Goal: Task Accomplishment & Management: Complete application form

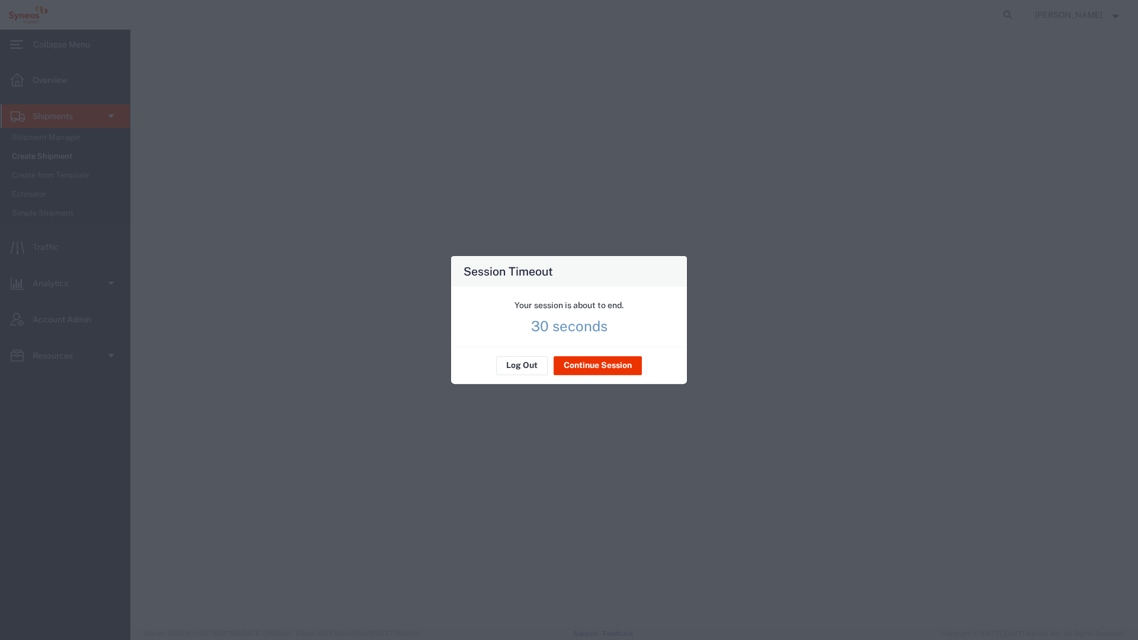
select select
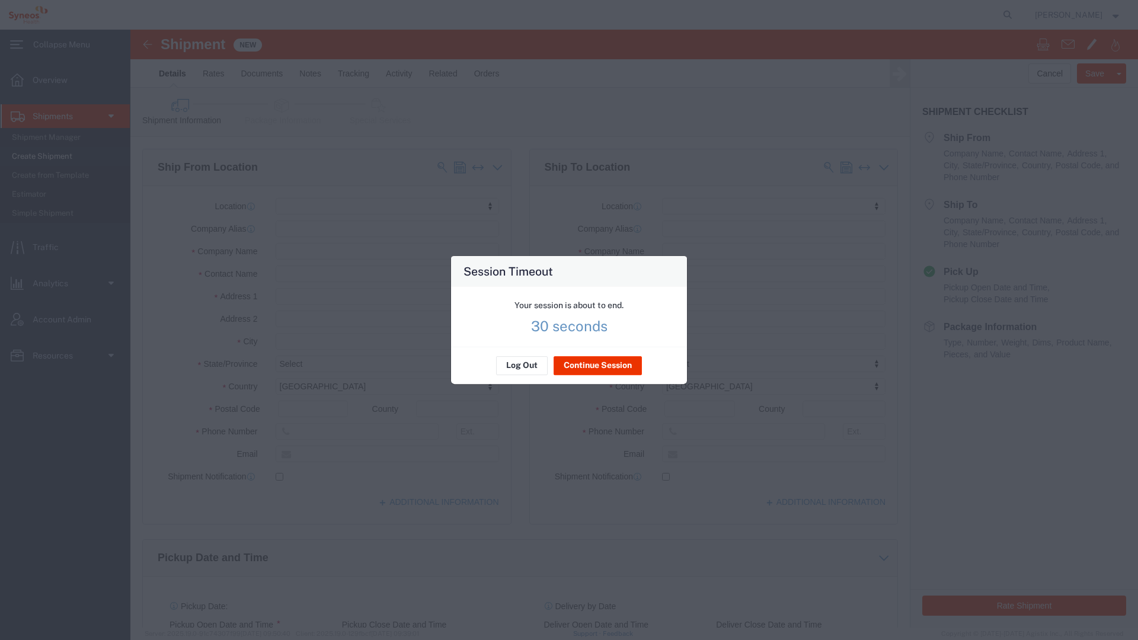
scroll to position [115, 0]
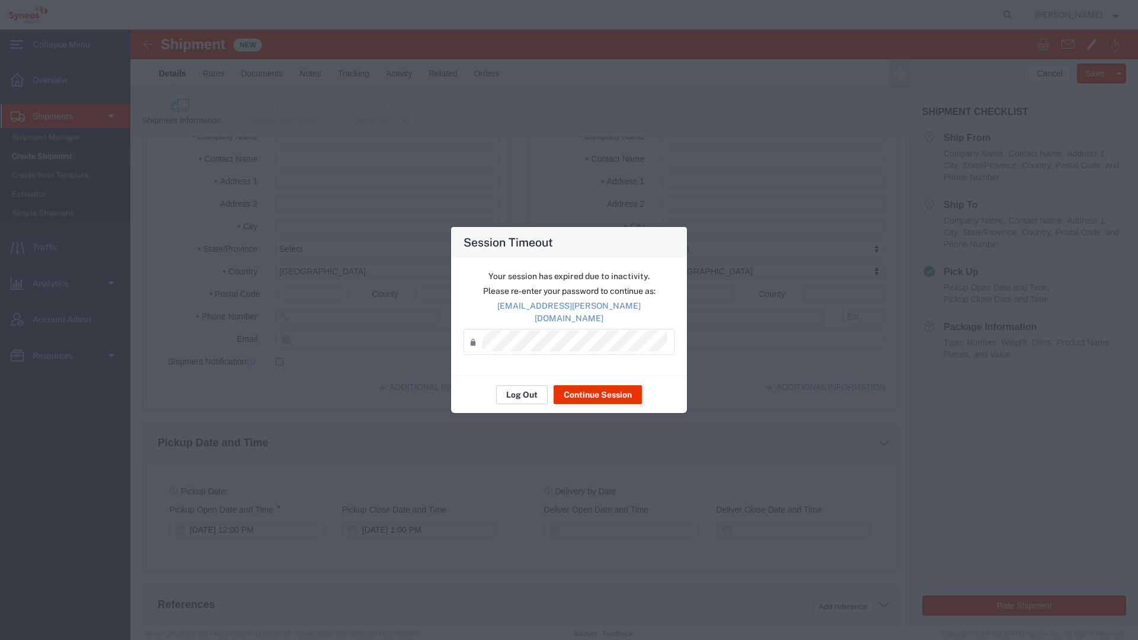
click at [529, 387] on button "Log Out" at bounding box center [522, 394] width 52 height 19
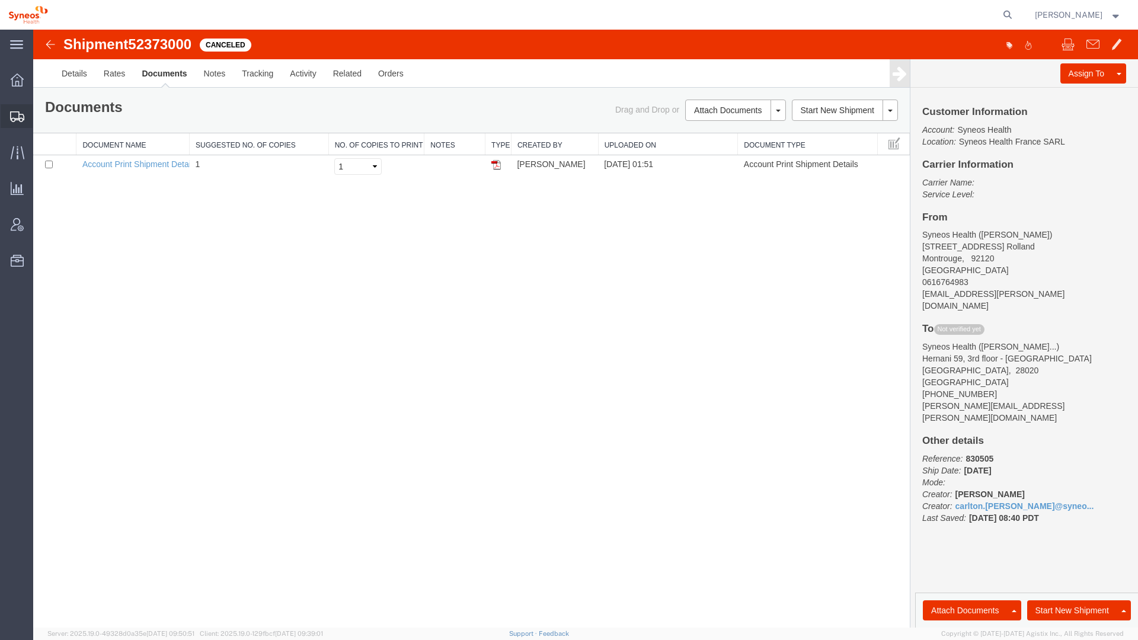
click at [0, 0] on span "Create Shipment" at bounding box center [0, 0] width 0 height 0
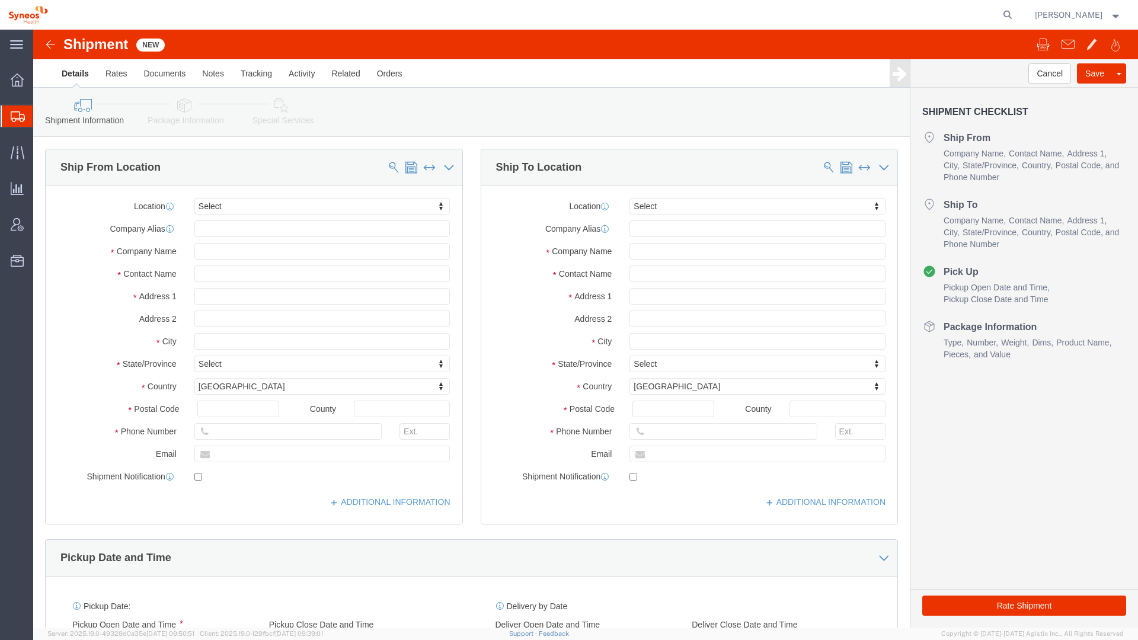
select select
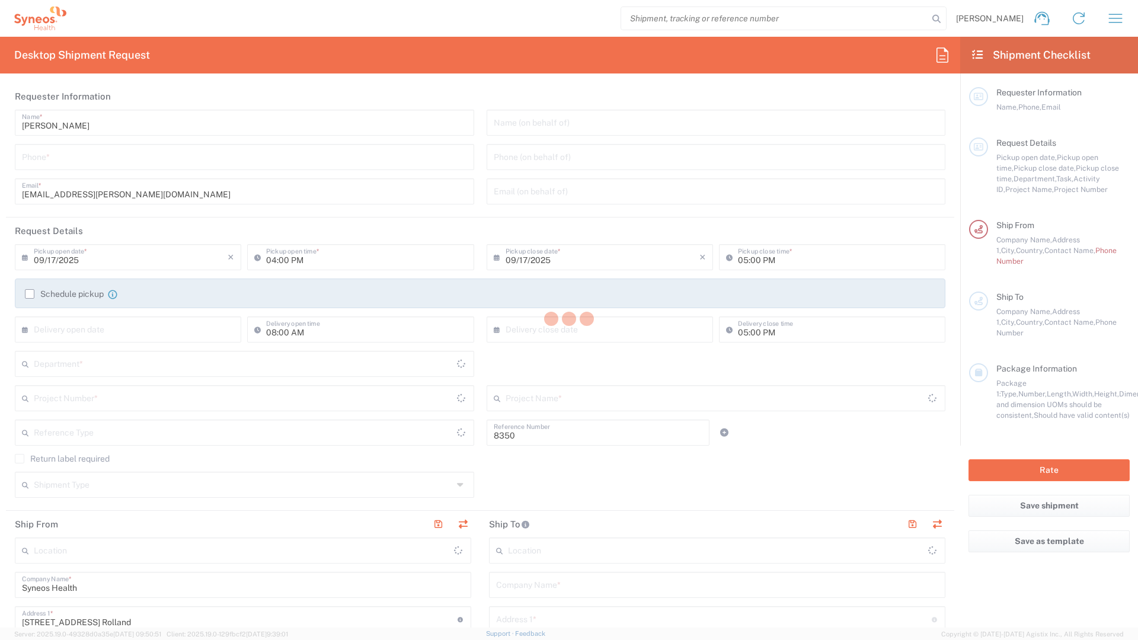
type input "Department"
type input "Île-de-France"
type input "[GEOGRAPHIC_DATA]"
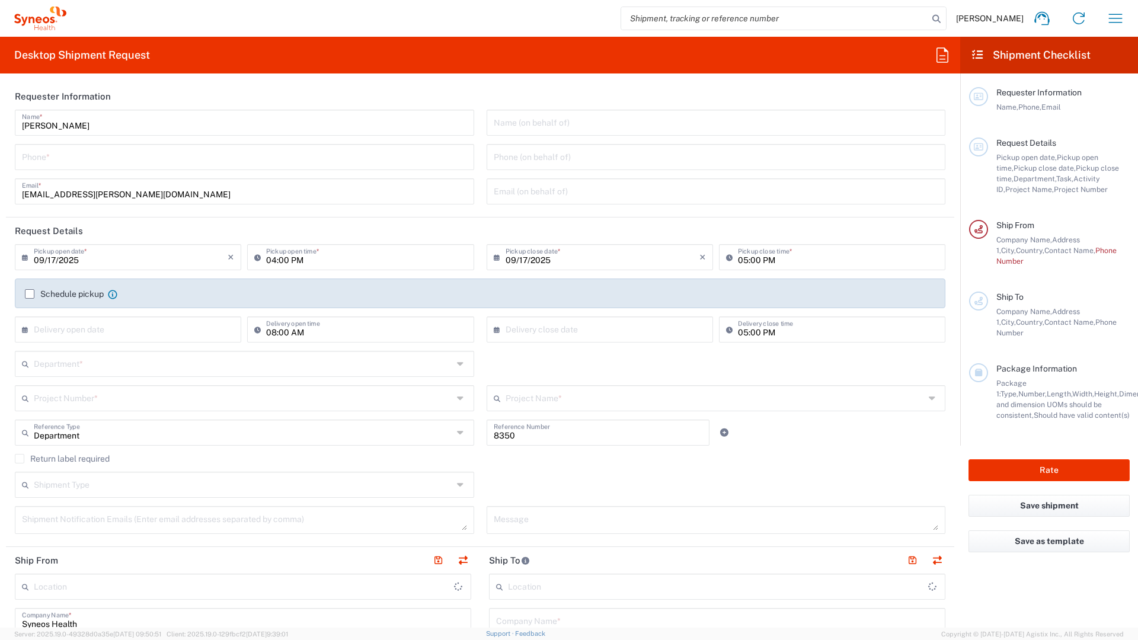
type input "Syneos Health France SARL"
click at [35, 290] on label "Schedule pickup" at bounding box center [64, 293] width 79 height 9
click at [30, 294] on input "Schedule pickup" at bounding box center [30, 294] width 0 height 0
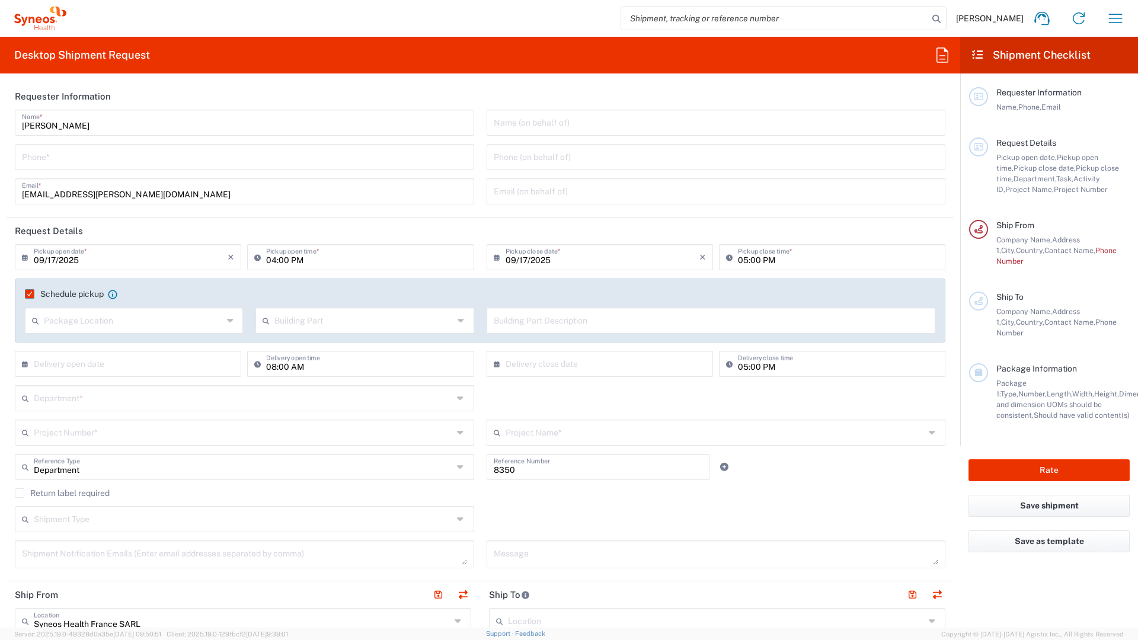
click at [64, 164] on input "tel" at bounding box center [244, 156] width 445 height 21
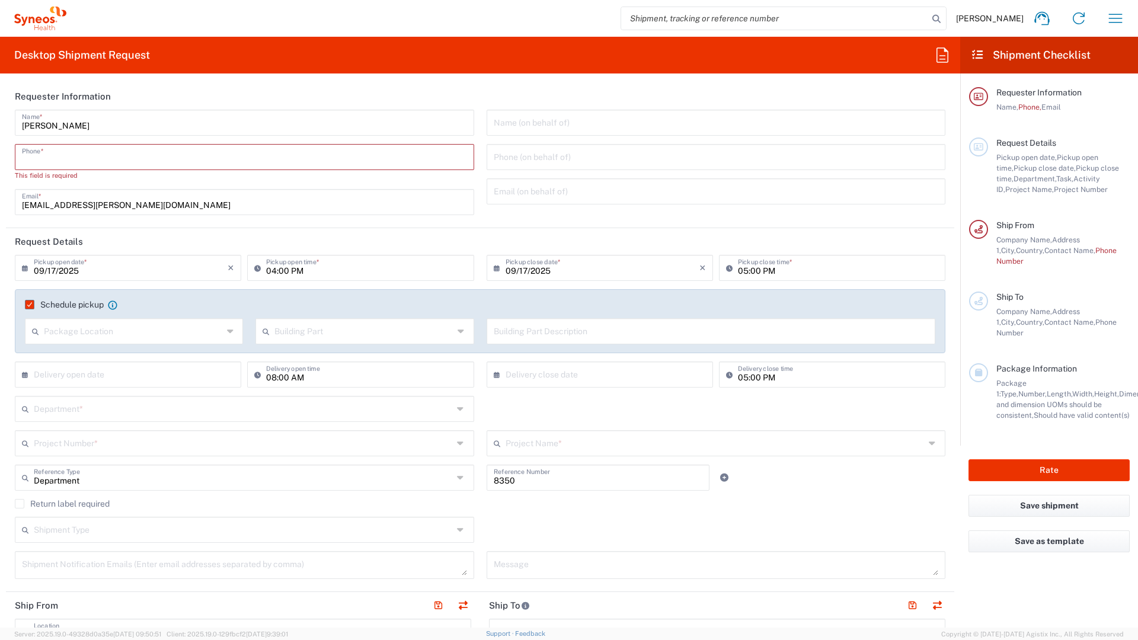
click at [269, 151] on input "tel" at bounding box center [244, 156] width 445 height 21
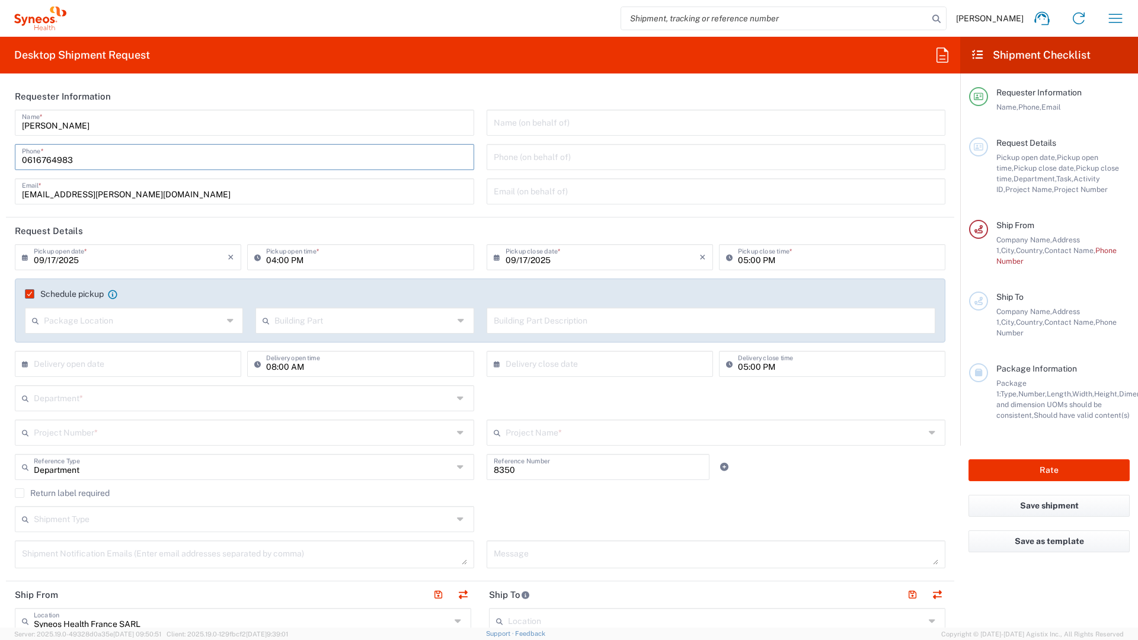
type input "0616764983"
click at [640, 205] on div "Name (on behalf of) Phone (on behalf of) Email (on behalf of)" at bounding box center [716, 161] width 472 height 103
click at [589, 126] on input "text" at bounding box center [716, 121] width 445 height 21
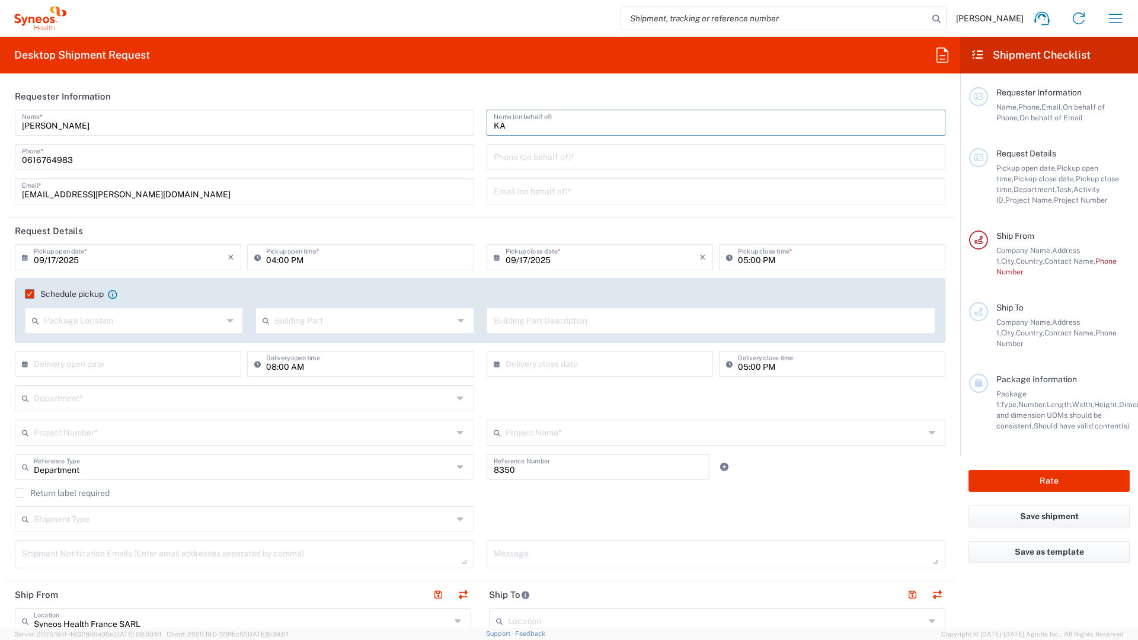
type input "K"
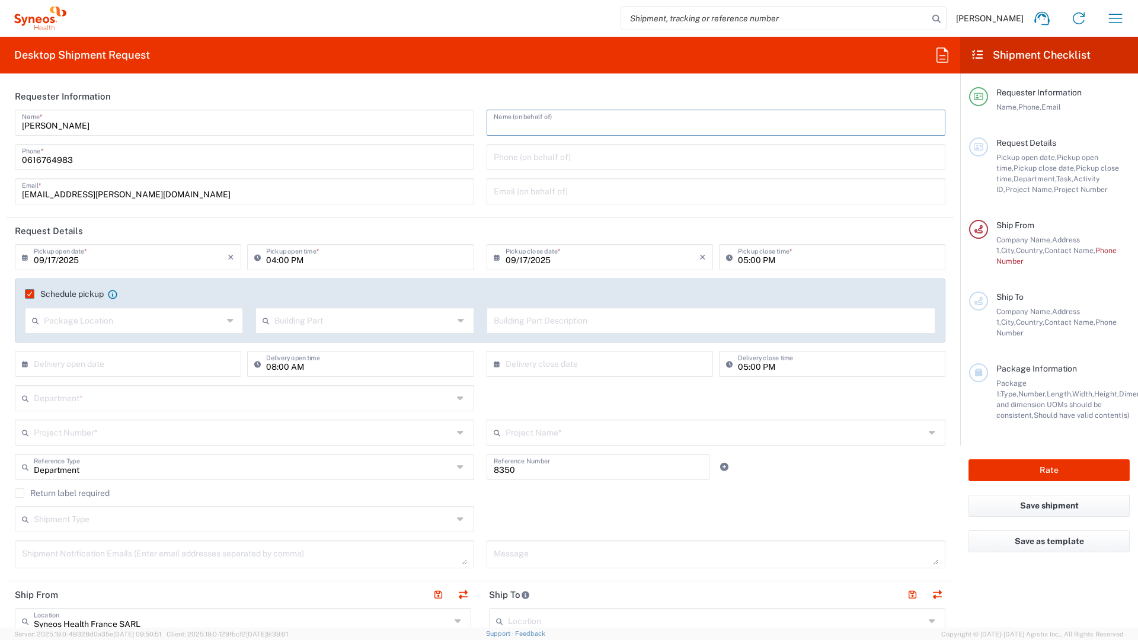
click at [99, 263] on input "09/17/2025" at bounding box center [131, 256] width 194 height 21
click at [144, 344] on span "18" at bounding box center [148, 348] width 18 height 17
type input "09/18/2025"
click at [272, 260] on input "04:00 PM" at bounding box center [366, 256] width 200 height 21
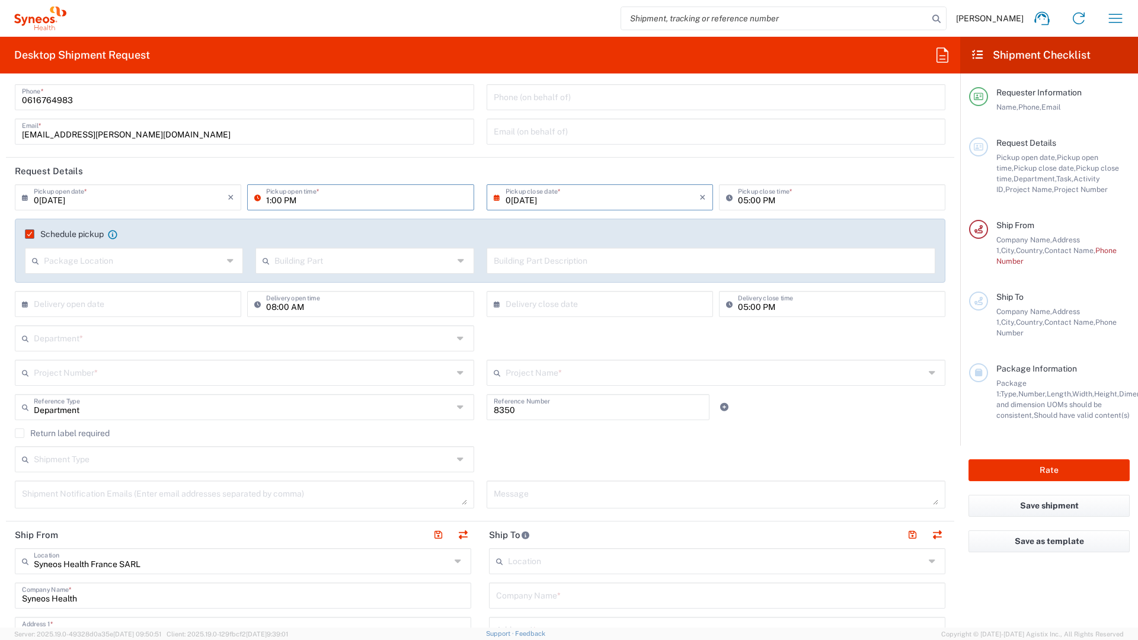
scroll to position [72, 0]
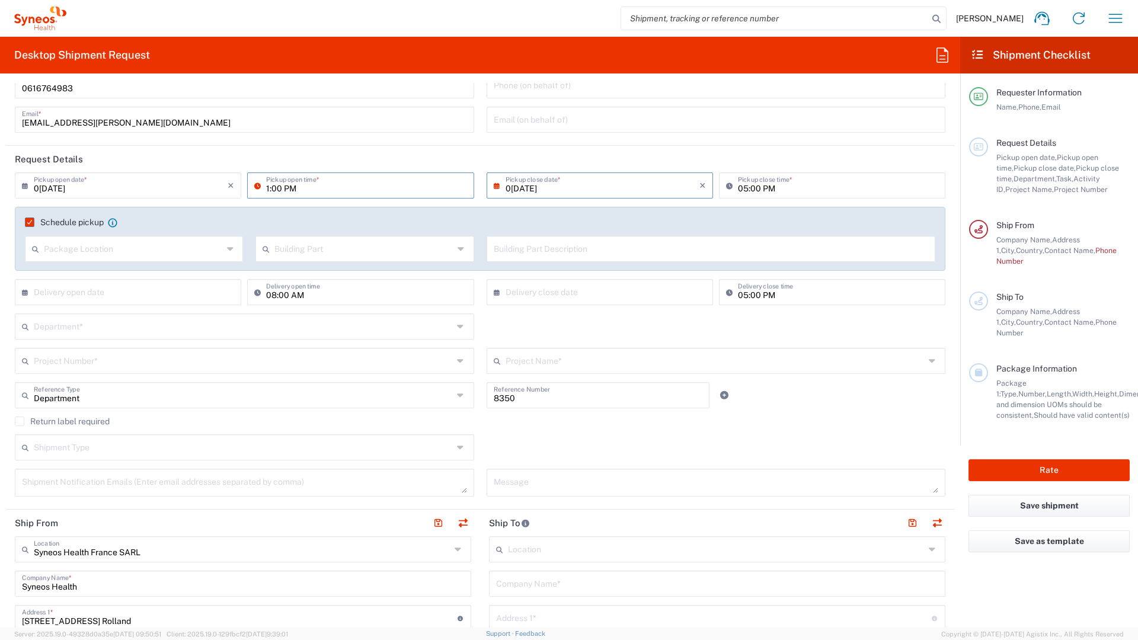
type input "01:00 PM"
click at [171, 333] on input "text" at bounding box center [243, 325] width 419 height 21
click at [743, 336] on div "Department * 3000 3100 3109 3110 3111 3112 3125 3130 3135 3136 3150 3155 3165 3…" at bounding box center [480, 331] width 943 height 34
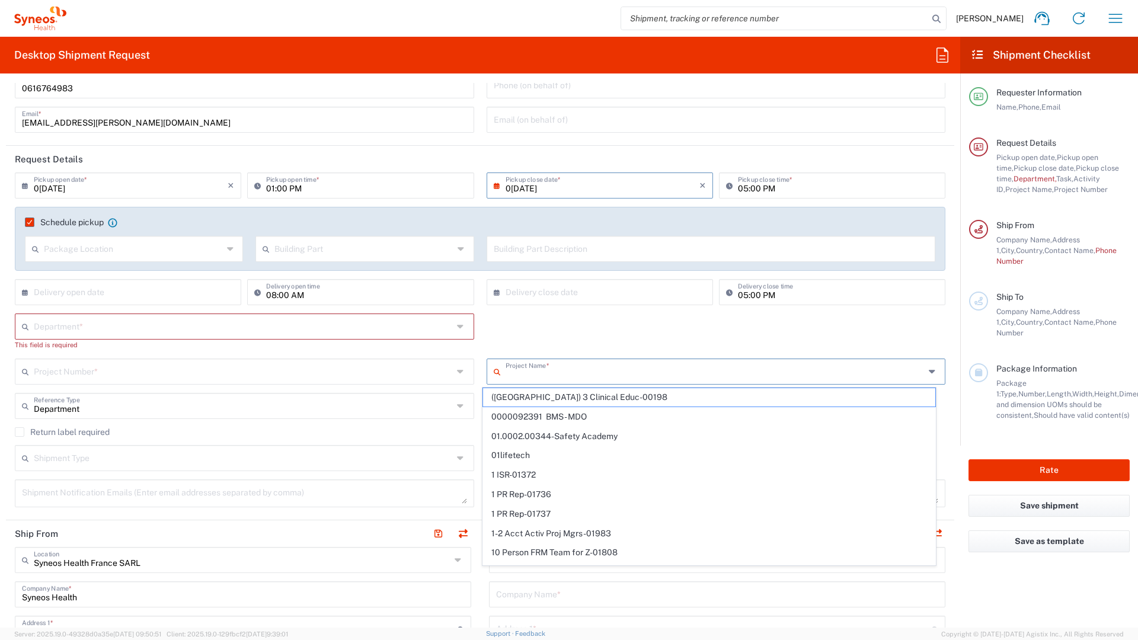
click at [534, 377] on input "text" at bounding box center [715, 370] width 419 height 21
paste input "7052792"
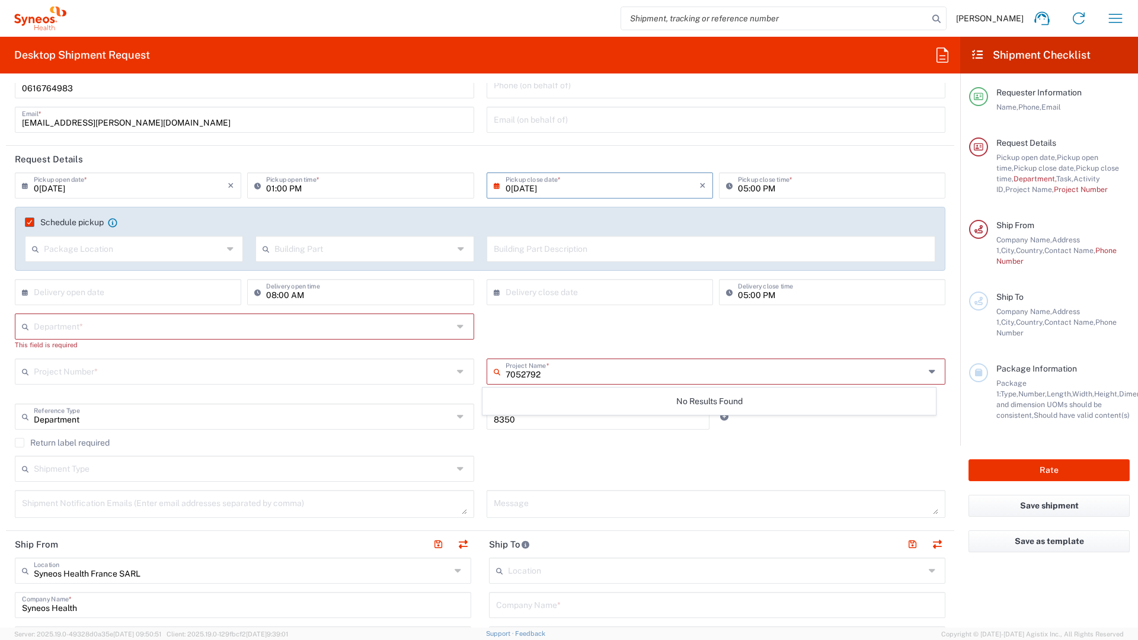
type input "7052792"
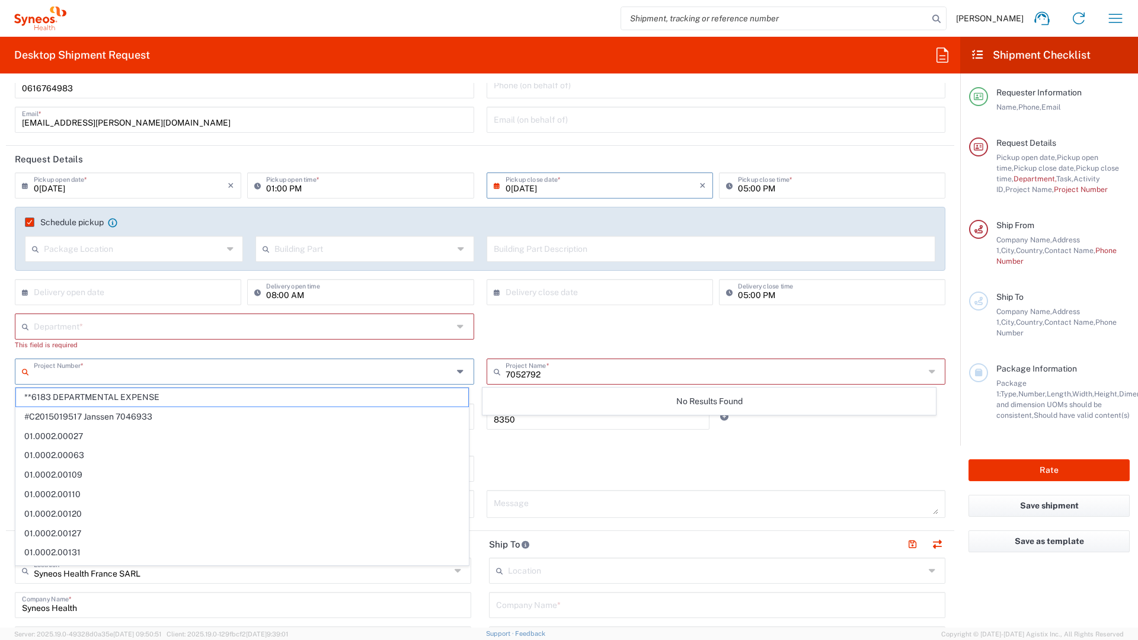
click at [226, 363] on input "text" at bounding box center [243, 370] width 419 height 21
paste input "WS2202"
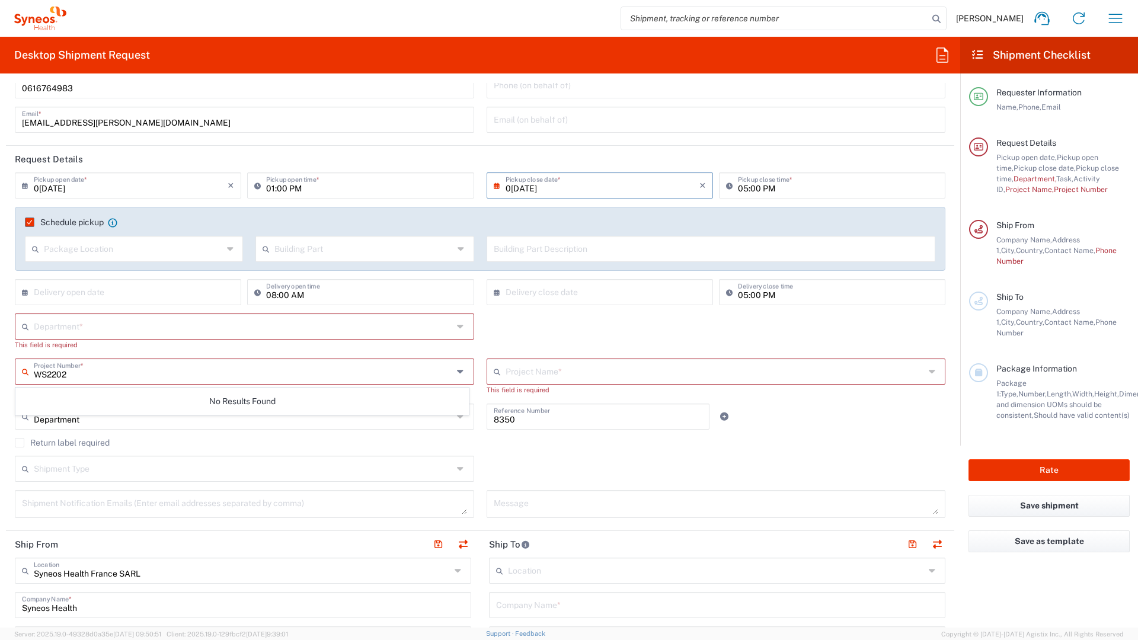
type input "WS2202"
click at [793, 448] on div "Return label required" at bounding box center [480, 447] width 931 height 18
click at [234, 372] on input "text" at bounding box center [245, 370] width 423 height 21
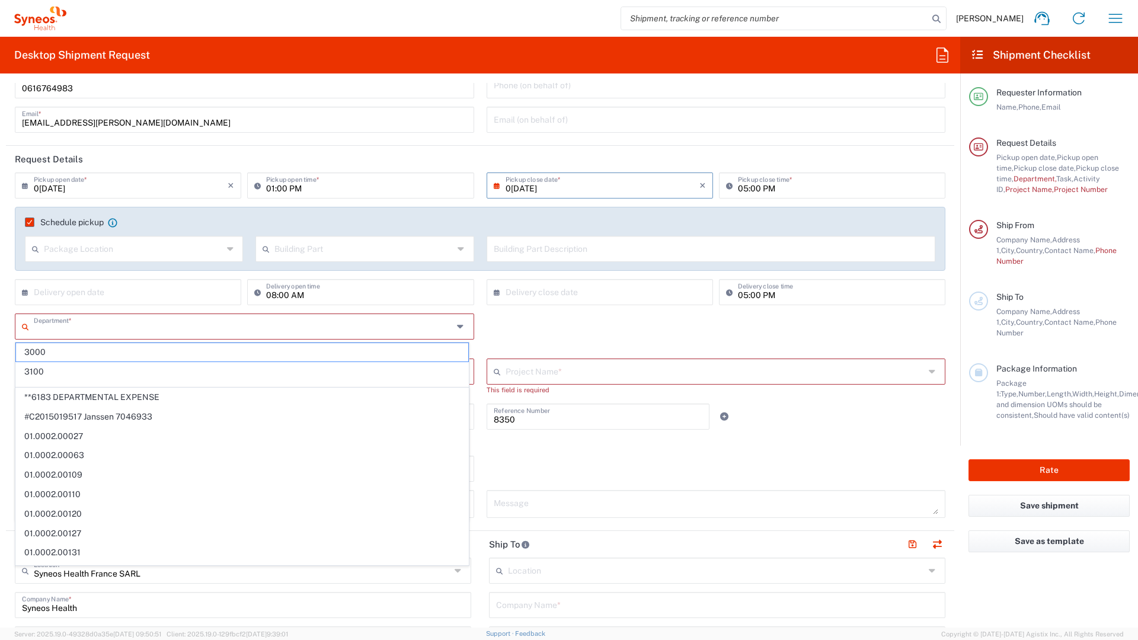
click at [264, 327] on input "text" at bounding box center [243, 325] width 419 height 21
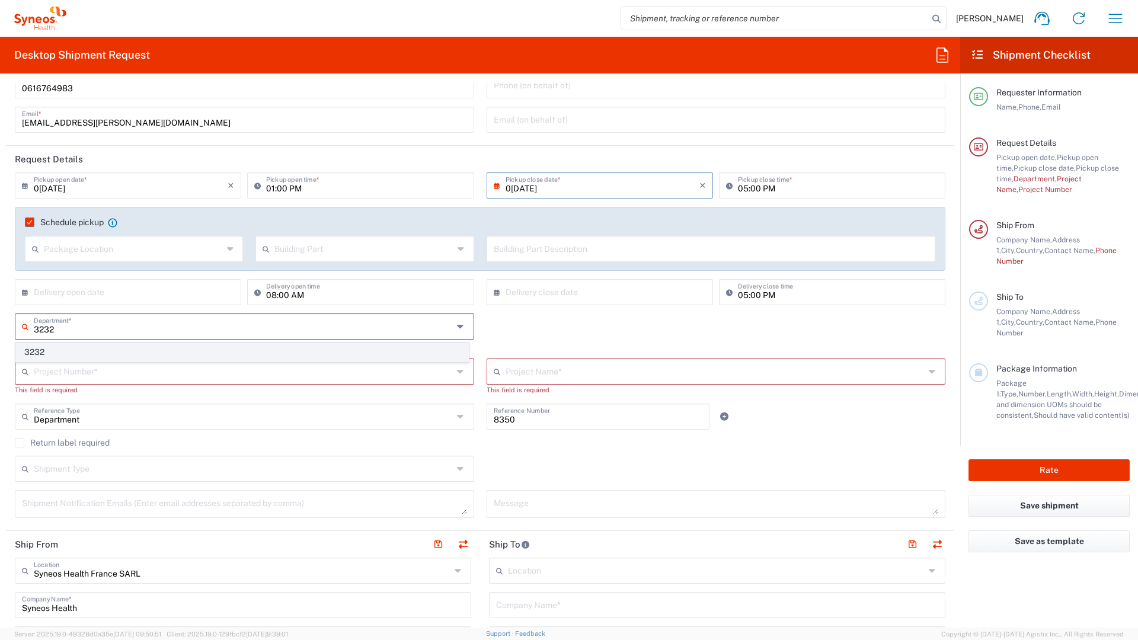
type input "3232"
click at [120, 347] on span "3232" at bounding box center [242, 352] width 452 height 18
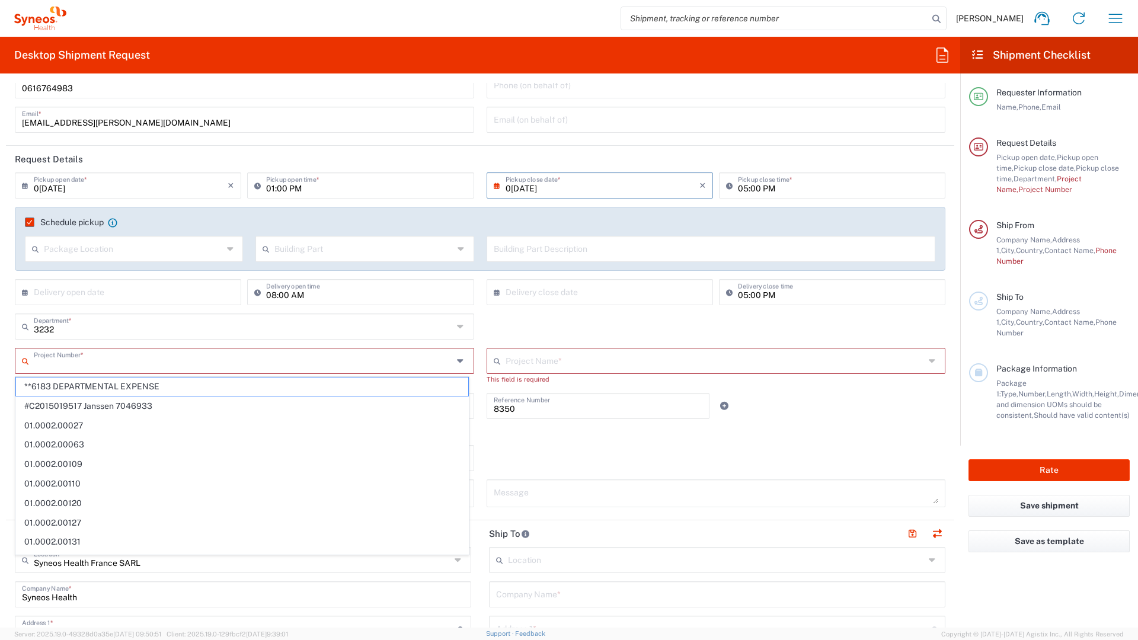
click at [168, 363] on input "text" at bounding box center [243, 360] width 419 height 21
paste input "WS2202"
type input "WS2202"
click at [532, 363] on input "text" at bounding box center [717, 360] width 423 height 21
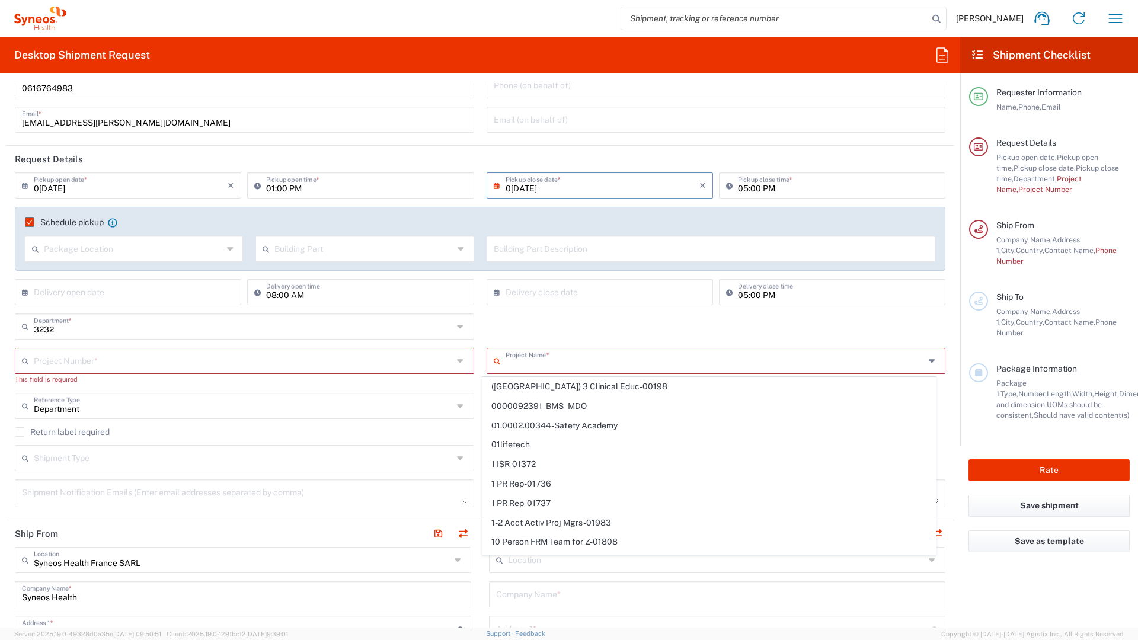
click at [310, 354] on input "text" at bounding box center [243, 360] width 419 height 21
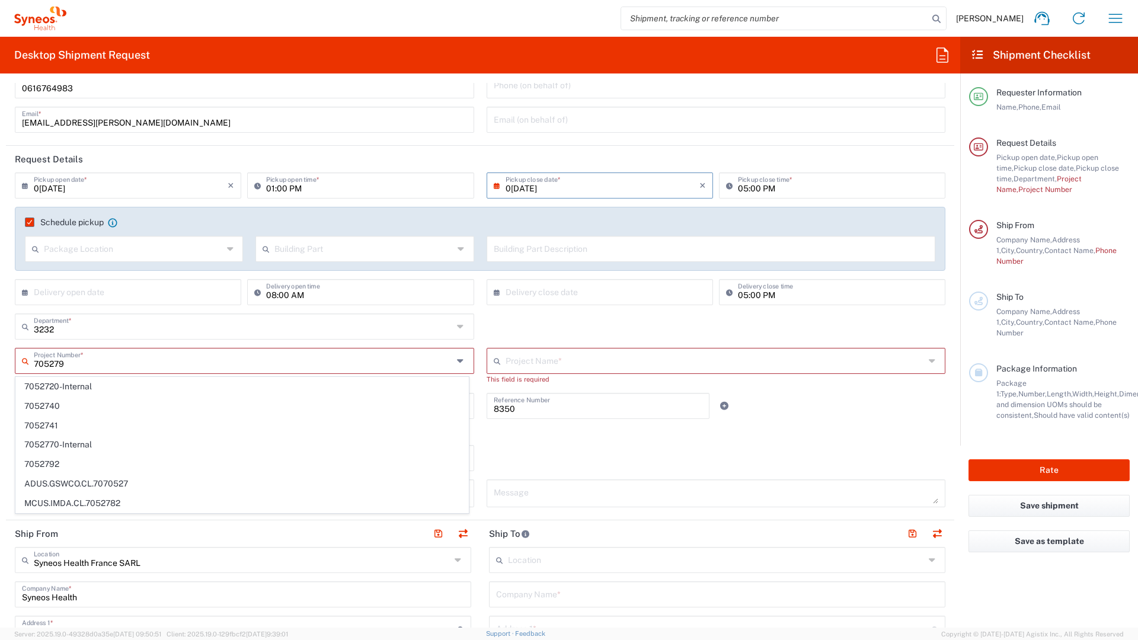
scroll to position [0, 0]
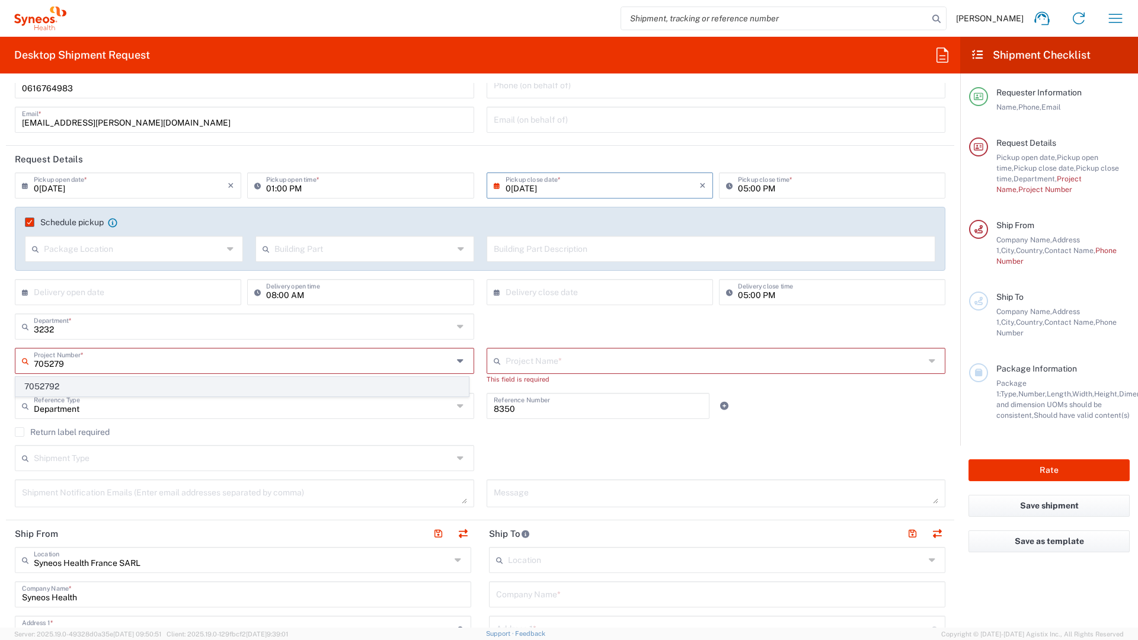
click at [155, 383] on span "7052792" at bounding box center [242, 387] width 452 height 18
type input "7052792"
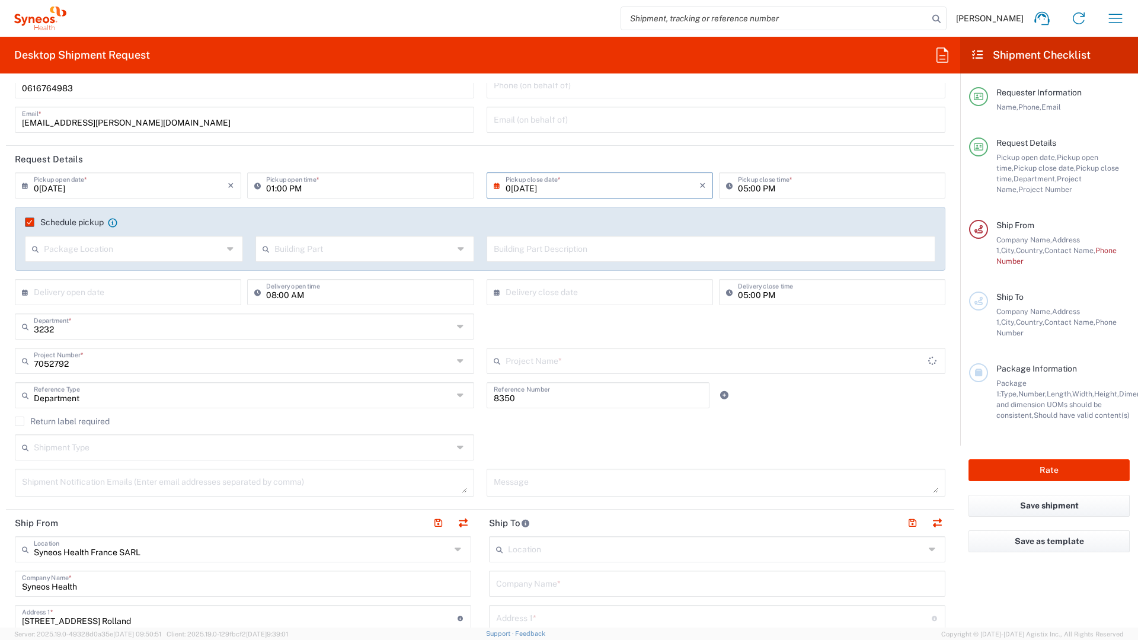
type input "WS2202"
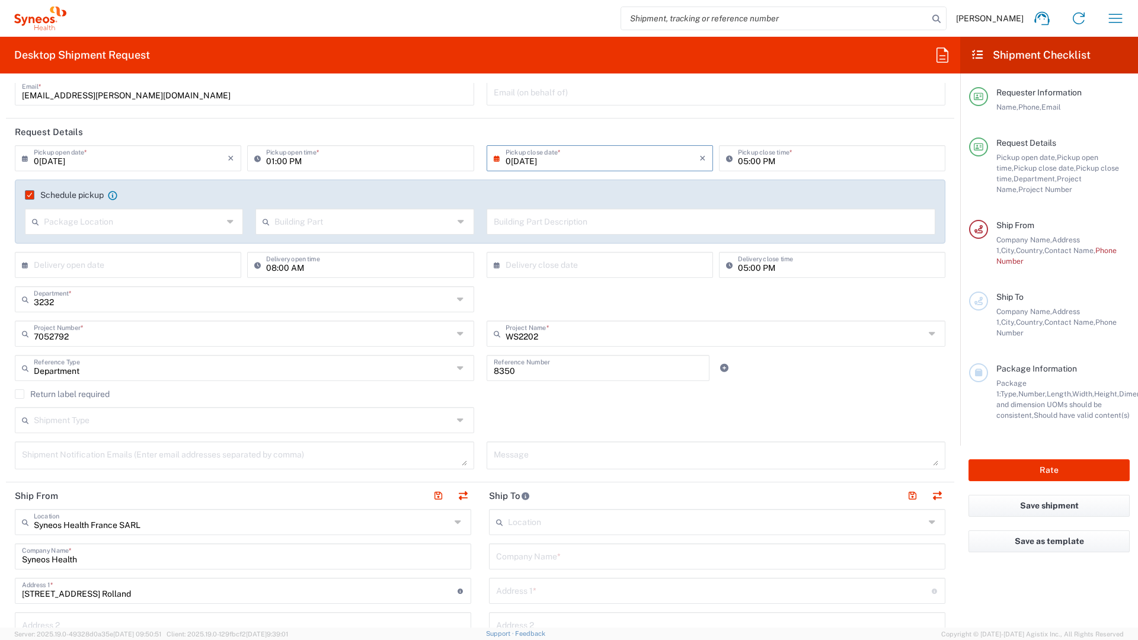
scroll to position [118, 0]
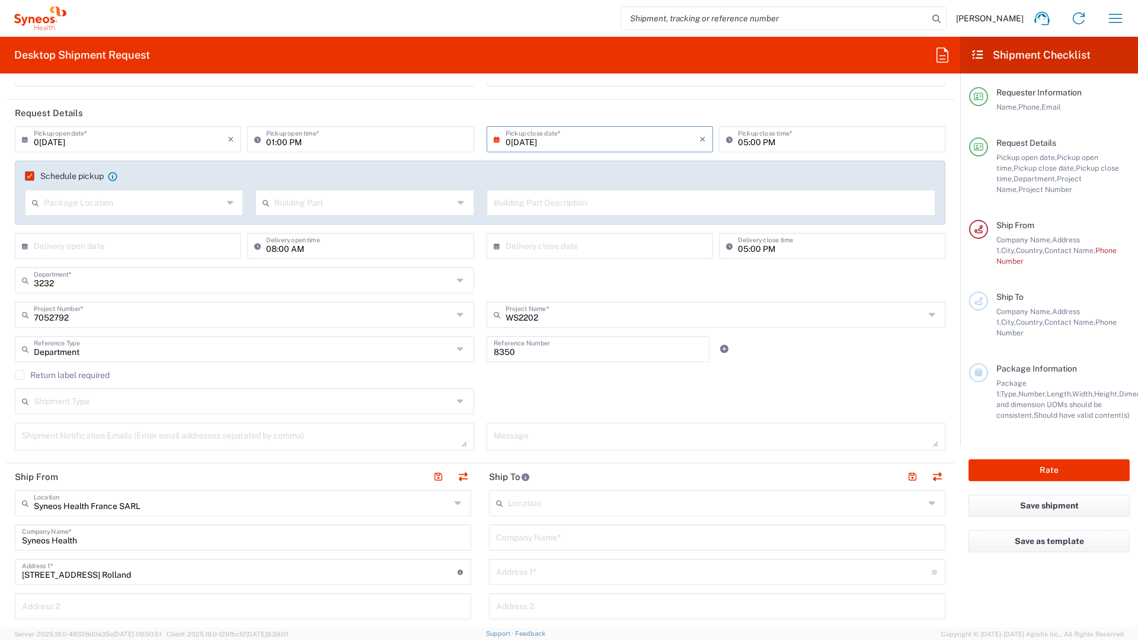
click at [366, 404] on input "text" at bounding box center [243, 400] width 419 height 21
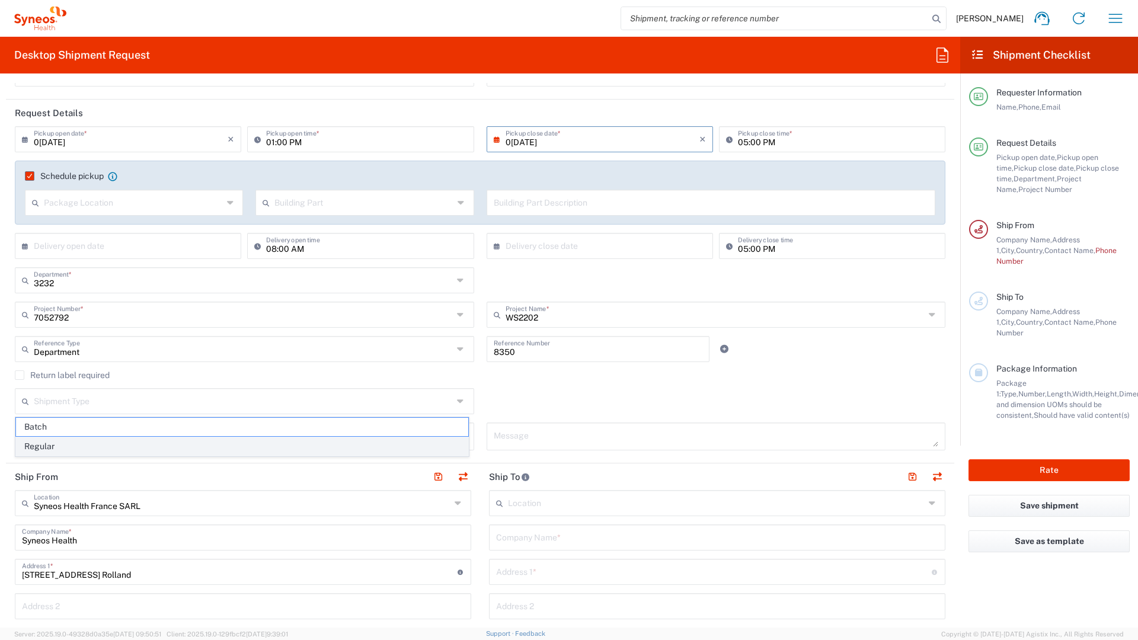
click at [230, 446] on span "Regular" at bounding box center [242, 447] width 452 height 18
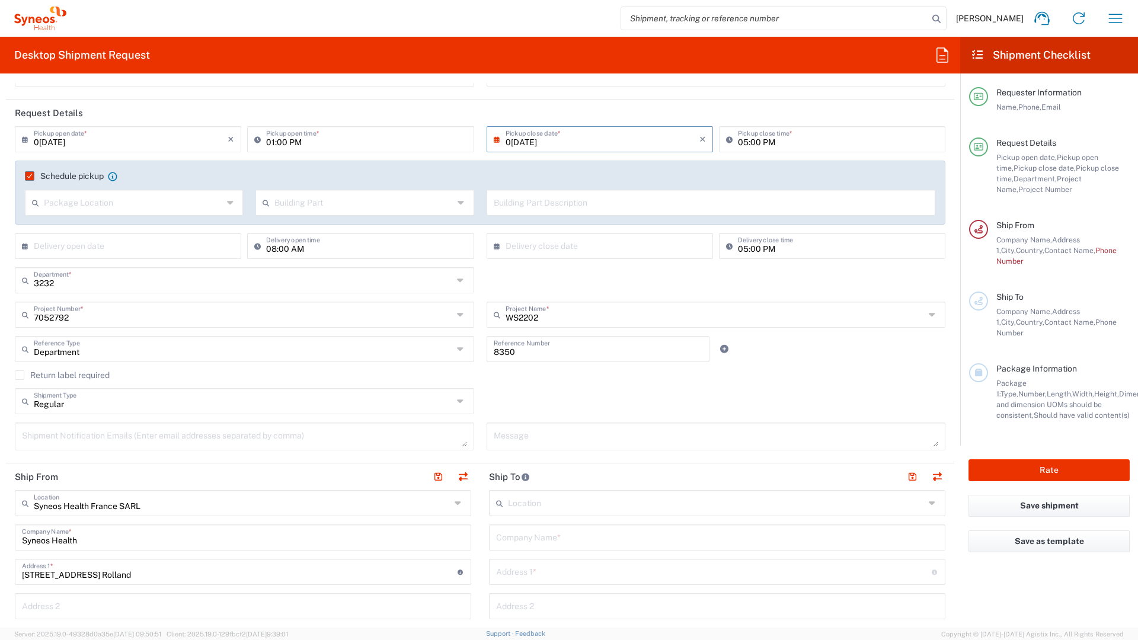
click at [285, 408] on input "Regular" at bounding box center [243, 400] width 419 height 21
type input "R"
click at [589, 403] on div "Shipment Type Regular Batch" at bounding box center [480, 405] width 943 height 34
type input "Regular"
click at [432, 403] on input "text" at bounding box center [243, 400] width 419 height 21
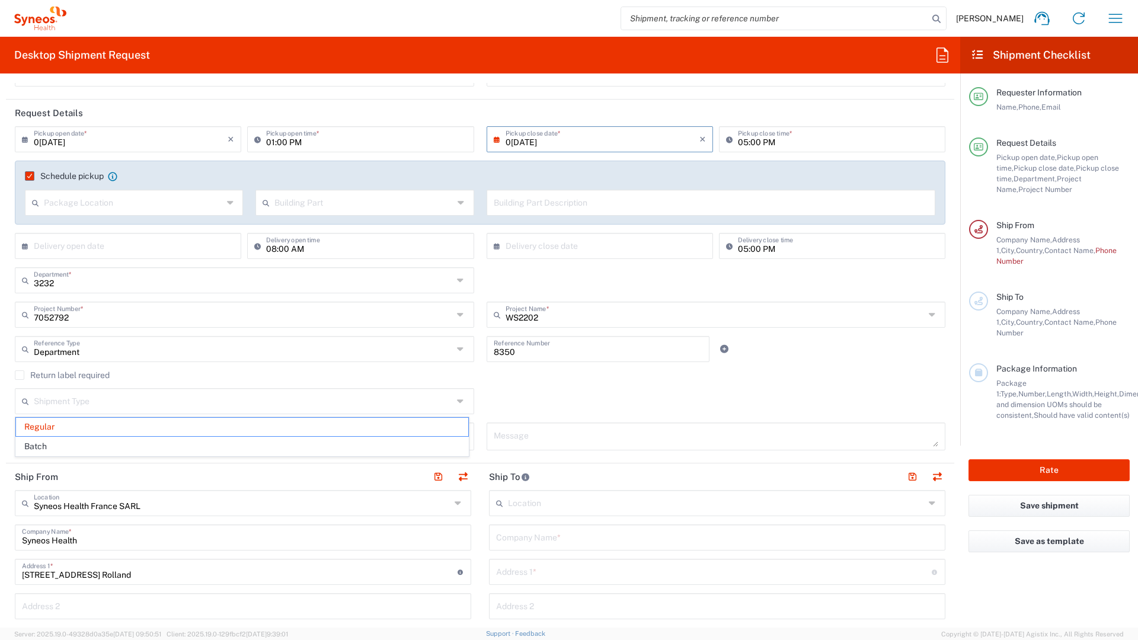
click at [529, 404] on div "Shipment Type Regular Batch" at bounding box center [480, 405] width 943 height 34
type input "Regular"
click at [333, 409] on input "text" at bounding box center [243, 400] width 419 height 21
click at [522, 410] on div "Shipment Type Regular Batch" at bounding box center [480, 405] width 943 height 34
type input "Regular"
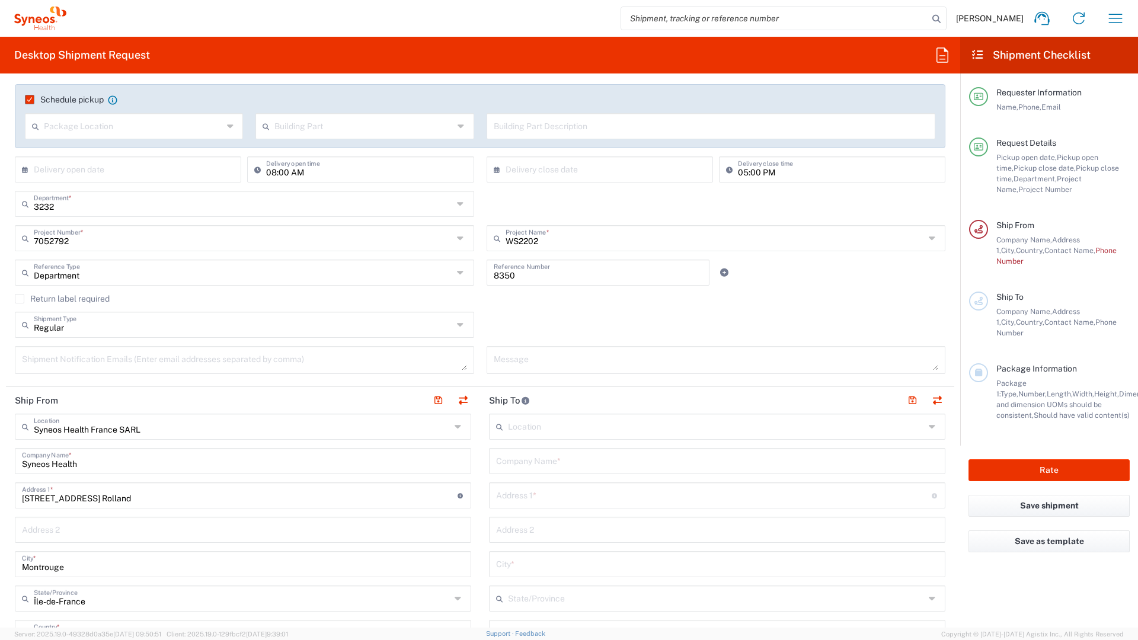
scroll to position [204, 0]
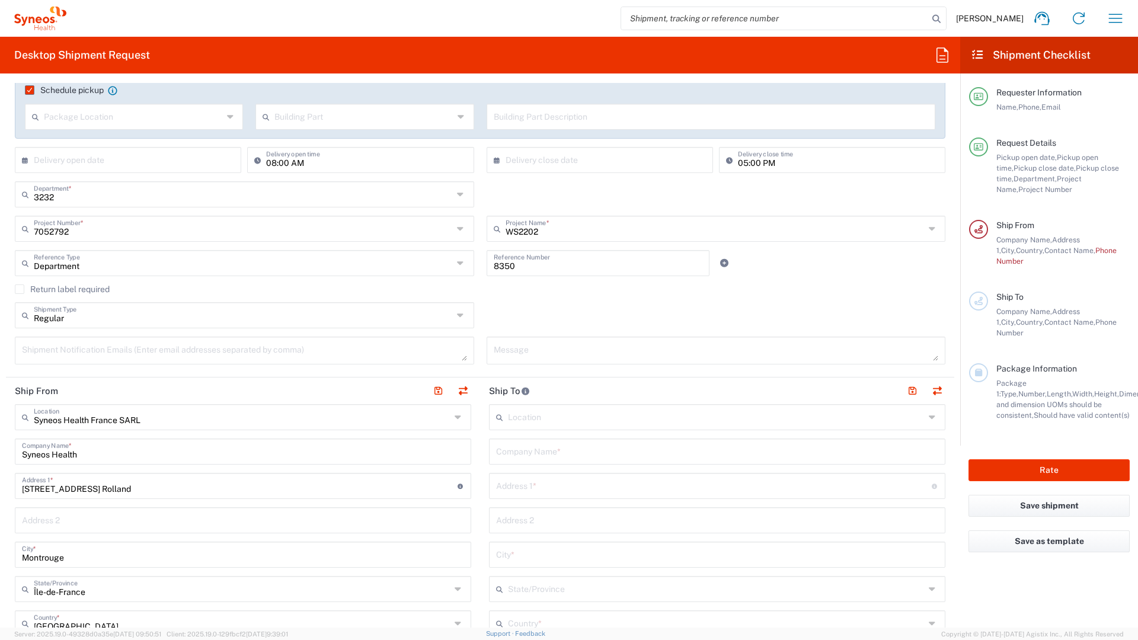
click at [534, 276] on div "8350 Reference Number" at bounding box center [598, 267] width 236 height 34
click at [525, 264] on input "8350" at bounding box center [598, 262] width 209 height 21
type input "3232"
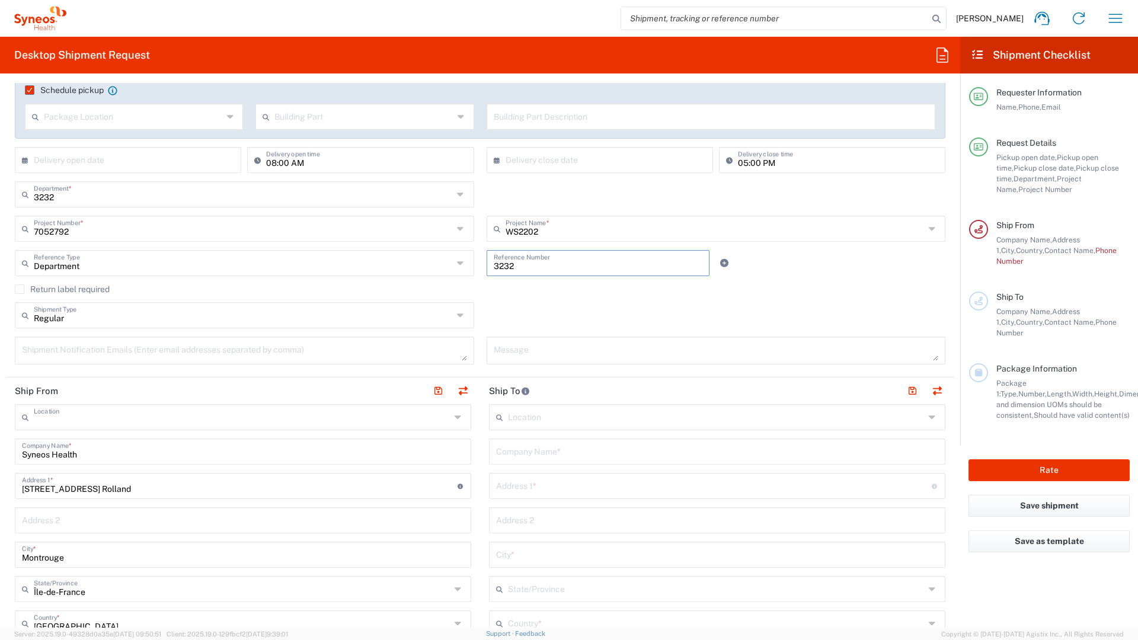
click at [189, 424] on input "text" at bounding box center [242, 416] width 417 height 21
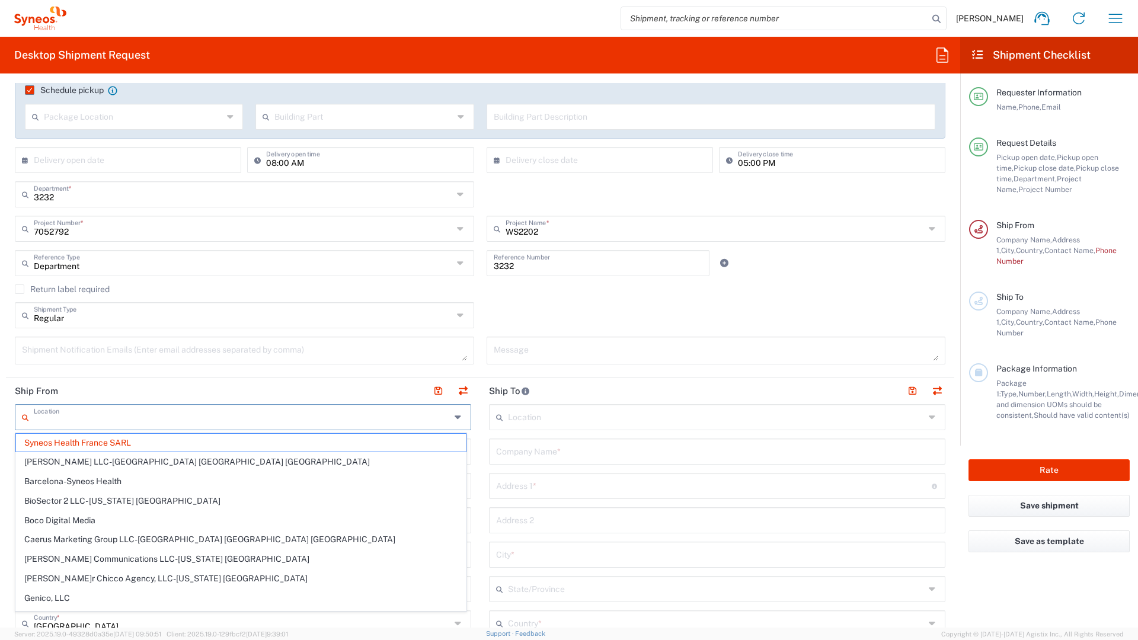
click at [381, 423] on input "text" at bounding box center [242, 416] width 417 height 21
type input "Syneos Health France SARL"
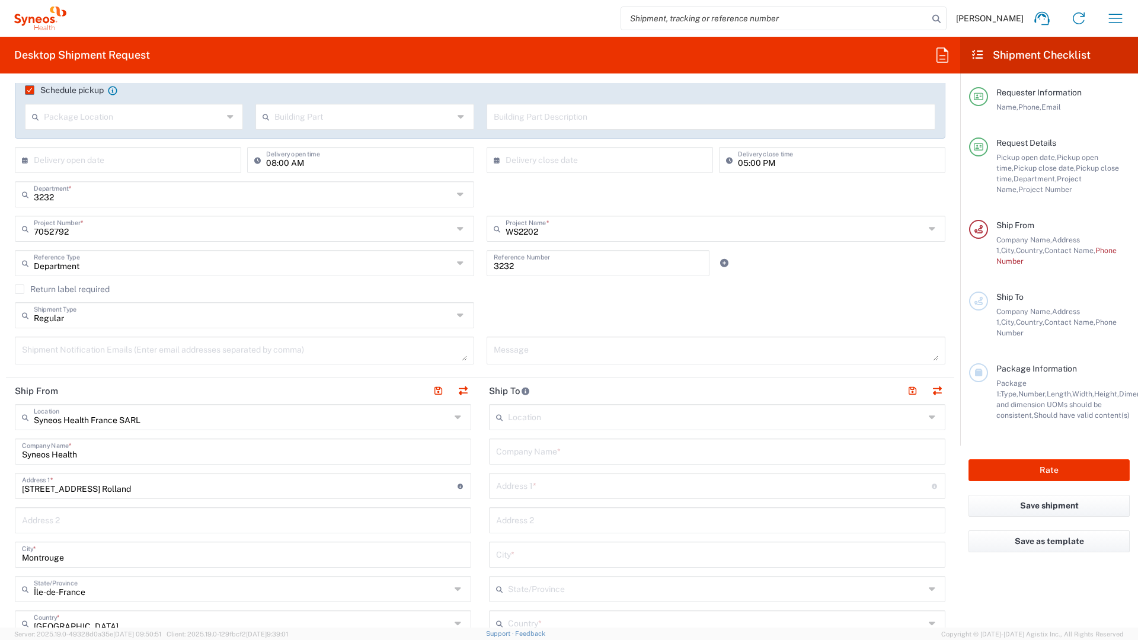
click at [336, 448] on input "Syneos Health" at bounding box center [243, 450] width 442 height 21
paste input "Recherche Pneumologie-niv0-CCP"
type input "Recherche Pneumologie-niv0-CCP"
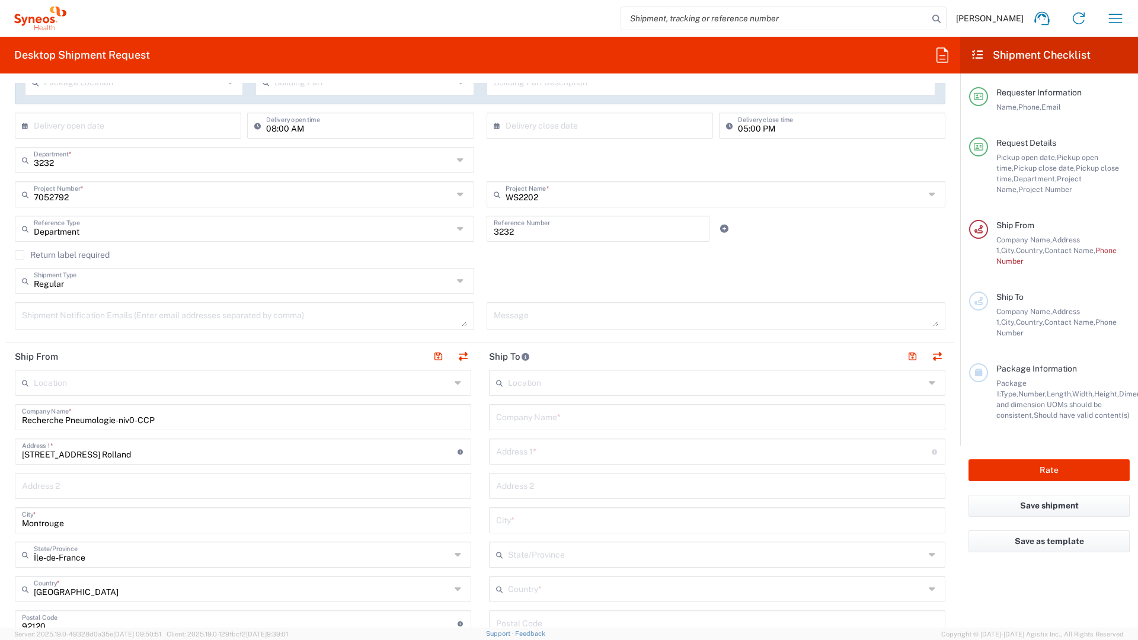
scroll to position [454, 0]
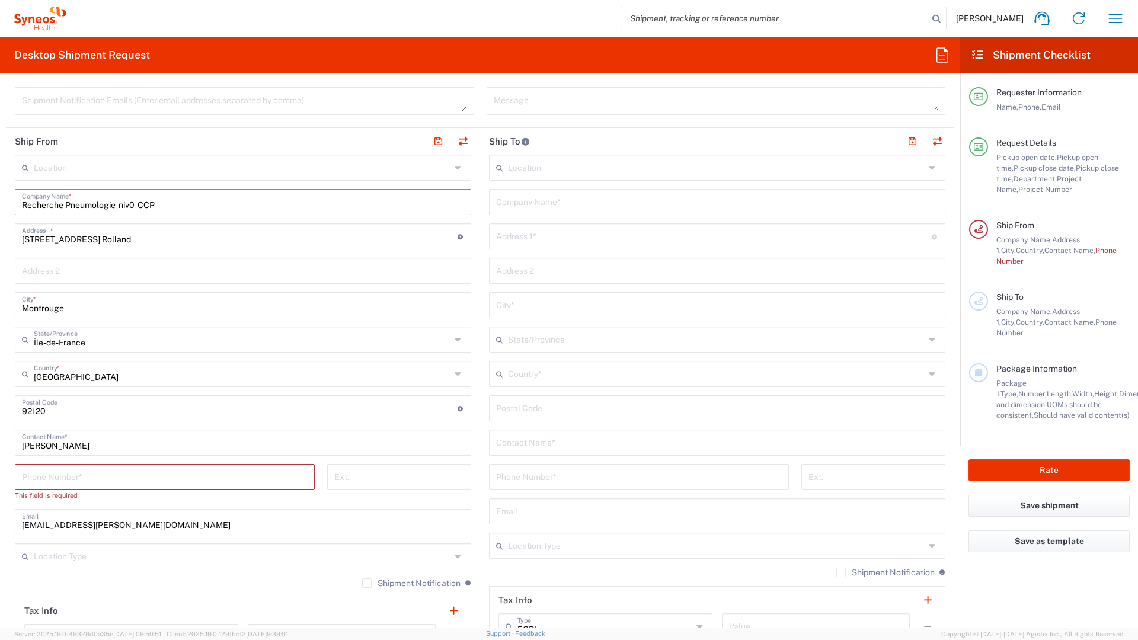
click at [76, 445] on input "[PERSON_NAME]" at bounding box center [243, 442] width 442 height 21
click at [76, 444] on input "[PERSON_NAME]" at bounding box center [243, 442] width 442 height 21
paste input "Valerie Lerouge"
type input "Valerie Lerouge"
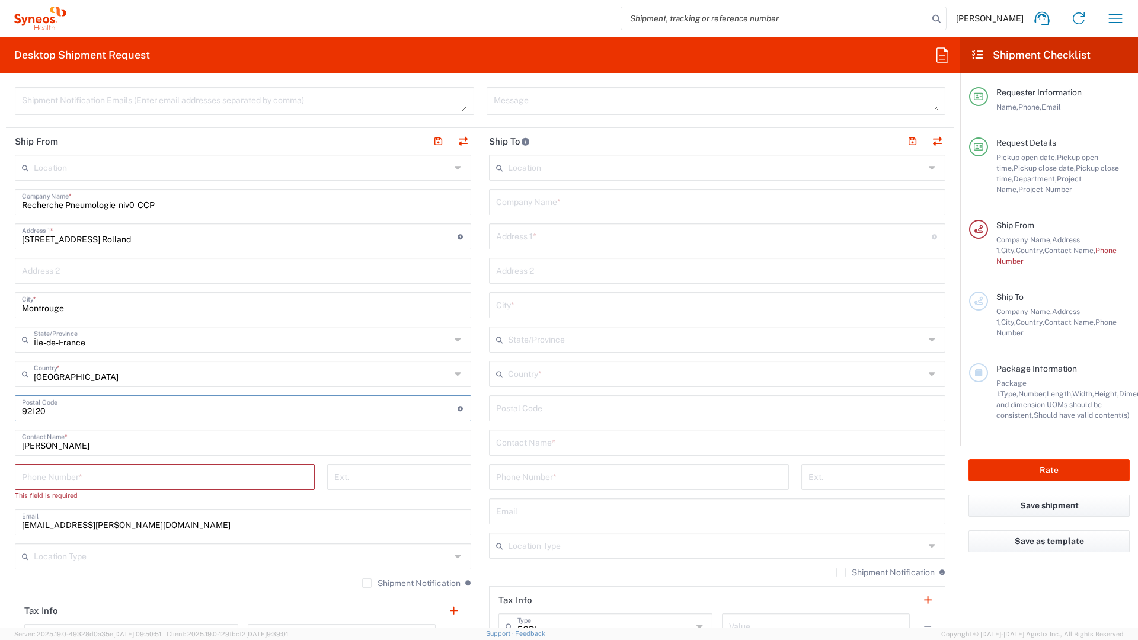
click at [199, 404] on input "undefined" at bounding box center [240, 407] width 436 height 21
type input "35000"
click at [154, 303] on input "Montrouge" at bounding box center [243, 304] width 442 height 21
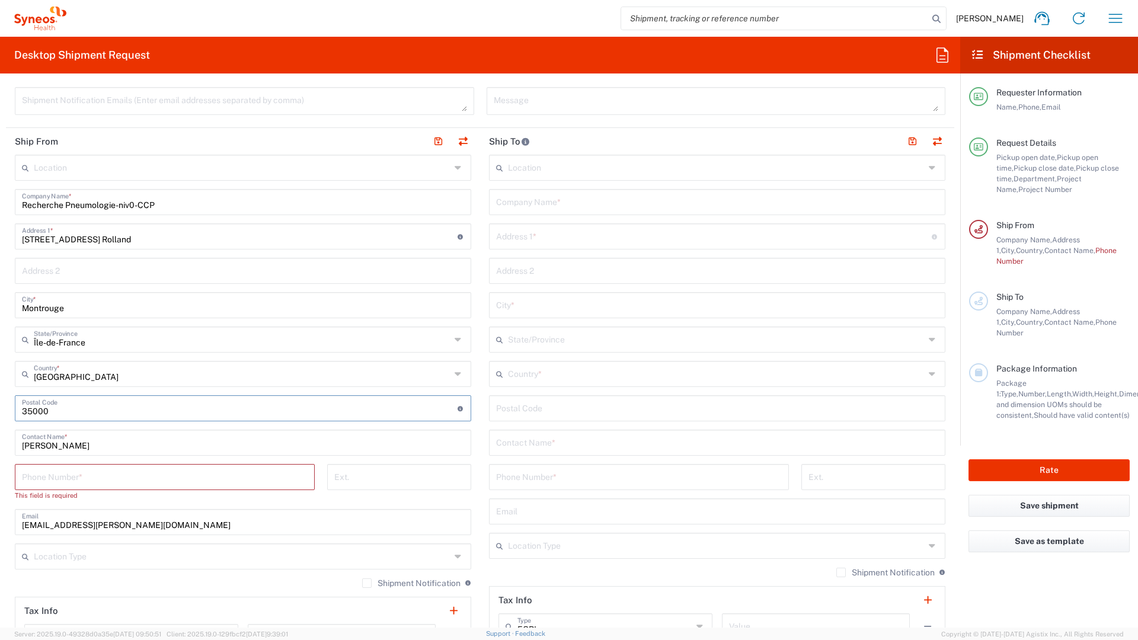
click at [154, 303] on input "Montrouge" at bounding box center [243, 304] width 442 height 21
type input "Rennes"
click at [138, 346] on input "text" at bounding box center [242, 338] width 417 height 21
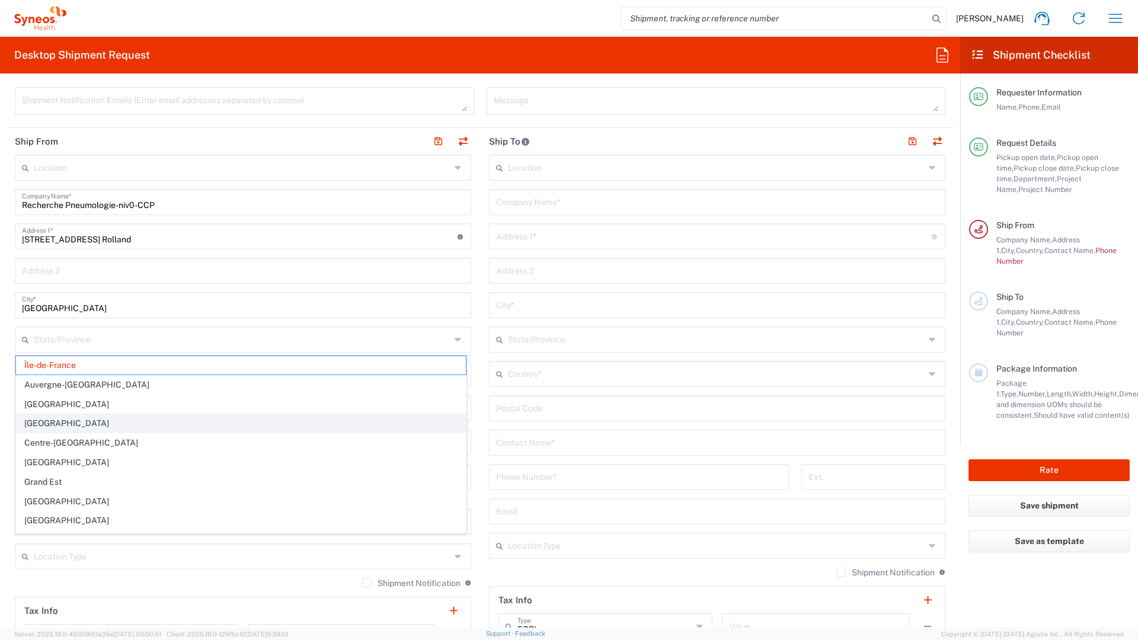
click at [88, 417] on span "Bretagne" at bounding box center [241, 423] width 450 height 18
type input "Bretagne"
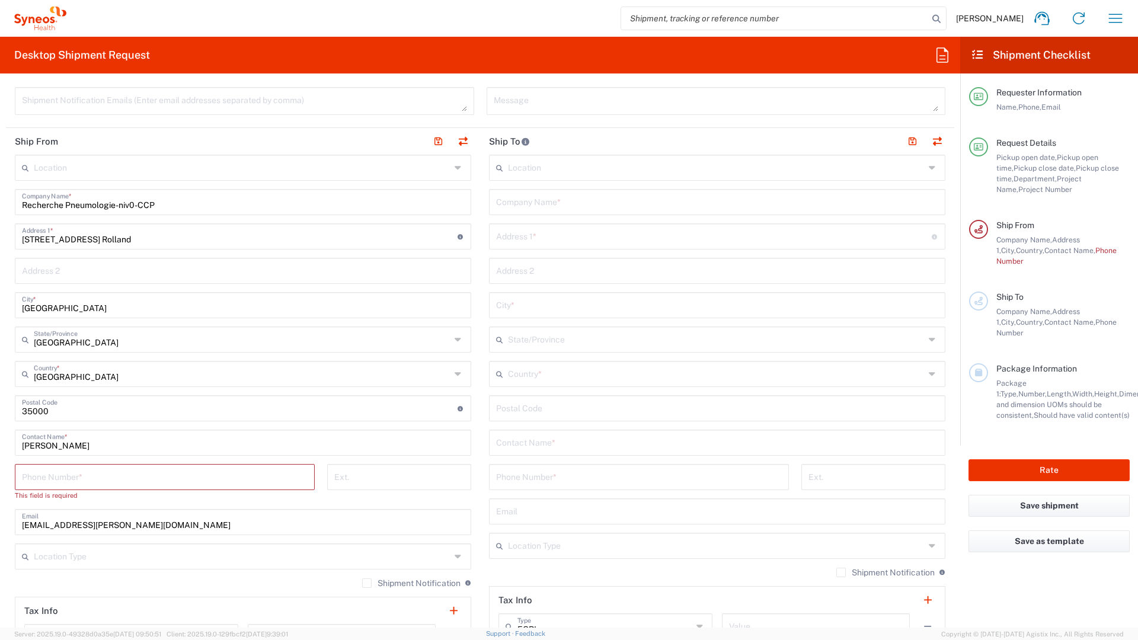
click at [250, 238] on input "25/27, Boulevard Romain Rolland" at bounding box center [240, 235] width 436 height 21
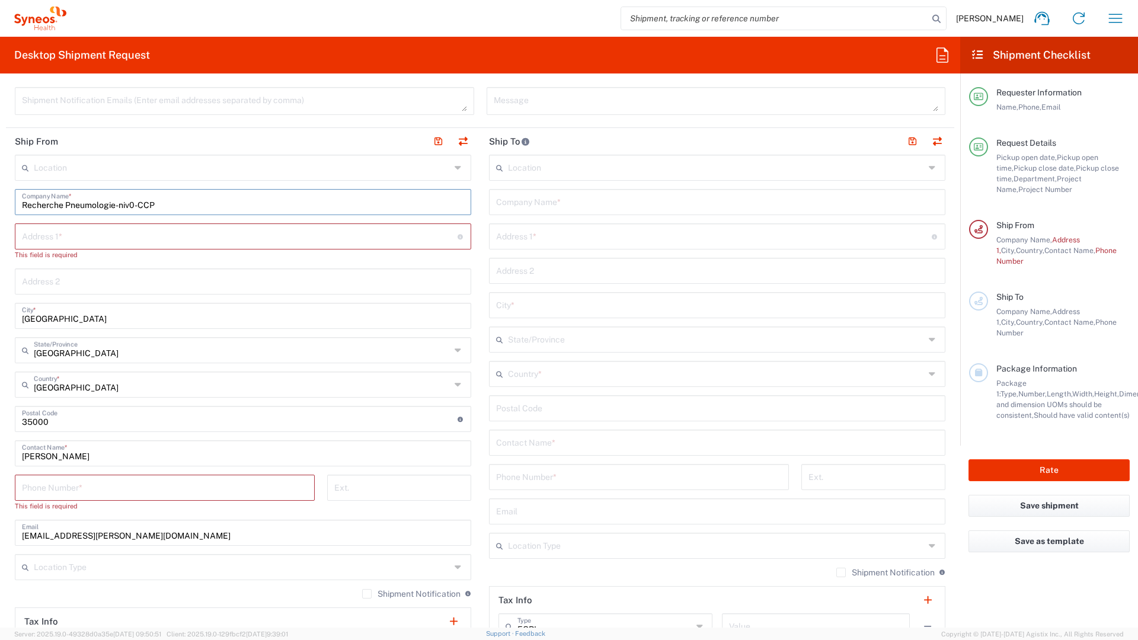
click at [22, 204] on input "Recherche Pneumologie-niv0-CCP" at bounding box center [243, 201] width 442 height 21
type input "CHU RENNES - Recherche Pneumologie-niv0-CCP"
click at [74, 242] on input "text" at bounding box center [240, 235] width 436 height 21
paste input "2 Rue Henri Le Guilloux, Pontchaillou"
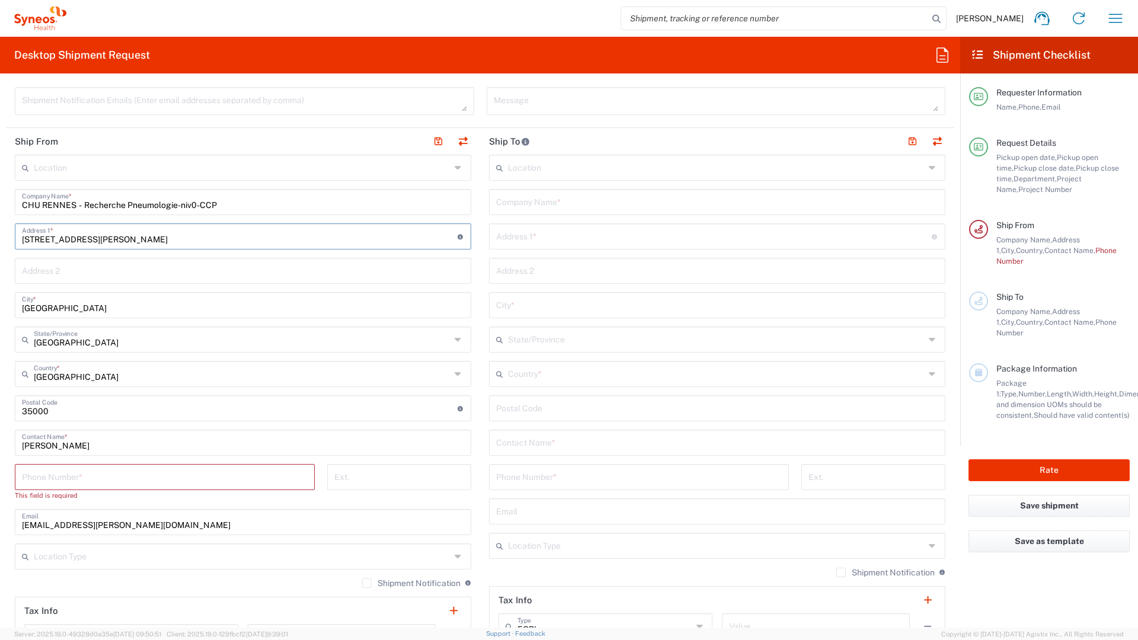
drag, startPoint x: 174, startPoint y: 239, endPoint x: 117, endPoint y: 236, distance: 57.6
click at [117, 236] on input "2 Rue Henri Le Guilloux, Pontchaillou" at bounding box center [240, 235] width 436 height 21
type input "2 Rue Henri Le Guilloux,"
click at [68, 267] on input "text" at bounding box center [243, 270] width 442 height 21
paste input "Pontchaillou"
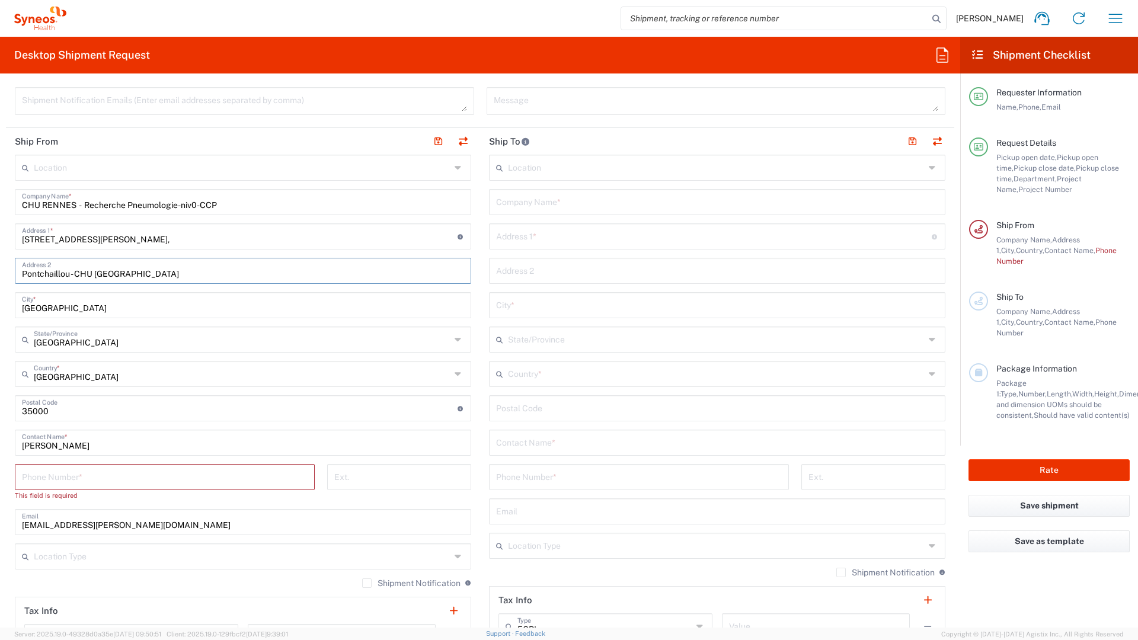
type input "Pontchaillou - CHU RENNES"
click at [136, 237] on input "2 Rue Henri Le Guilloux," at bounding box center [240, 235] width 436 height 21
type input "2 Rue Henri Le Guilloux"
click at [84, 202] on input "CHU RENNES - Recherche Pneumologie-niv0-CCP" at bounding box center [243, 201] width 442 height 21
drag, startPoint x: 84, startPoint y: 202, endPoint x: 19, endPoint y: 200, distance: 65.2
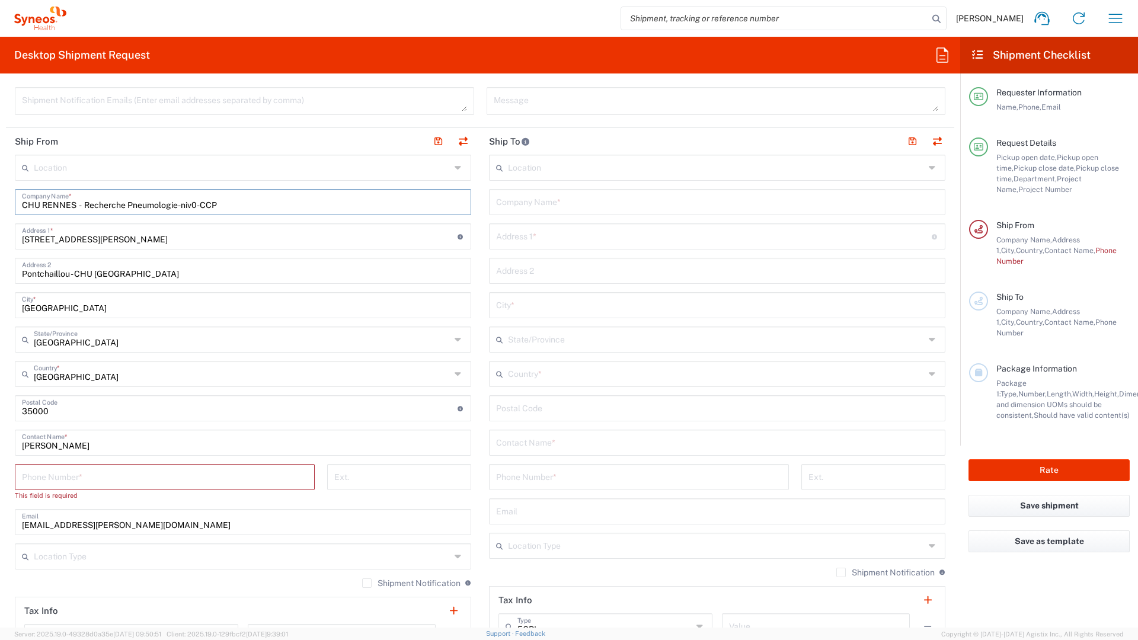
click at [19, 200] on div "CHU RENNES - Recherche Pneumologie-niv0-CCP Company Name *" at bounding box center [243, 202] width 456 height 26
type input "Recherche Pneumologie-niv0-CCP"
click at [72, 478] on input "tel" at bounding box center [165, 476] width 286 height 21
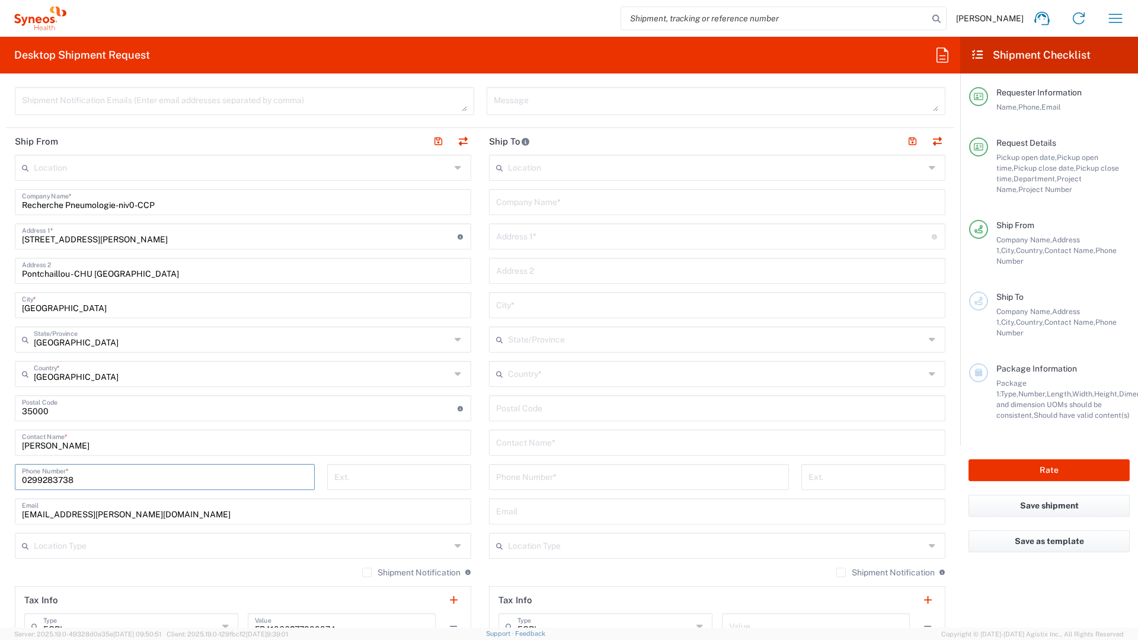
type input "0299283738"
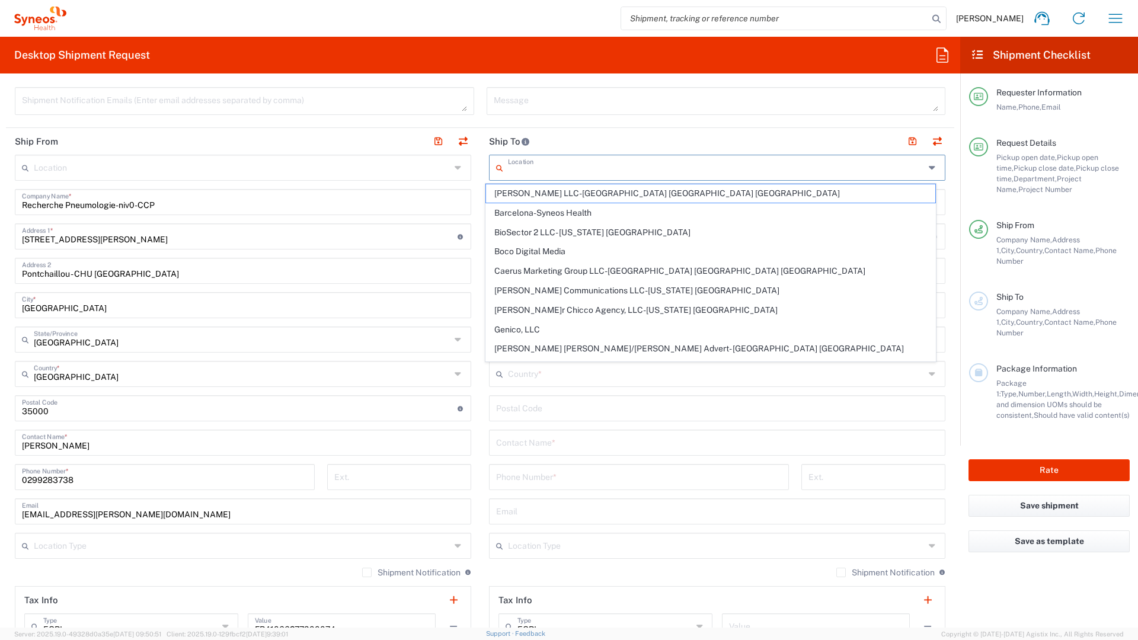
click at [545, 174] on input "text" at bounding box center [716, 167] width 417 height 21
click at [686, 407] on input "undefined" at bounding box center [717, 407] width 442 height 21
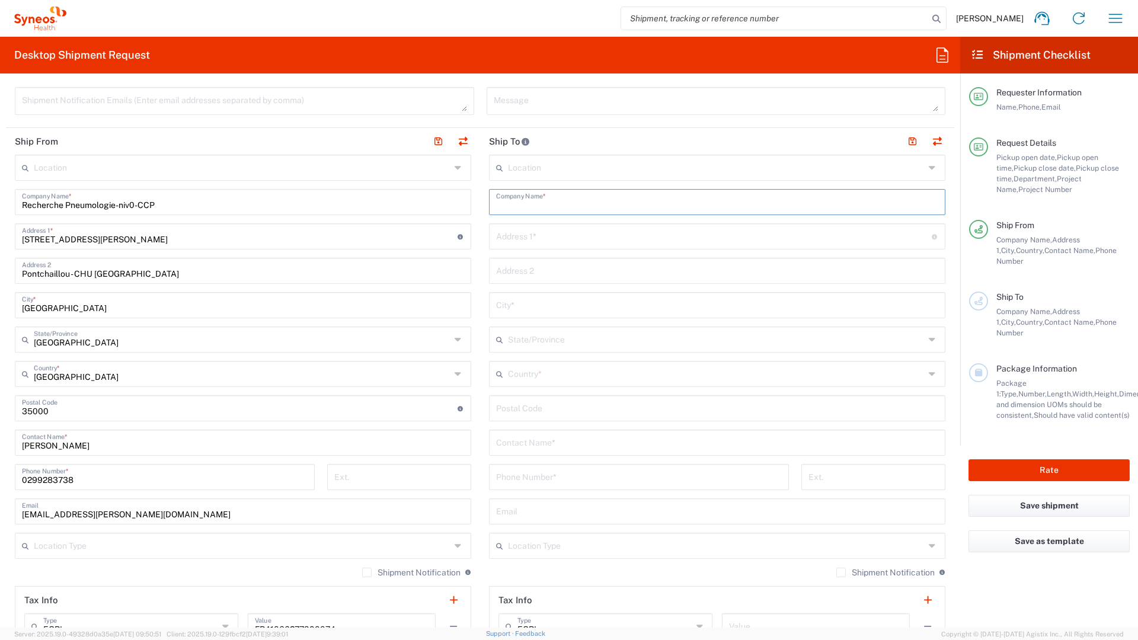
click at [581, 203] on input "text" at bounding box center [717, 201] width 442 height 21
paste input "Centre Hospitalier Intercommunal Toulon - La Seyne sur Mer - Hôpital Sainte-Mus…"
type input "Centre Hospitalier Intercommunal Toulon - La Seyne sur Mer - Hôpital Sainte-Mus…"
click at [566, 241] on input "text" at bounding box center [714, 235] width 436 height 21
click at [549, 242] on input "text" at bounding box center [714, 235] width 436 height 21
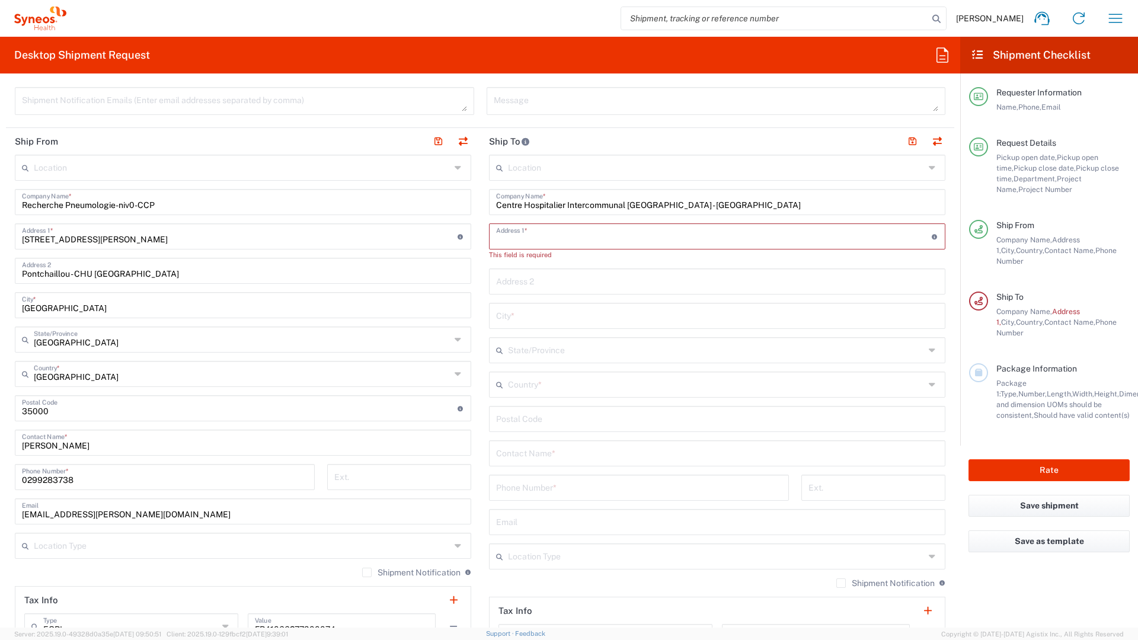
click at [549, 242] on input "text" at bounding box center [714, 235] width 436 height 21
paste input "487 Avenue André Blondel, CHITS/ Hôpital Sainte Musse, Recherche Clinique Oncol…"
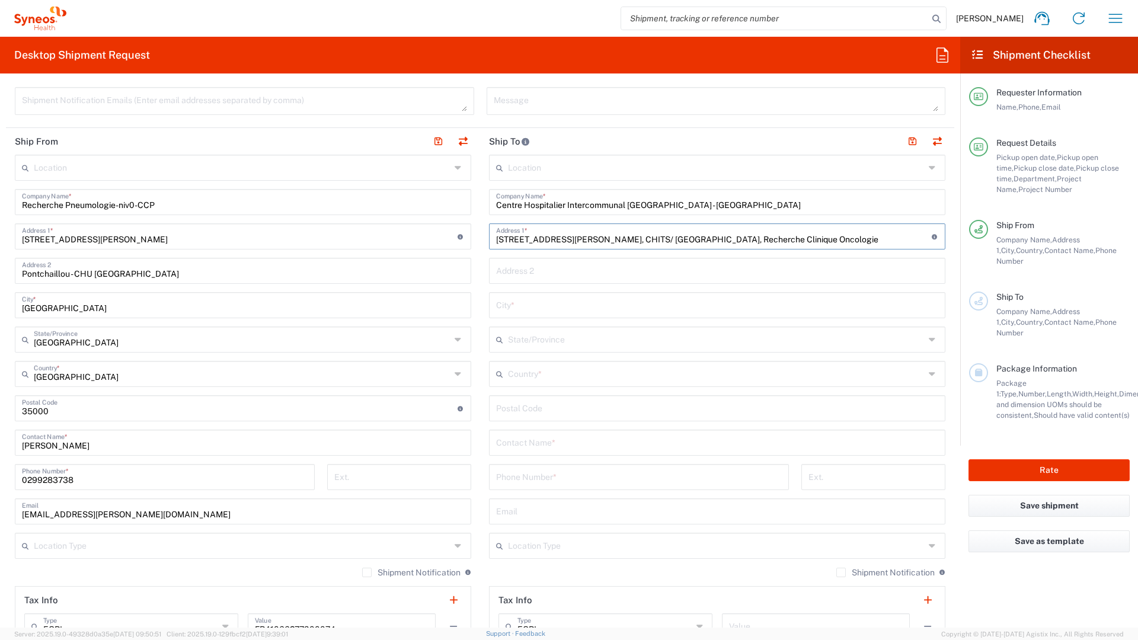
click at [848, 241] on input "487 Avenue André Blondel, CHITS/ Hôpital Sainte Musse, Recherche Clinique Oncol…" at bounding box center [714, 235] width 436 height 21
drag, startPoint x: 843, startPoint y: 239, endPoint x: 646, endPoint y: 237, distance: 196.8
click at [598, 238] on input "487 Avenue André Blondel, CHITS/ Hôpital Sainte Musse, Recherche Clinique Oncol…" at bounding box center [714, 235] width 436 height 21
type input "487 Avenue André Blondel,"
click at [580, 272] on input "text" at bounding box center [717, 270] width 442 height 21
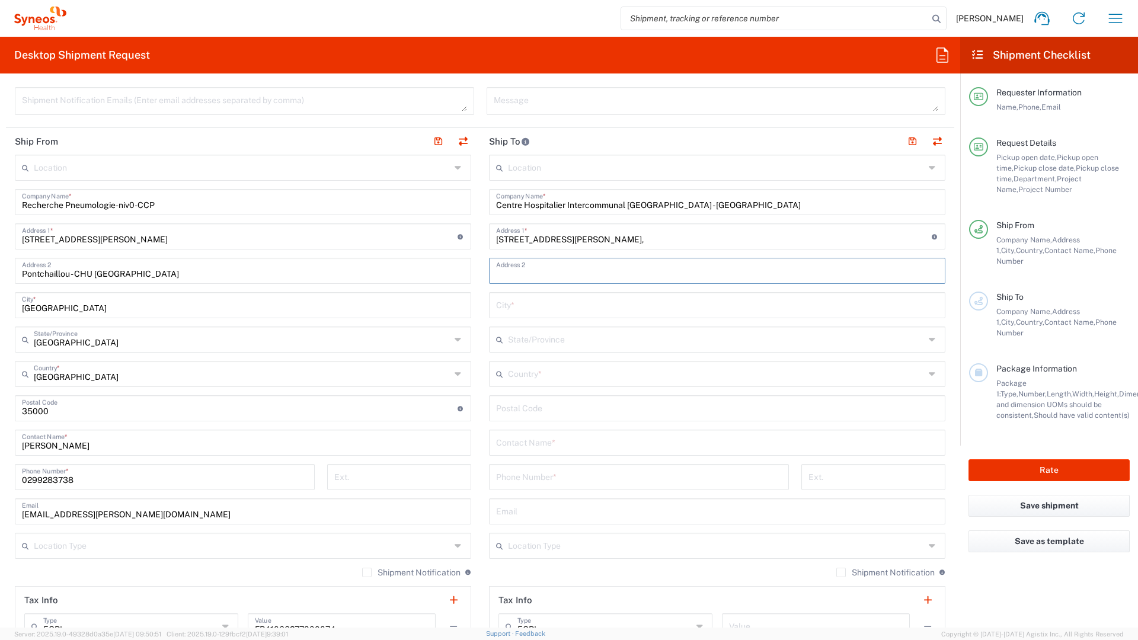
paste input "CHITS/ Hôpital Sainte Musse, Recherche Clinique Oncologie"
type input "CHITS/ Hôpital Sainte Musse, Recherche Clinique Oncologie"
click at [589, 305] on input "text" at bounding box center [717, 304] width 442 height 21
type input "t"
type input "Toulon"
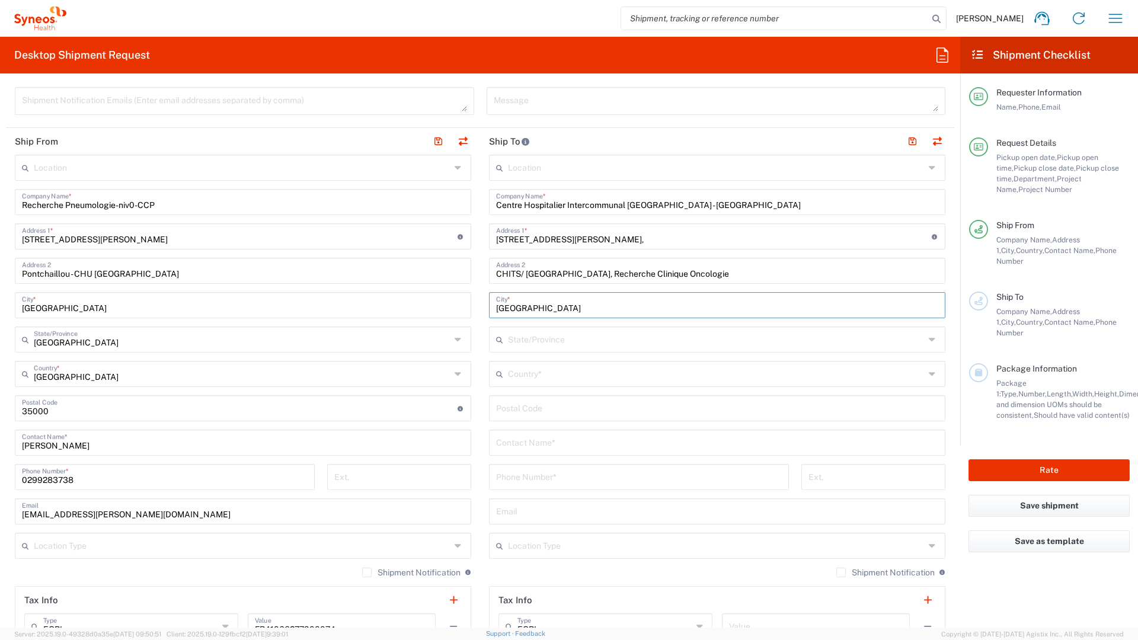
click at [565, 341] on input "text" at bounding box center [716, 338] width 417 height 21
click at [590, 402] on input "undefined" at bounding box center [717, 407] width 442 height 21
click at [592, 380] on input "text" at bounding box center [716, 373] width 417 height 21
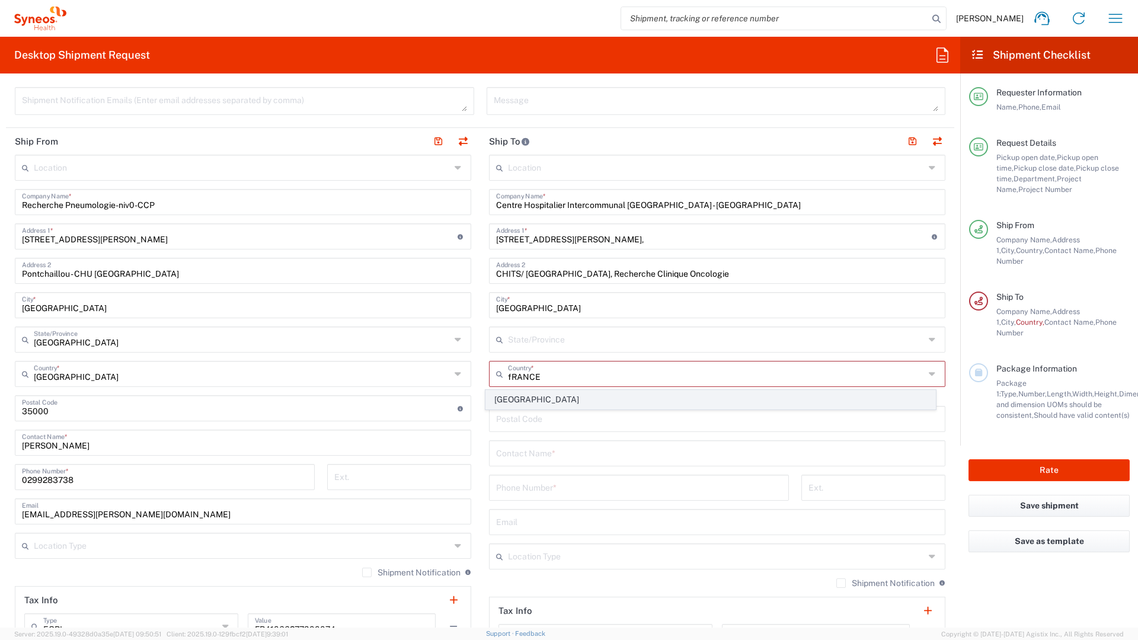
click at [593, 398] on span "[GEOGRAPHIC_DATA]" at bounding box center [711, 400] width 450 height 18
type input "[GEOGRAPHIC_DATA]"
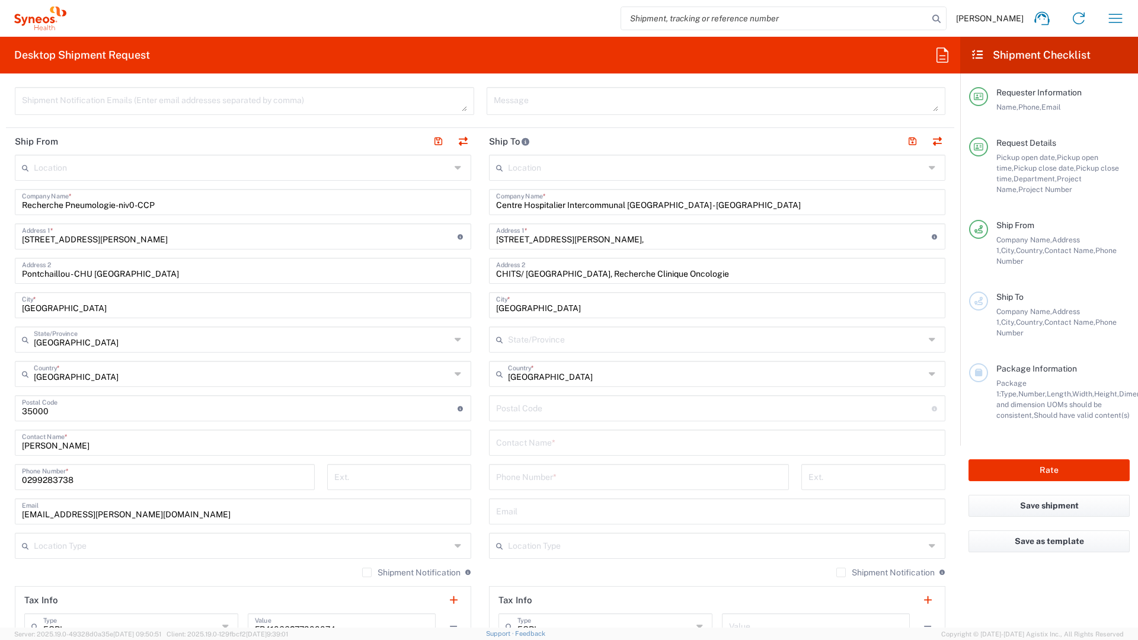
click at [736, 339] on input "text" at bounding box center [716, 338] width 417 height 21
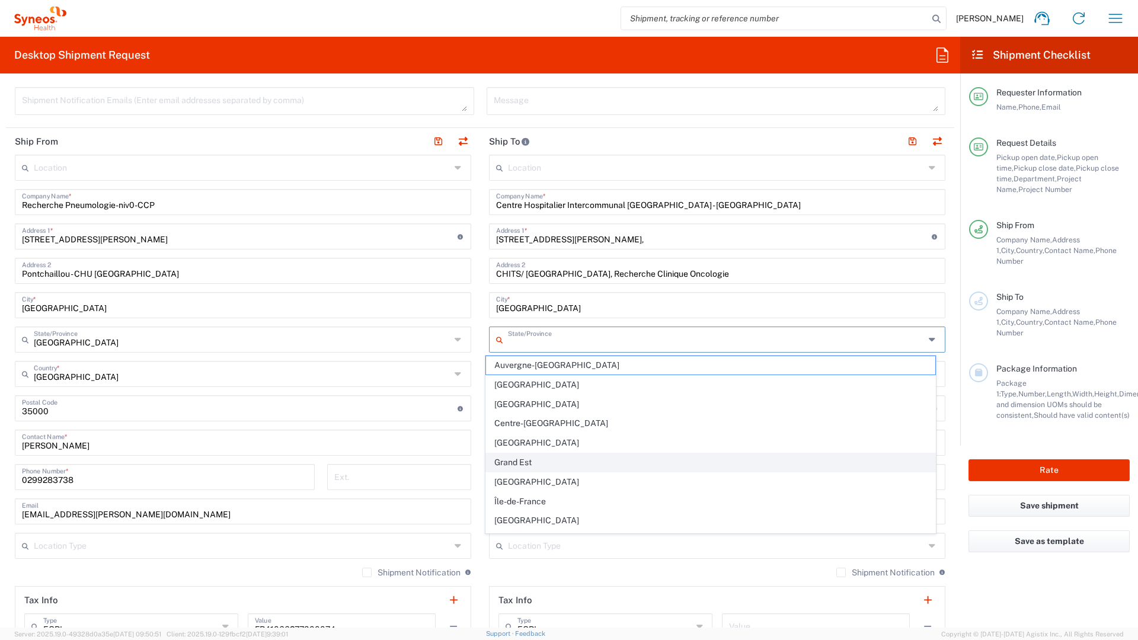
scroll to position [75, 0]
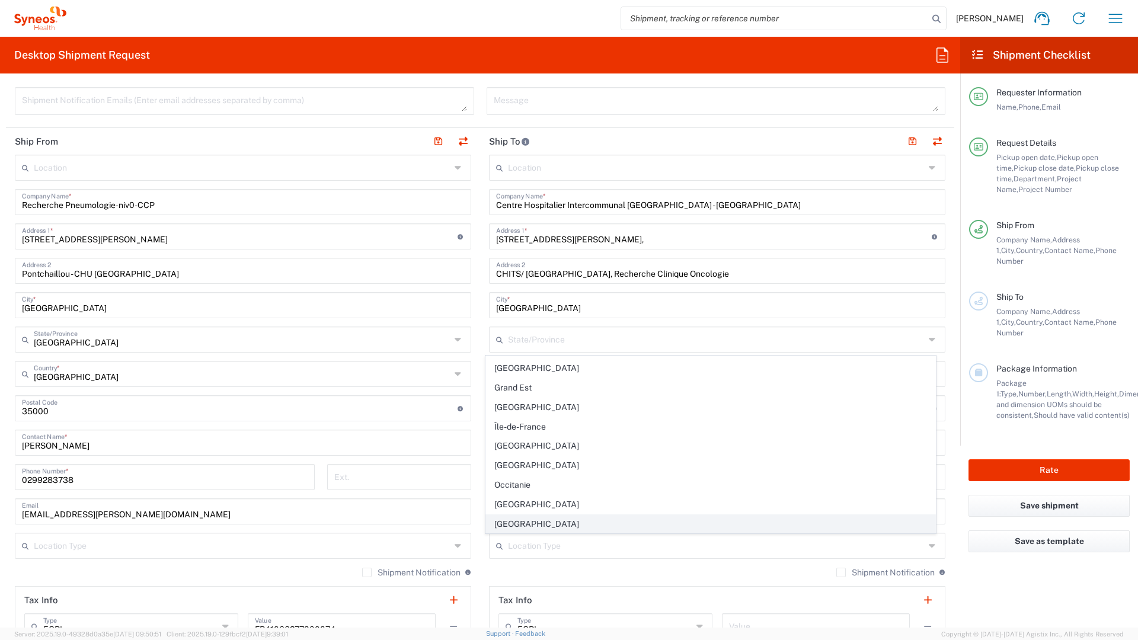
click at [561, 522] on span "Provence-Alpes-Côte d'Azur" at bounding box center [711, 524] width 450 height 18
type input "Provence-Alpes-Côte d'Azur"
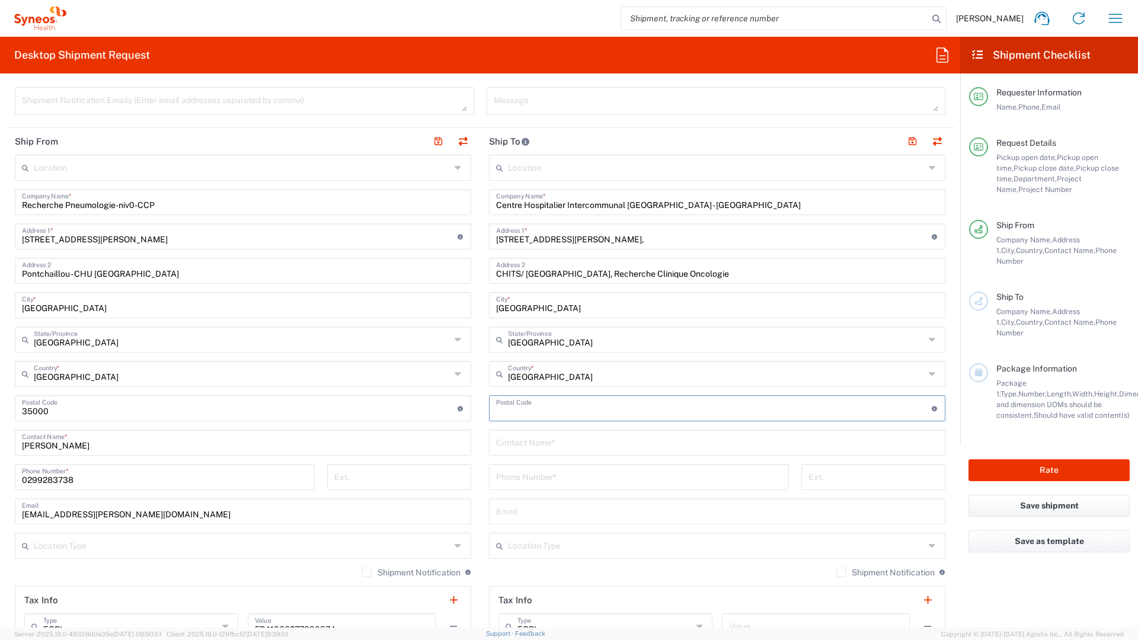
click at [598, 413] on input "undefined" at bounding box center [714, 407] width 436 height 21
type input "83100"
click at [584, 449] on input "text" at bounding box center [717, 442] width 442 height 21
click at [569, 435] on input "text" at bounding box center [717, 442] width 442 height 21
click at [569, 436] on input "text" at bounding box center [717, 442] width 442 height 21
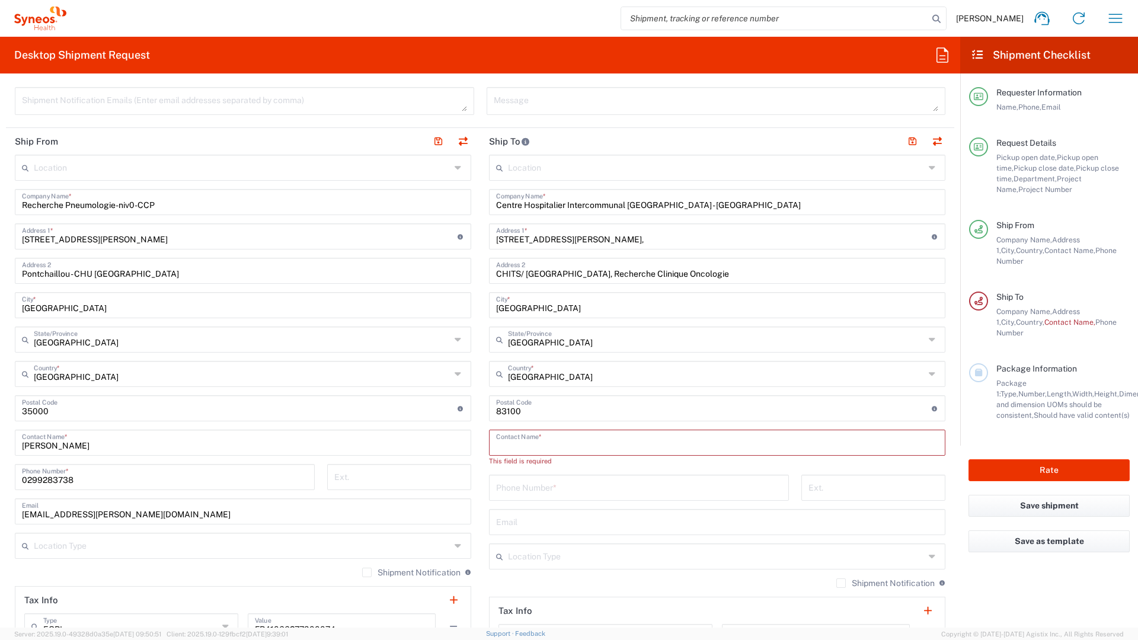
paste input "Chloé ROZ"
type input "Chloé ROZ"
click at [594, 474] on input "tel" at bounding box center [639, 476] width 286 height 21
click at [151, 509] on input "[EMAIL_ADDRESS][PERSON_NAME][DOMAIN_NAME]" at bounding box center [243, 510] width 442 height 21
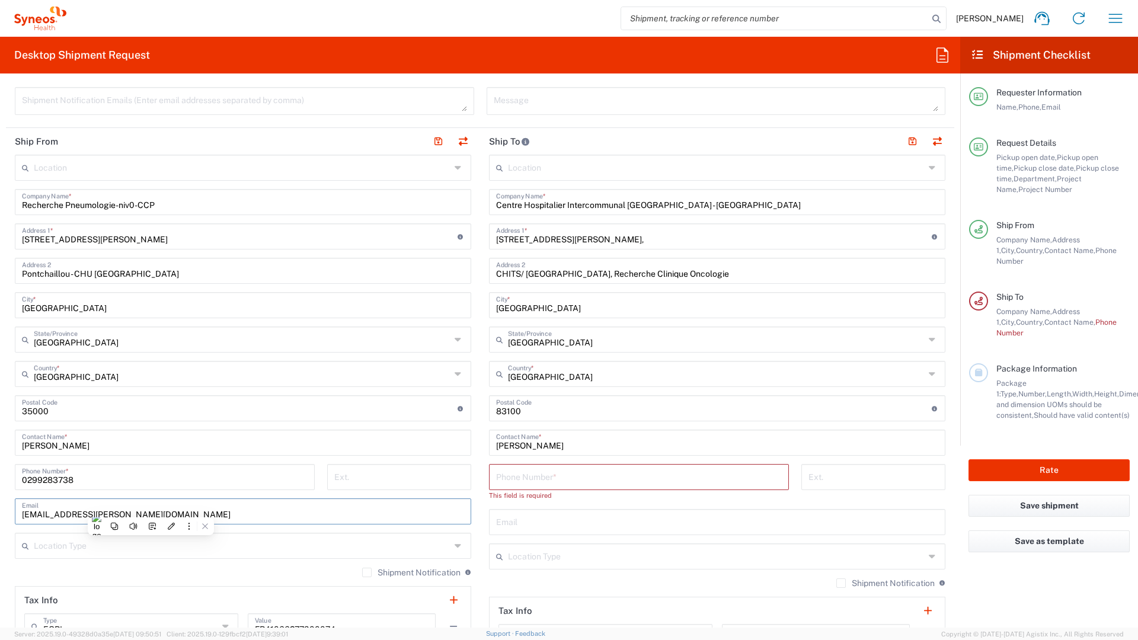
click at [151, 509] on input "[EMAIL_ADDRESS][PERSON_NAME][DOMAIN_NAME]" at bounding box center [243, 510] width 442 height 21
click at [516, 475] on input "tel" at bounding box center [639, 476] width 286 height 21
paste input "+33 04 83 77 20 70"
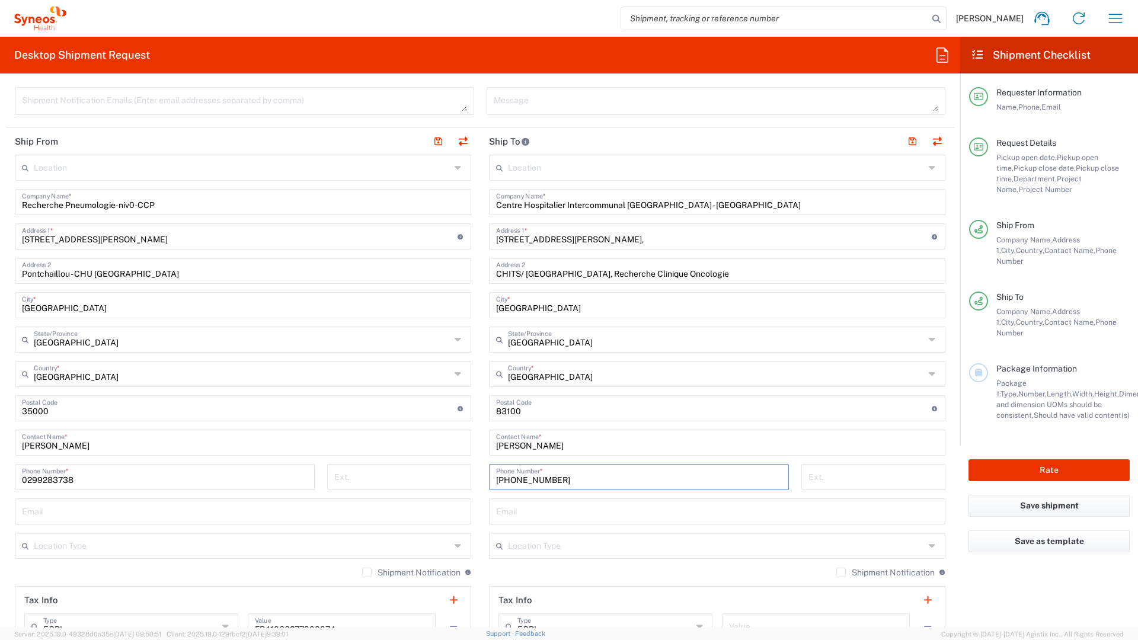
type input "+33 04 83 77 20 70"
click at [839, 478] on input "tel" at bounding box center [874, 476] width 130 height 21
type input "1"
click at [542, 524] on div "Email" at bounding box center [717, 512] width 456 height 26
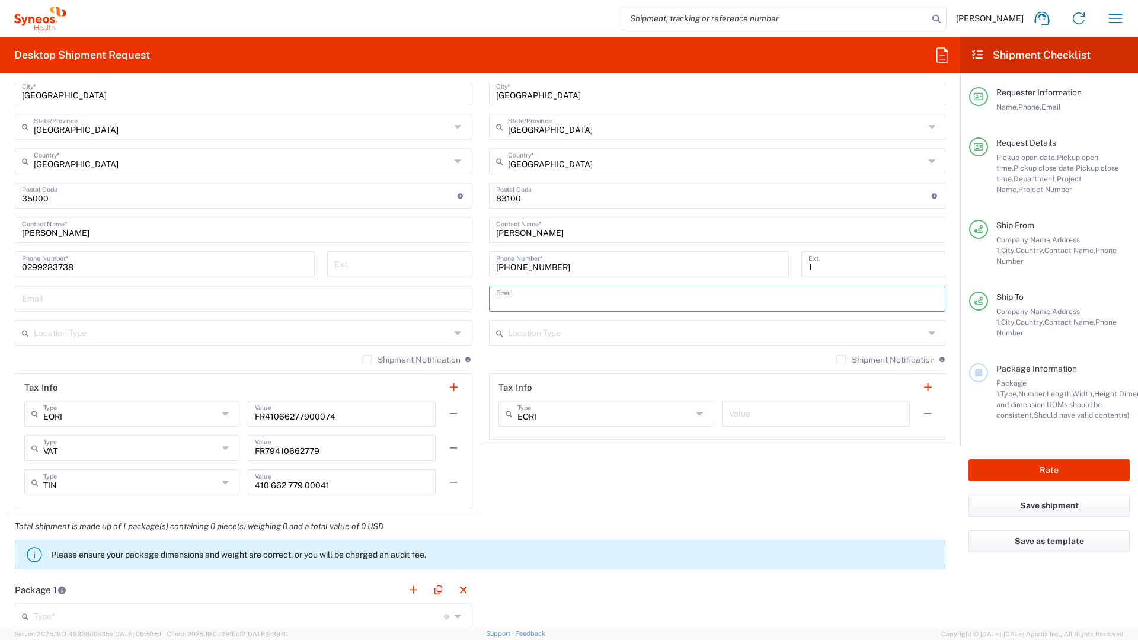
scroll to position [670, 0]
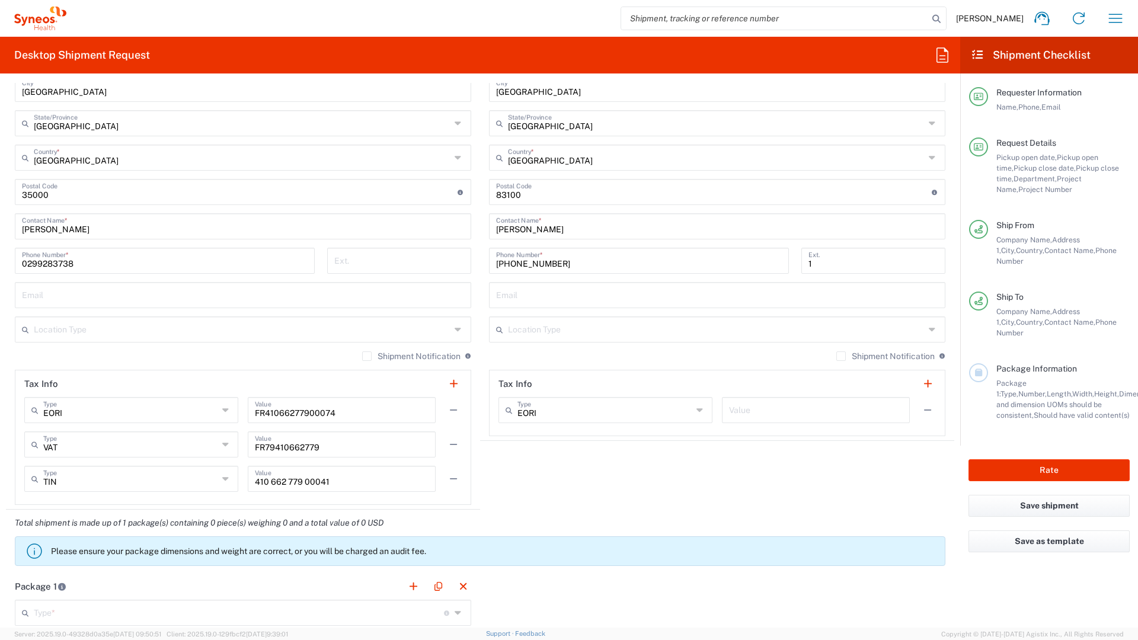
click at [289, 368] on div "Shipment Notification If checked, a shipment notification email will be sent to…" at bounding box center [243, 360] width 456 height 19
click at [362, 357] on label "Shipment Notification" at bounding box center [411, 356] width 98 height 9
click at [367, 356] on input "Shipment Notification" at bounding box center [367, 356] width 0 height 0
click at [836, 357] on label "Shipment Notification" at bounding box center [885, 356] width 98 height 9
click at [841, 356] on input "Shipment Notification" at bounding box center [841, 356] width 0 height 0
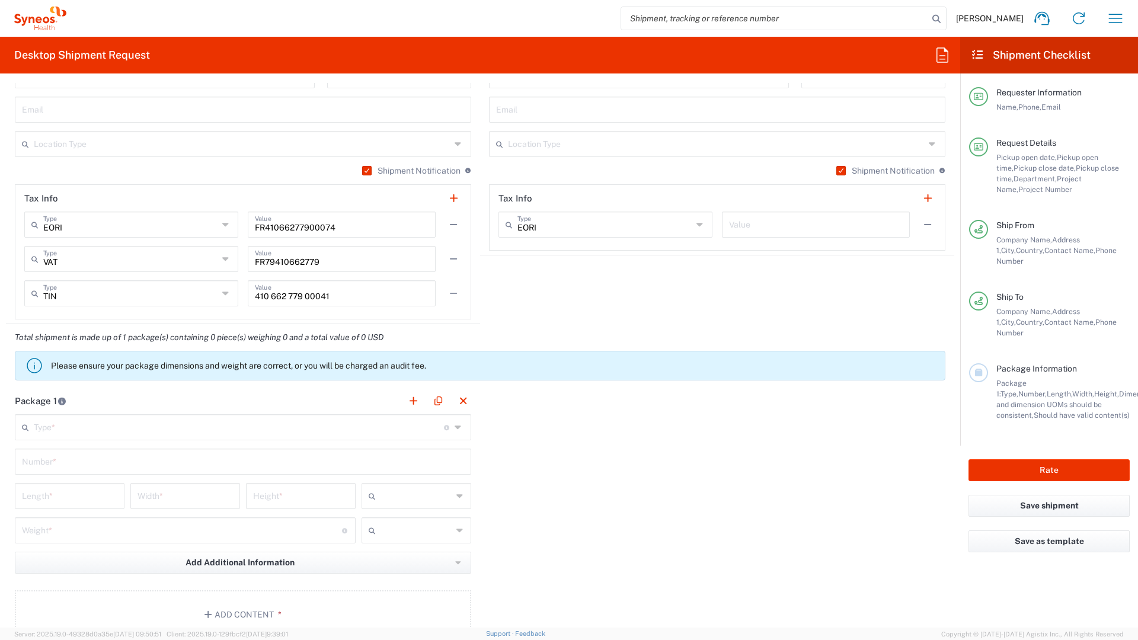
scroll to position [911, 0]
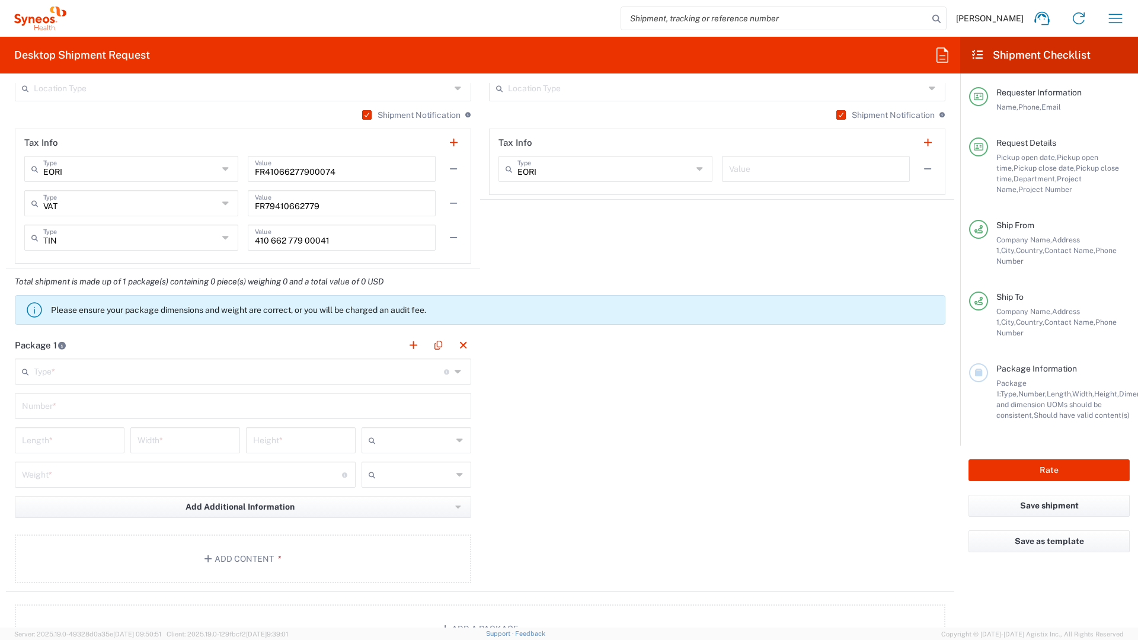
click at [407, 372] on input "text" at bounding box center [239, 370] width 410 height 21
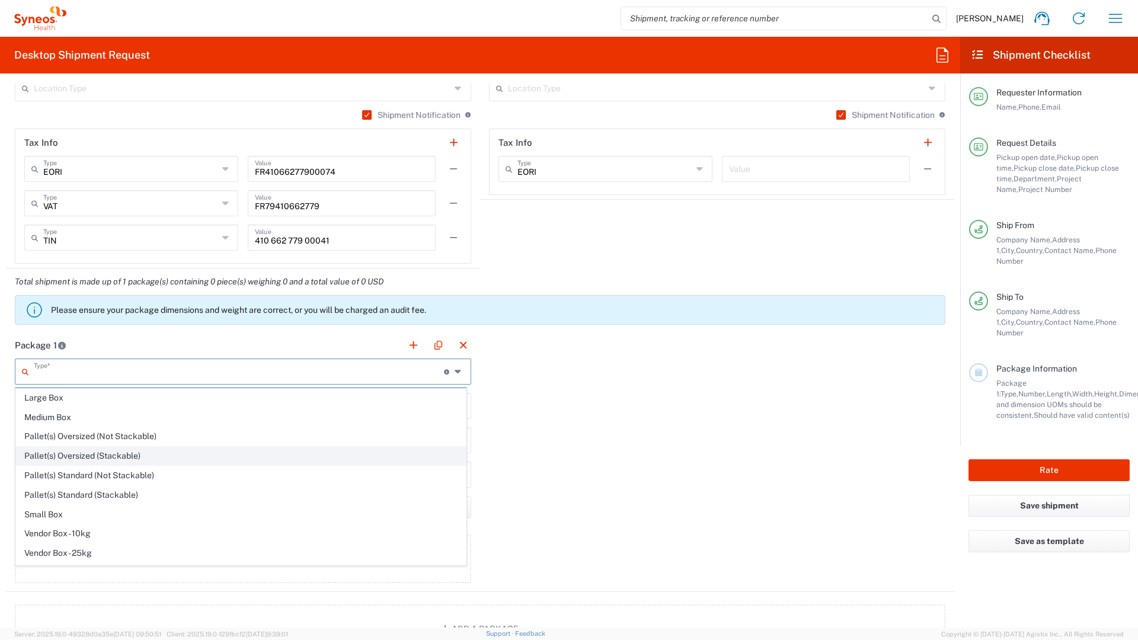
scroll to position [36, 0]
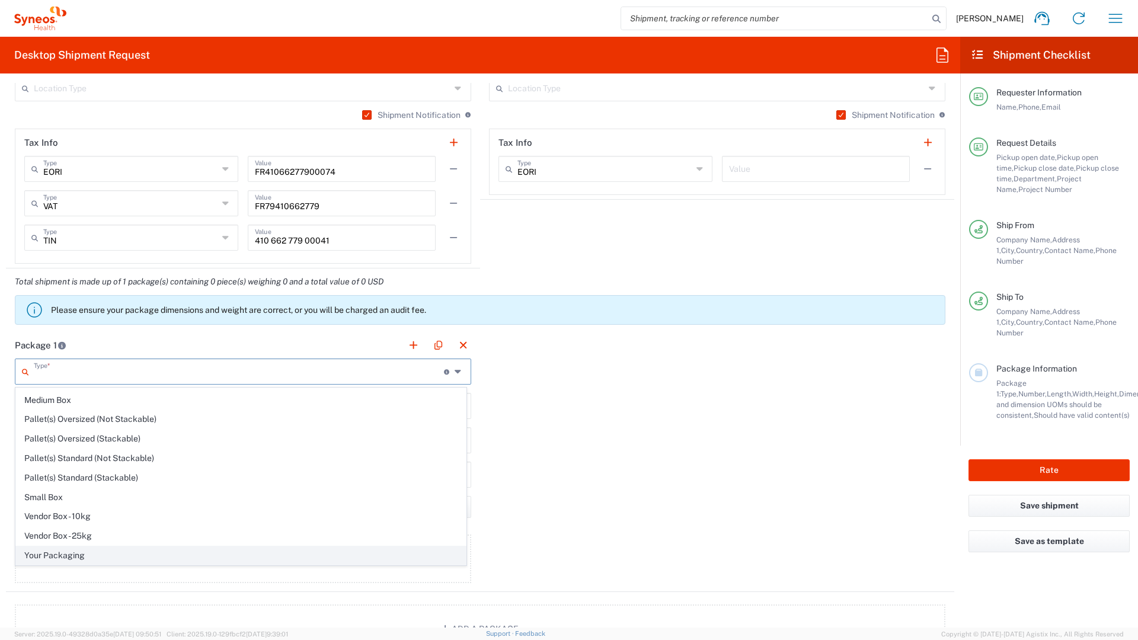
click at [65, 560] on span "Your Packaging" at bounding box center [241, 556] width 450 height 18
type input "Your Packaging"
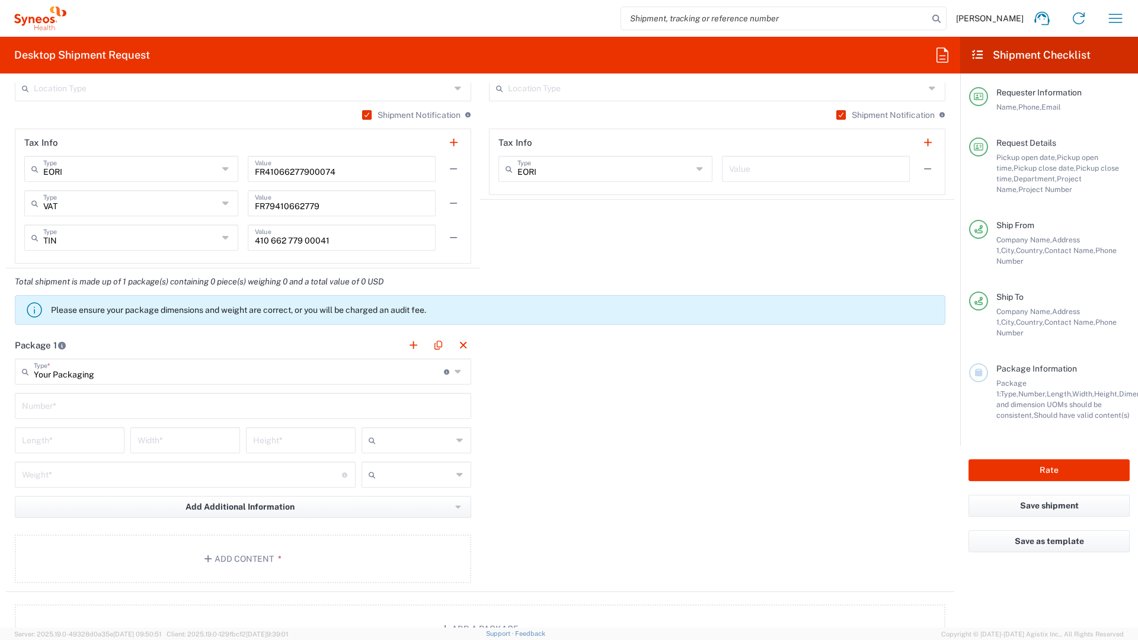
click at [109, 413] on input "text" at bounding box center [243, 405] width 442 height 21
type input "1"
click at [81, 437] on input "number" at bounding box center [69, 439] width 95 height 21
type input "13"
click at [149, 443] on input "number" at bounding box center [185, 439] width 95 height 21
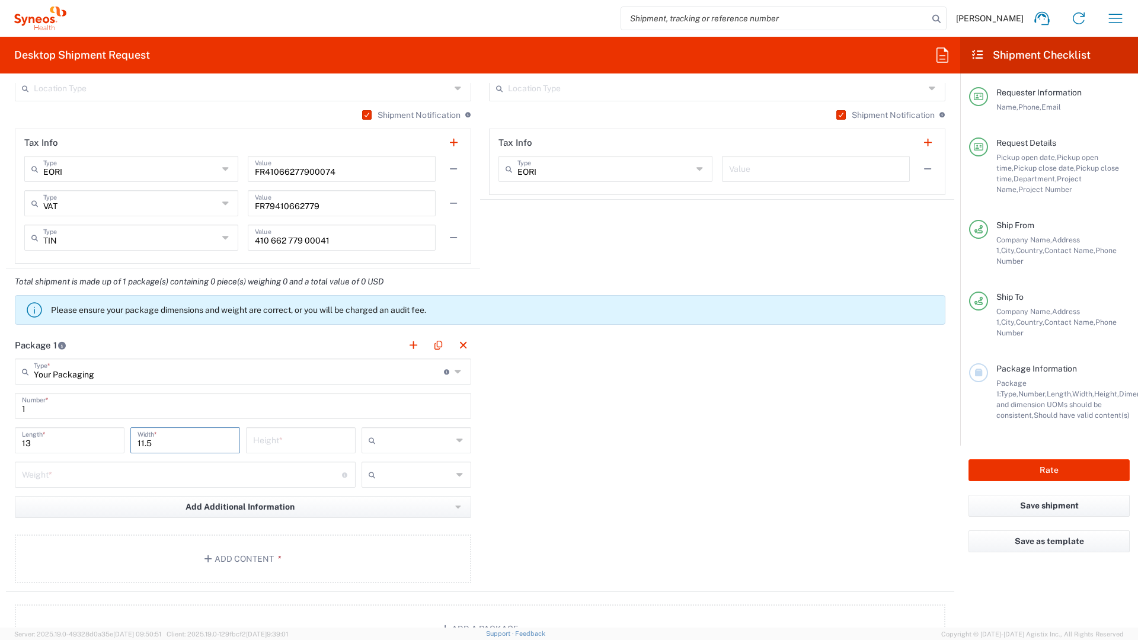
type input "11.5"
click at [253, 442] on input "number" at bounding box center [300, 439] width 95 height 21
type input "2.5"
click at [457, 445] on icon at bounding box center [460, 440] width 8 height 19
click at [433, 461] on span "cm" at bounding box center [412, 466] width 106 height 18
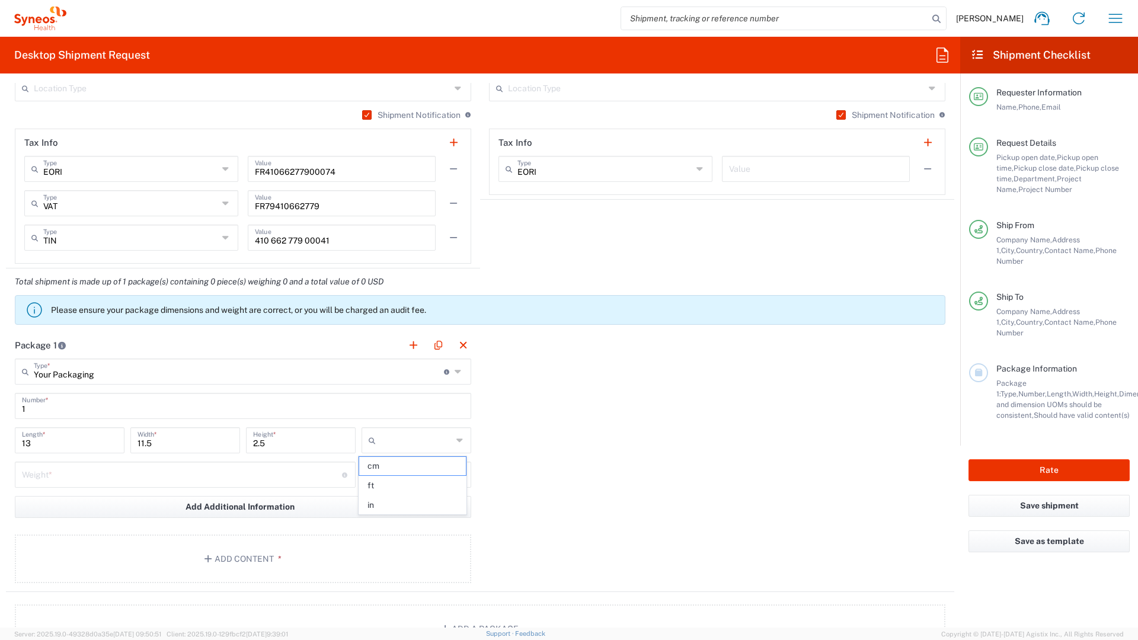
type input "cm"
click at [442, 473] on input "text" at bounding box center [417, 474] width 72 height 19
click at [413, 502] on span "kgs" at bounding box center [412, 500] width 106 height 18
click at [277, 470] on input "number" at bounding box center [182, 474] width 320 height 21
click at [392, 474] on input "kgs" at bounding box center [417, 474] width 72 height 19
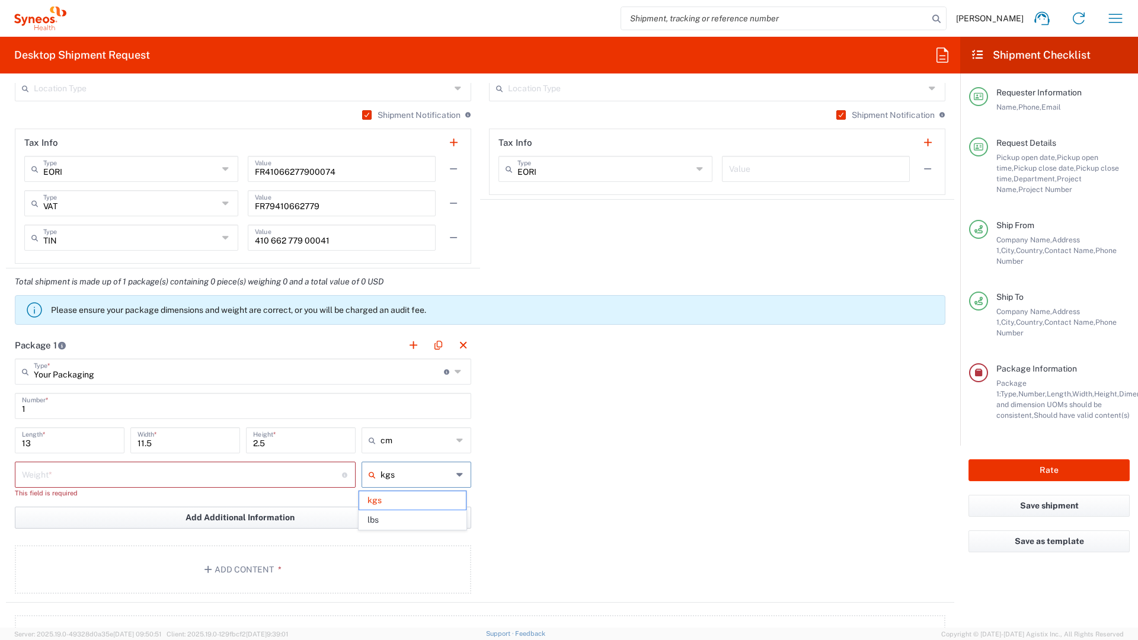
click at [388, 513] on span "lbs" at bounding box center [412, 520] width 106 height 18
type input "lbs"
click at [318, 474] on input "number" at bounding box center [182, 474] width 320 height 21
type input "5"
type input "lbs"
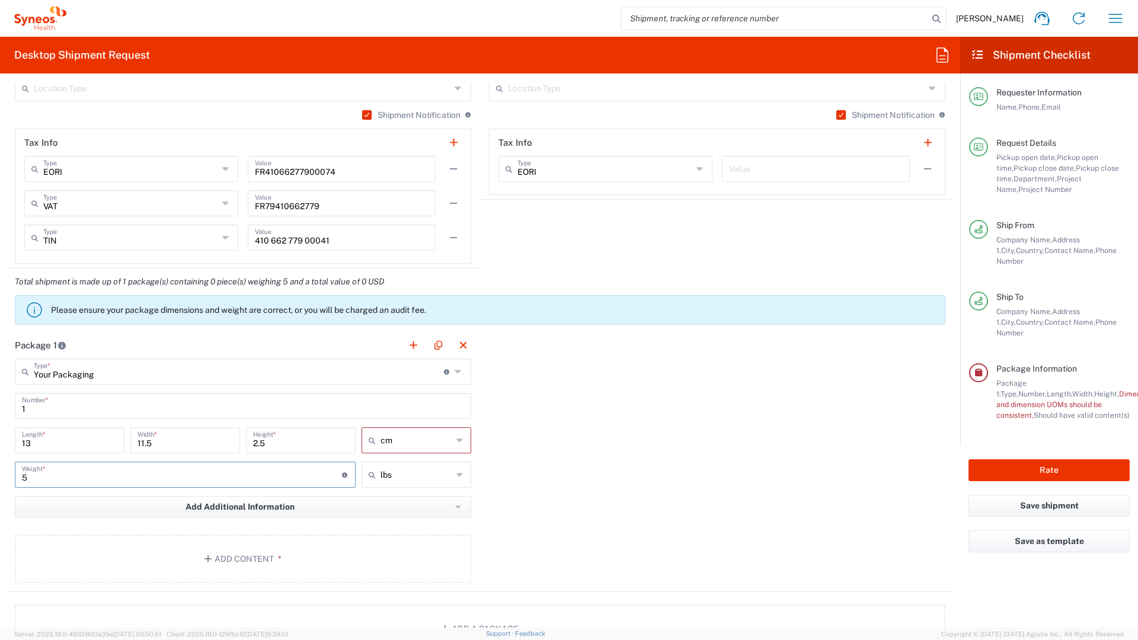
click at [410, 480] on input "lbs" at bounding box center [417, 474] width 72 height 19
click at [403, 515] on span "kgs" at bounding box center [412, 520] width 106 height 18
type input "2.27"
type input "kgs"
type input "cm"
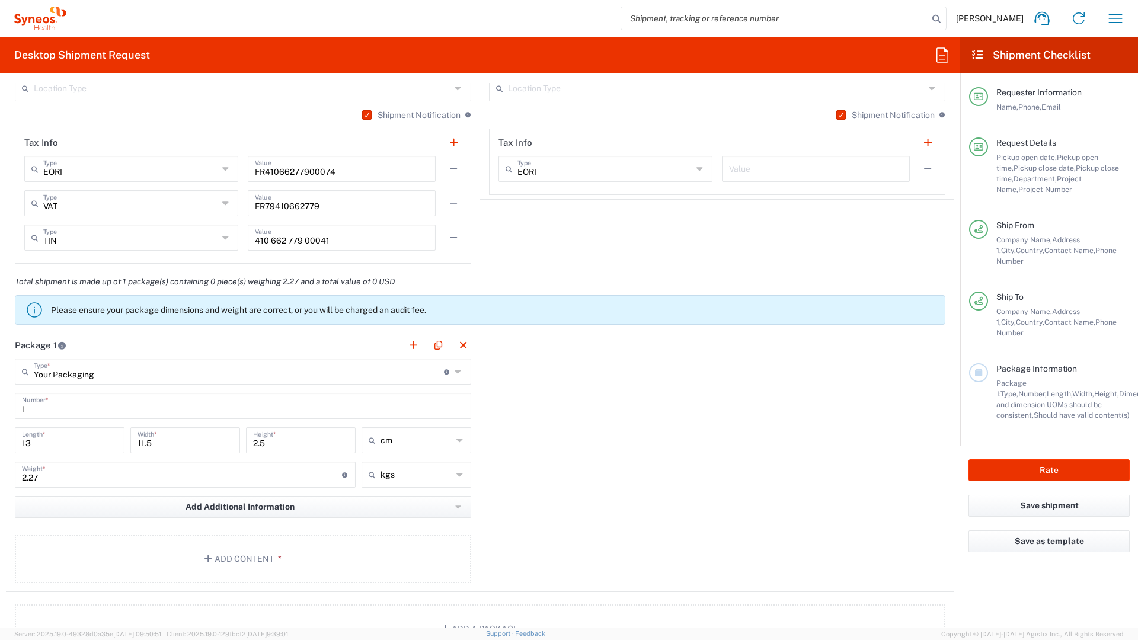
click at [386, 445] on input "cm" at bounding box center [417, 440] width 72 height 19
click at [382, 507] on span "in" at bounding box center [412, 505] width 106 height 18
type input "5.12"
type input "4.53"
type input "0.98"
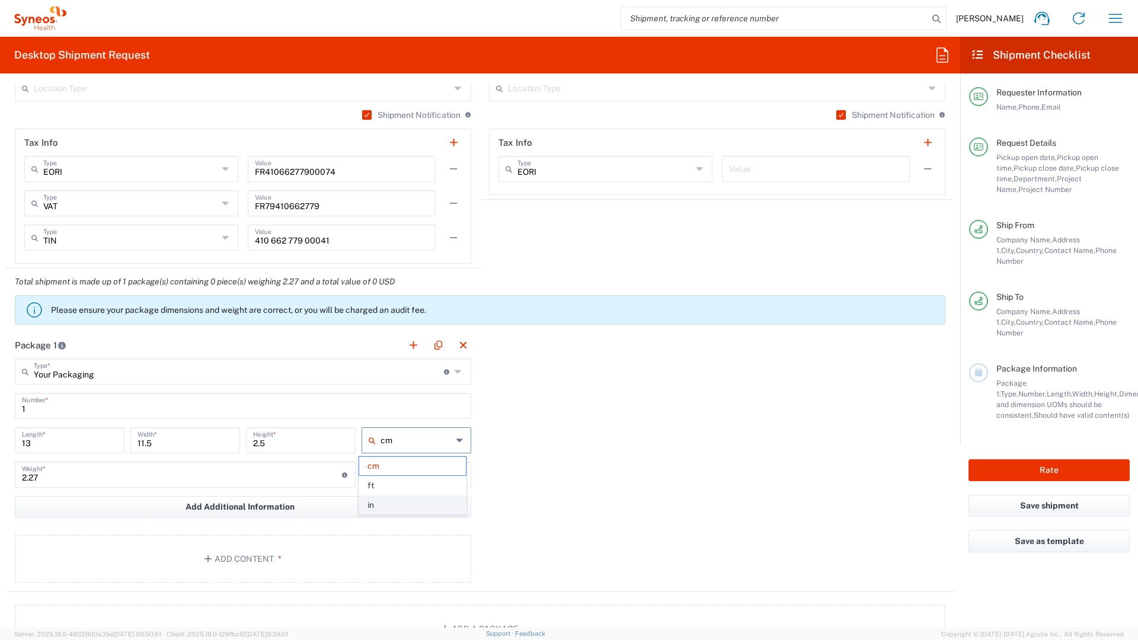
type input "in"
click at [62, 440] on input "5.12" at bounding box center [69, 439] width 95 height 21
click at [23, 440] on input "113" at bounding box center [69, 439] width 95 height 21
click at [26, 443] on input "113" at bounding box center [69, 439] width 95 height 21
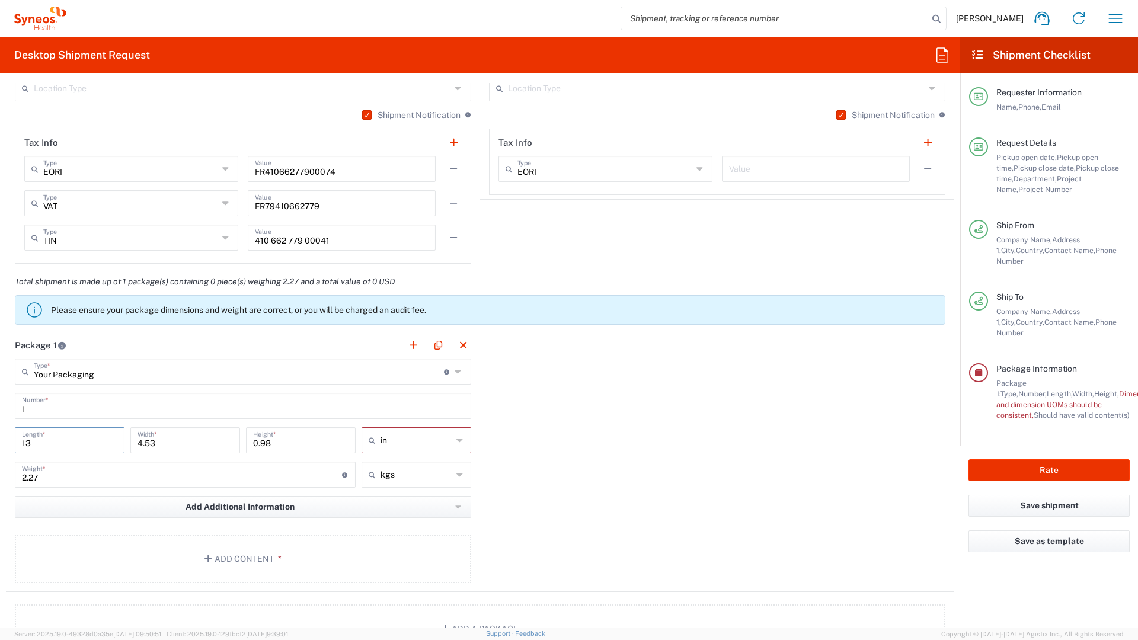
type input "13"
click at [157, 446] on input "4.53" at bounding box center [185, 439] width 95 height 21
type input "11.5"
click at [296, 446] on input "0.98" at bounding box center [300, 439] width 95 height 21
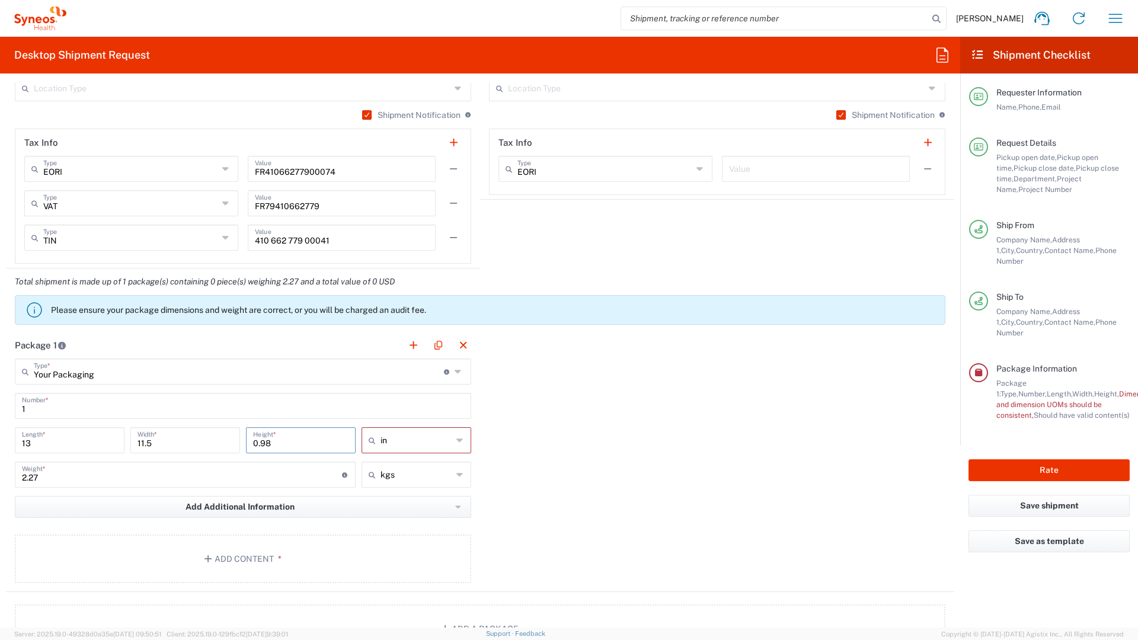
click at [296, 446] on input "0.98" at bounding box center [300, 439] width 95 height 21
type input "2.5"
type input "in"
click at [423, 448] on input "in" at bounding box center [417, 440] width 72 height 19
click at [397, 482] on span "cm" at bounding box center [412, 486] width 106 height 18
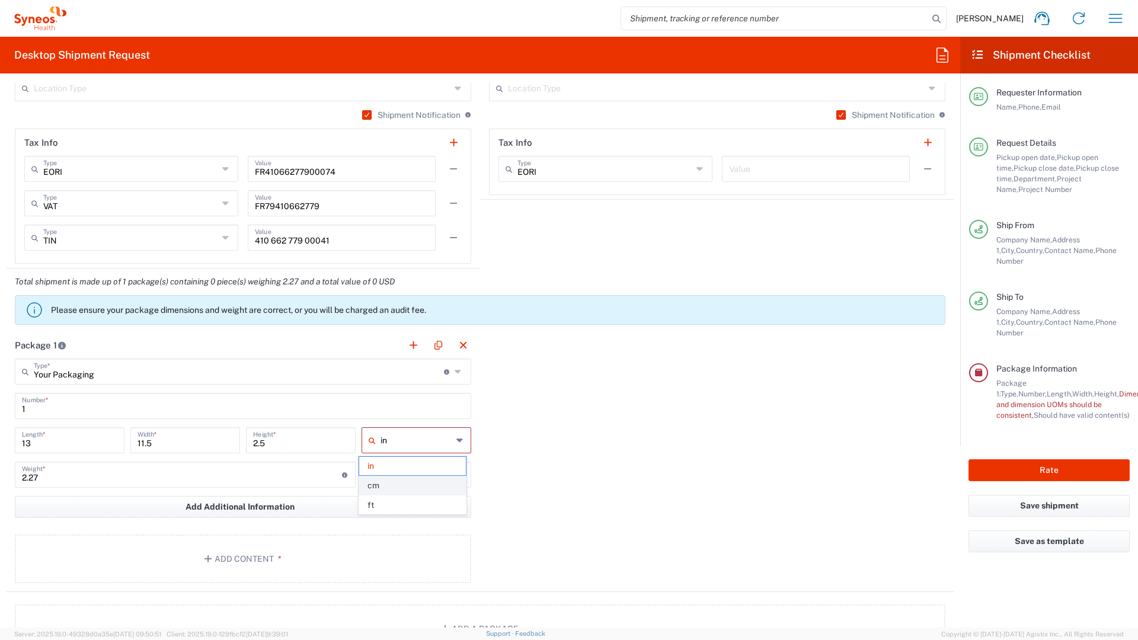
type input "33.02"
type input "29.21"
type input "6.35"
type input "cm"
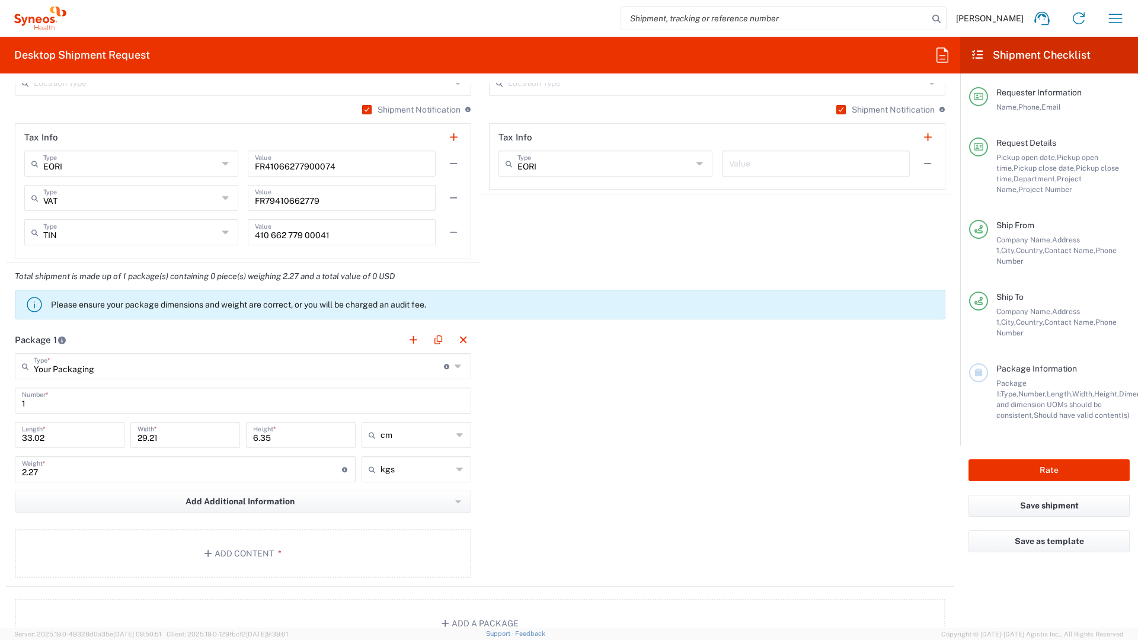
scroll to position [929, 0]
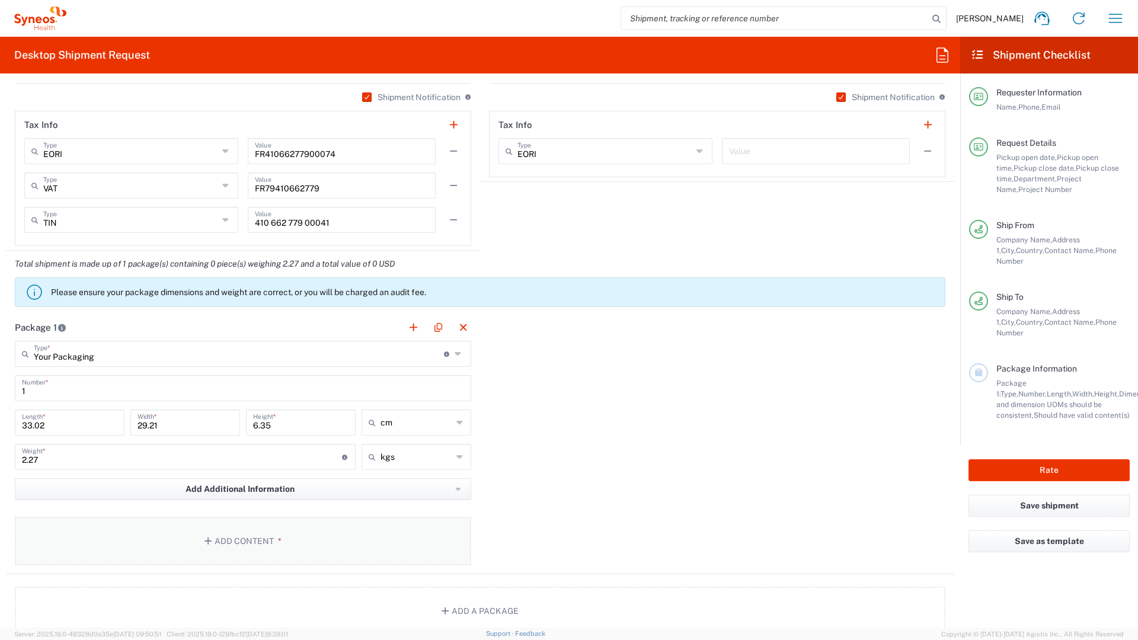
click at [287, 529] on button "Add Content *" at bounding box center [243, 541] width 456 height 49
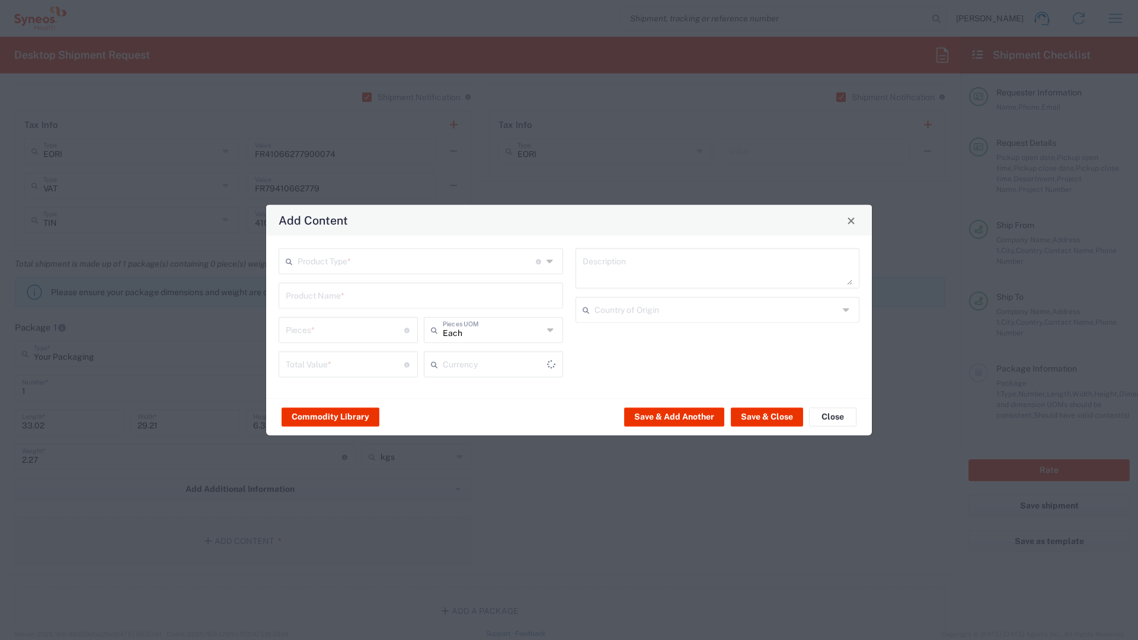
type input "US Dollar"
click at [330, 410] on button "Commodity Library" at bounding box center [331, 416] width 98 height 19
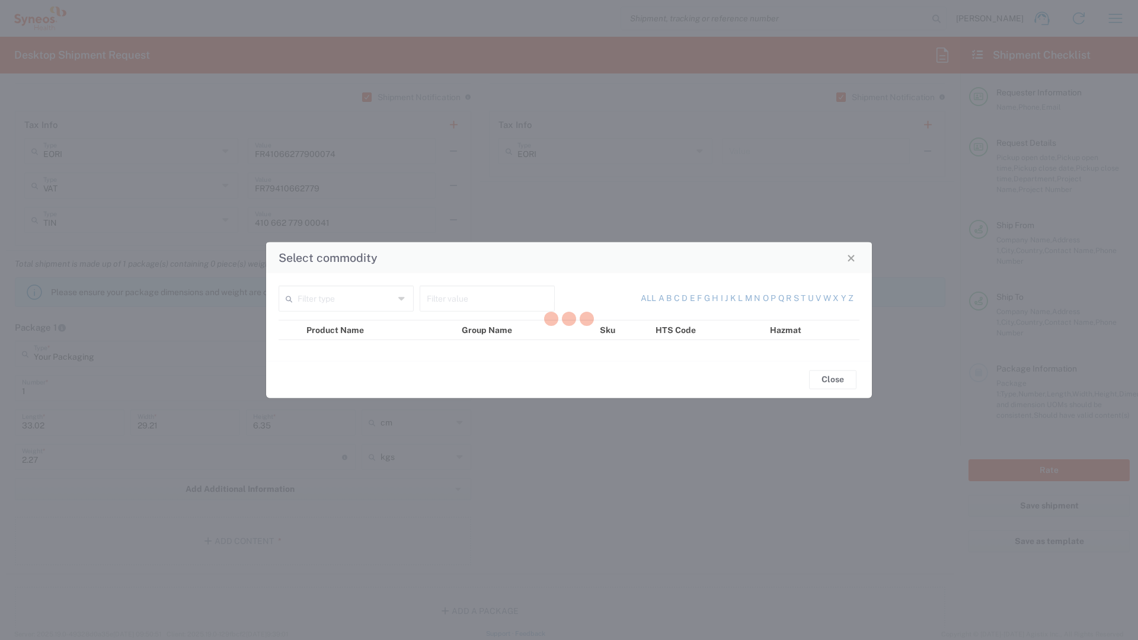
click at [349, 297] on div at bounding box center [569, 320] width 1138 height 640
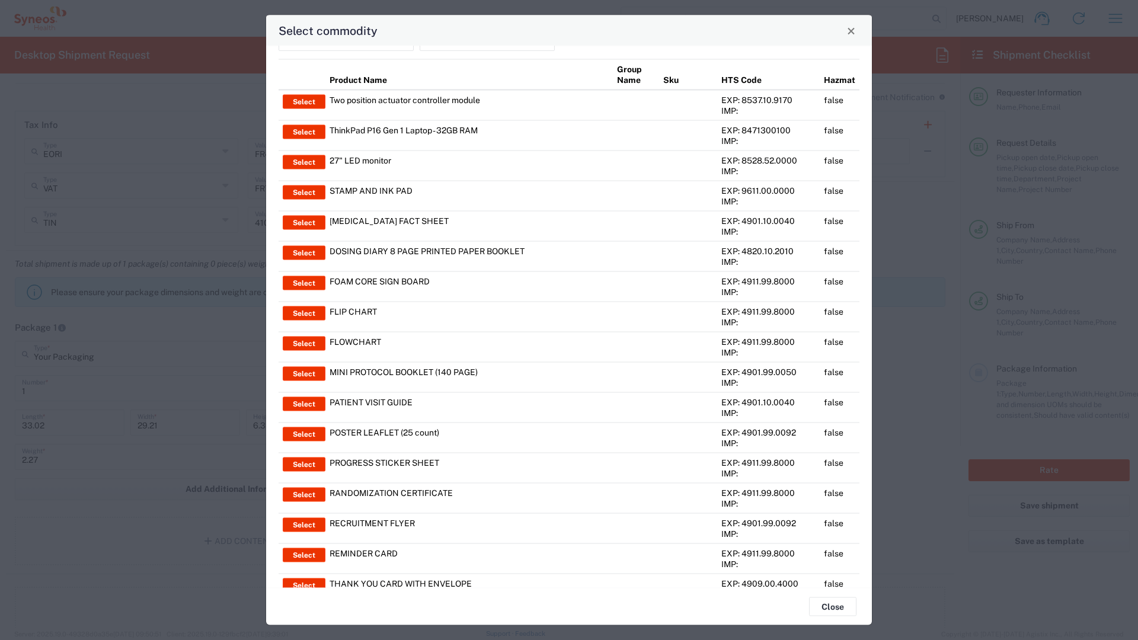
scroll to position [0, 0]
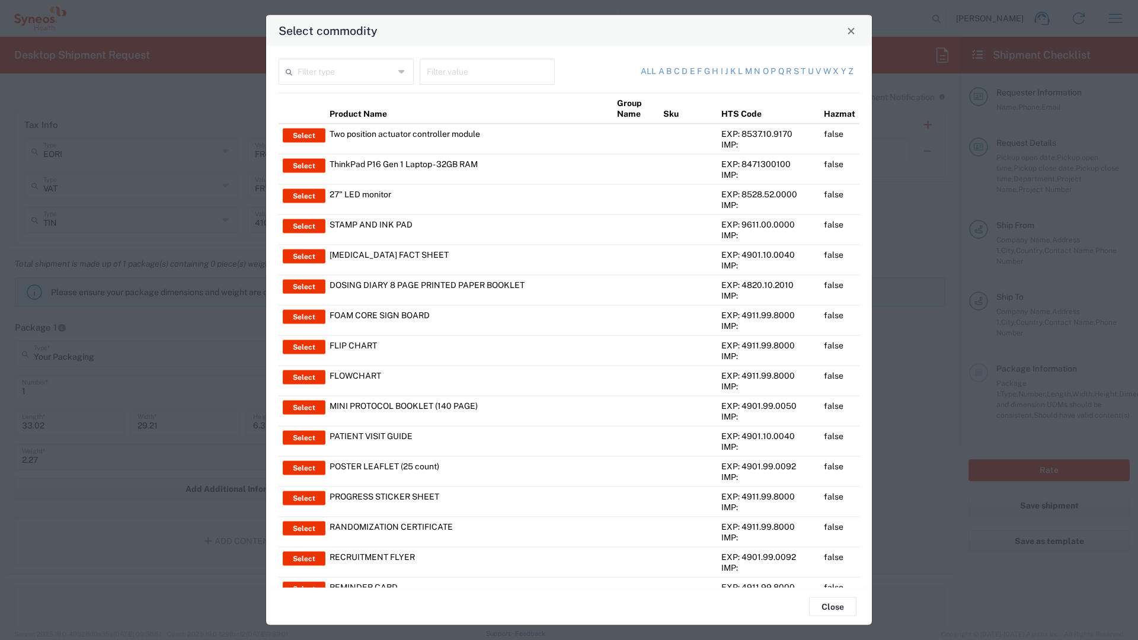
click at [394, 70] on div "Filter type" at bounding box center [346, 72] width 135 height 26
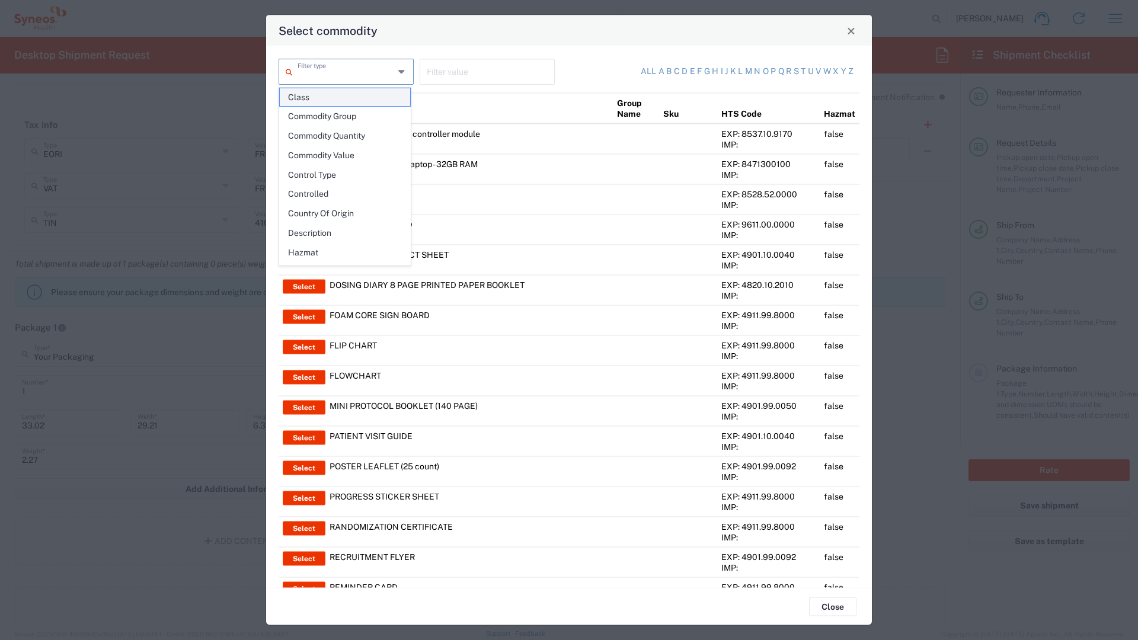
click at [366, 102] on span "Class" at bounding box center [345, 97] width 130 height 18
type input "Class"
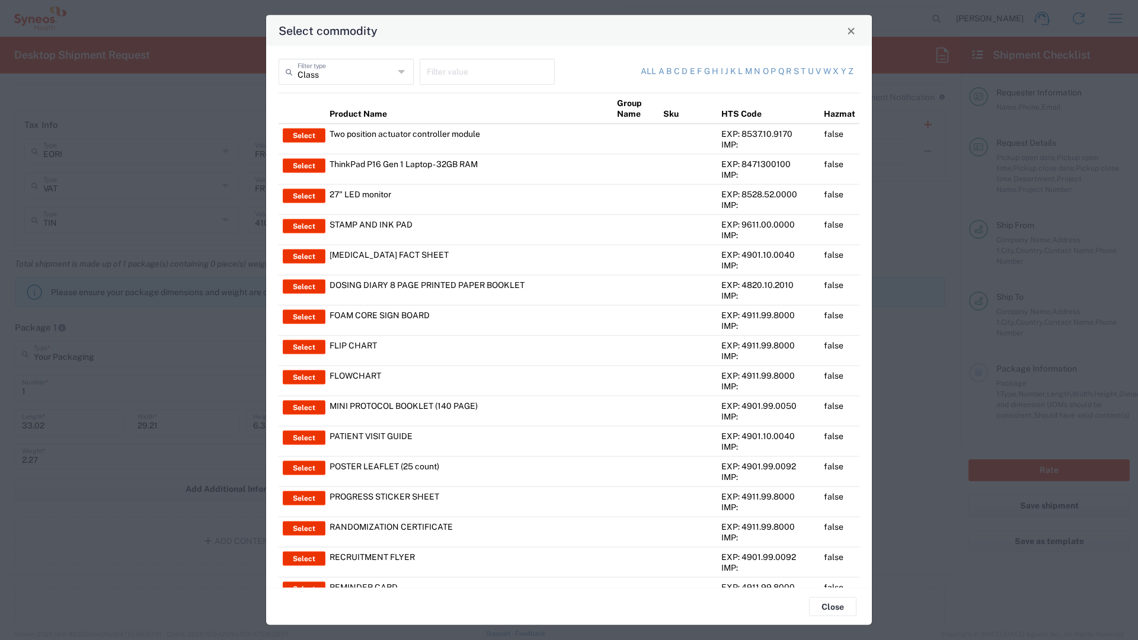
click at [427, 75] on input "text" at bounding box center [487, 70] width 121 height 21
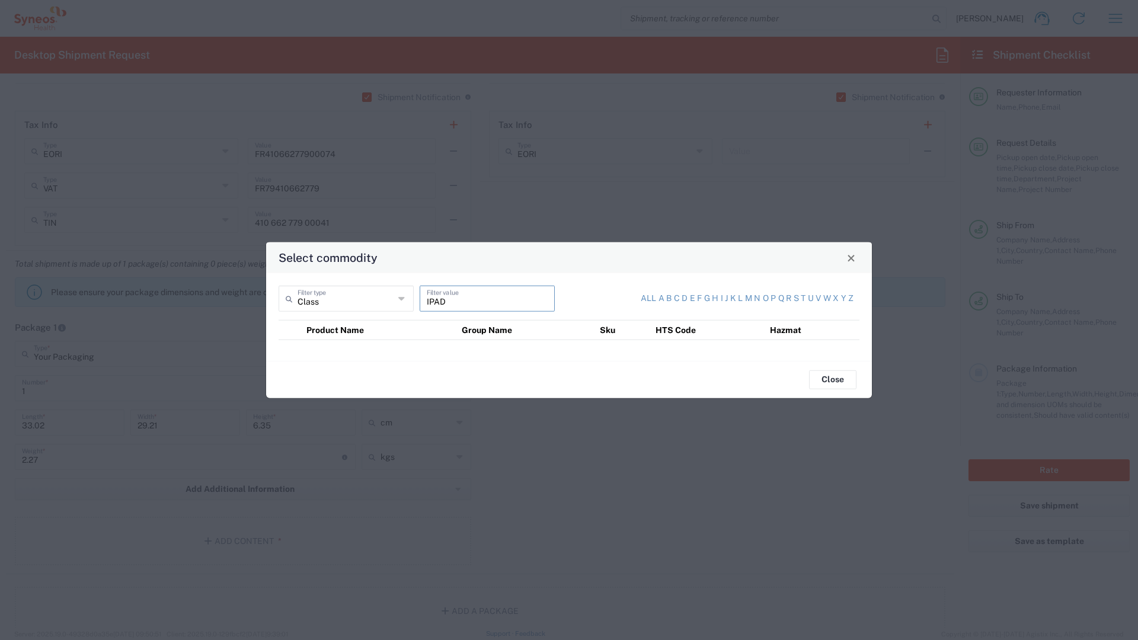
type input "IPAD"
click at [382, 301] on input "Class" at bounding box center [346, 298] width 97 height 21
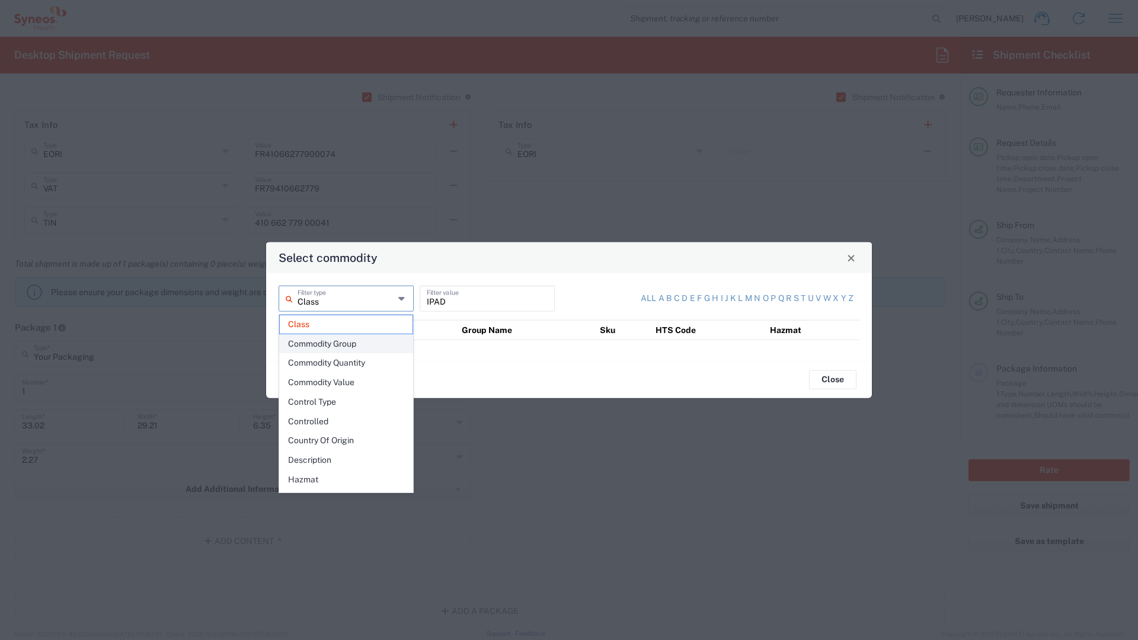
click at [362, 340] on span "Commodity Group" at bounding box center [346, 344] width 133 height 18
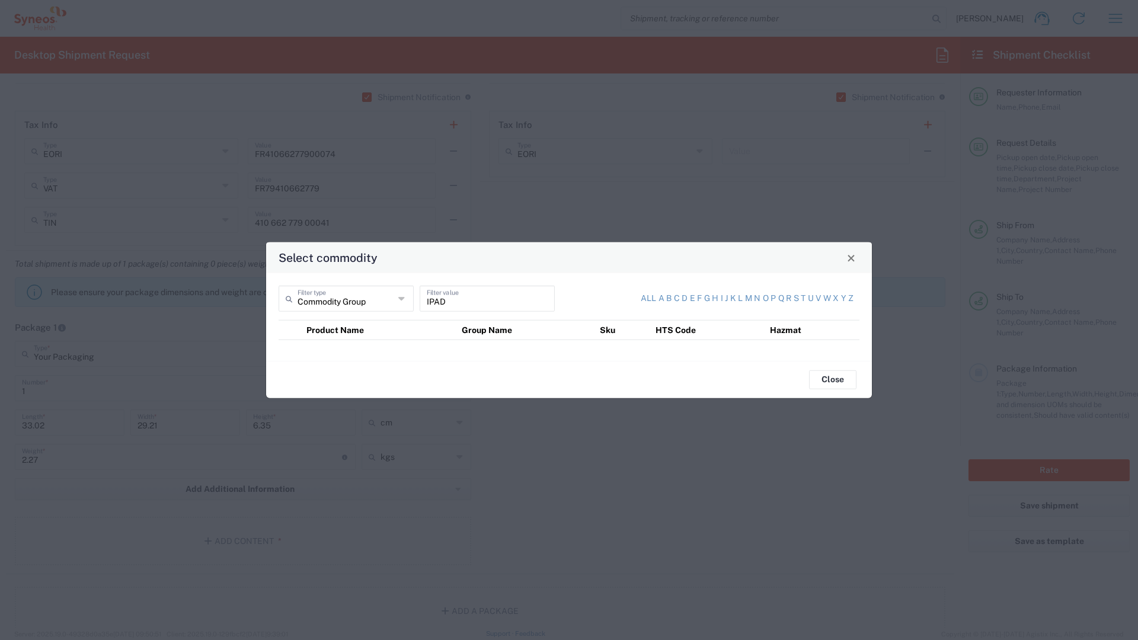
click at [392, 298] on input "Commodity Group" at bounding box center [346, 298] width 97 height 21
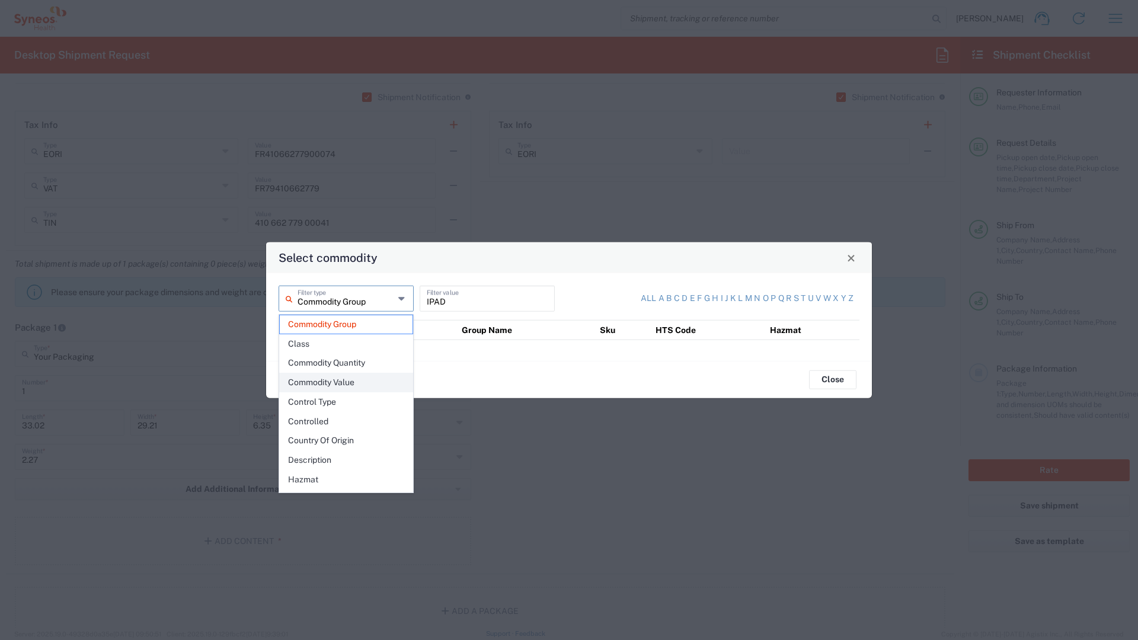
scroll to position [172, 0]
click at [344, 440] on span "Product Name" at bounding box center [346, 444] width 133 height 18
type input "Product Name"
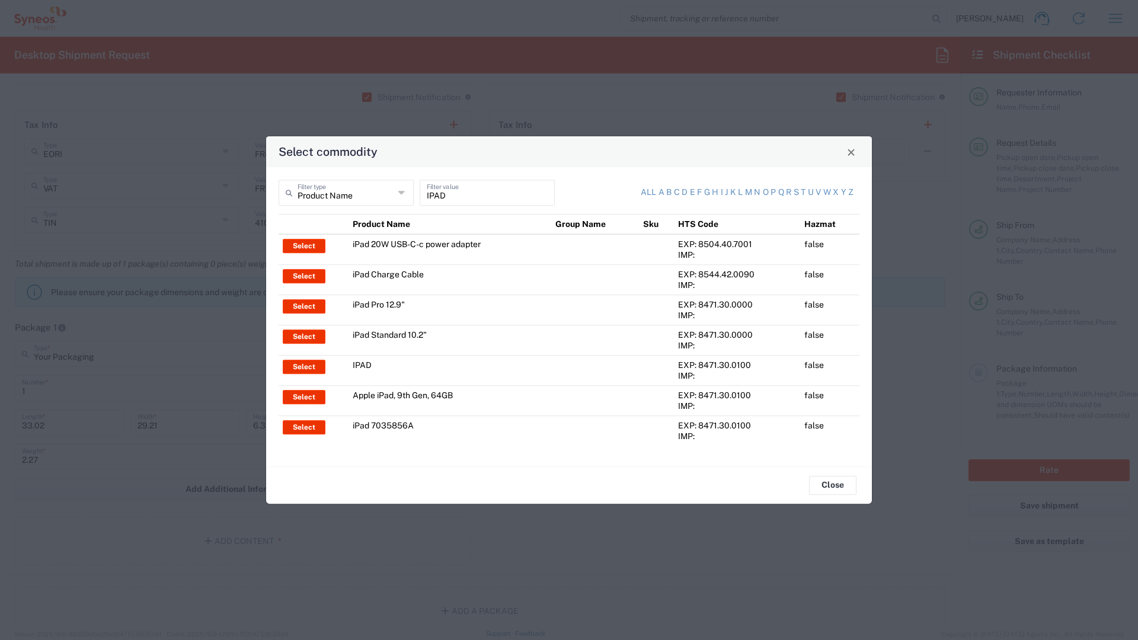
click at [398, 333] on td "iPad Standard 10.2"" at bounding box center [450, 340] width 203 height 30
click at [301, 340] on button "Select" at bounding box center [304, 337] width 43 height 14
type input "iPad Standard 10.2""
type input "1"
type textarea "iPad Standard 10.2""
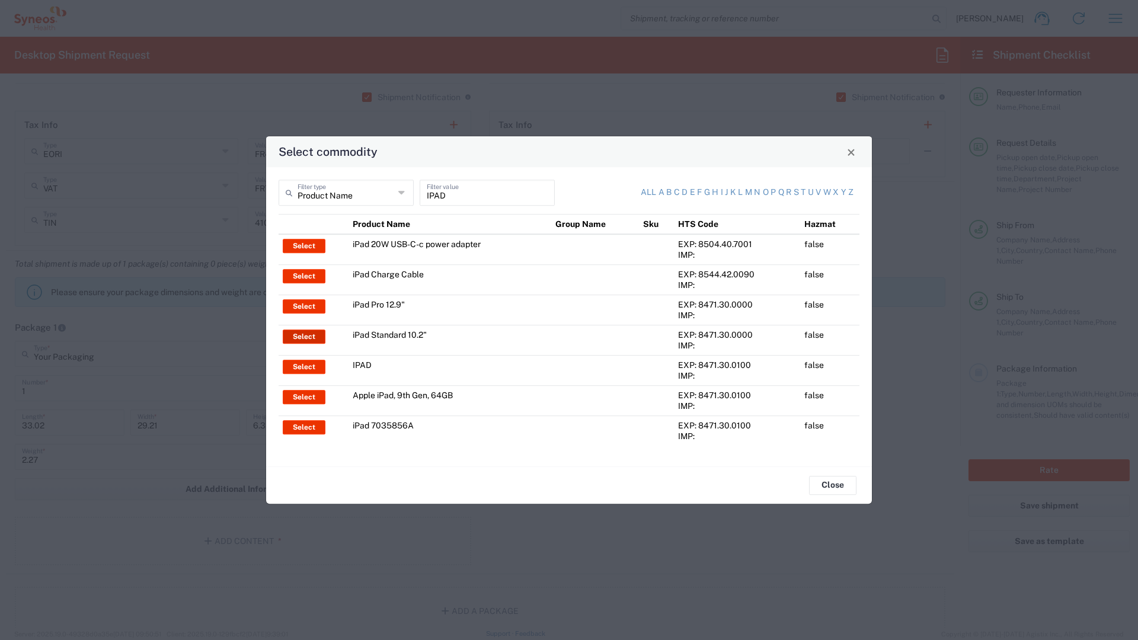
type input "[GEOGRAPHIC_DATA]"
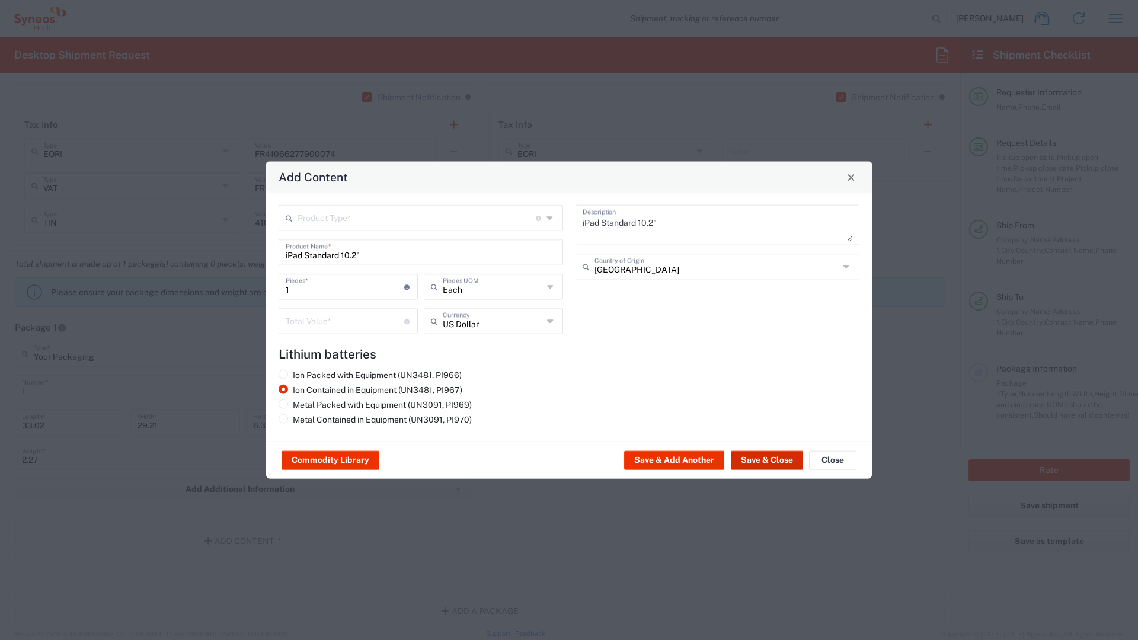
click at [749, 462] on button "Save & Close" at bounding box center [767, 460] width 72 height 19
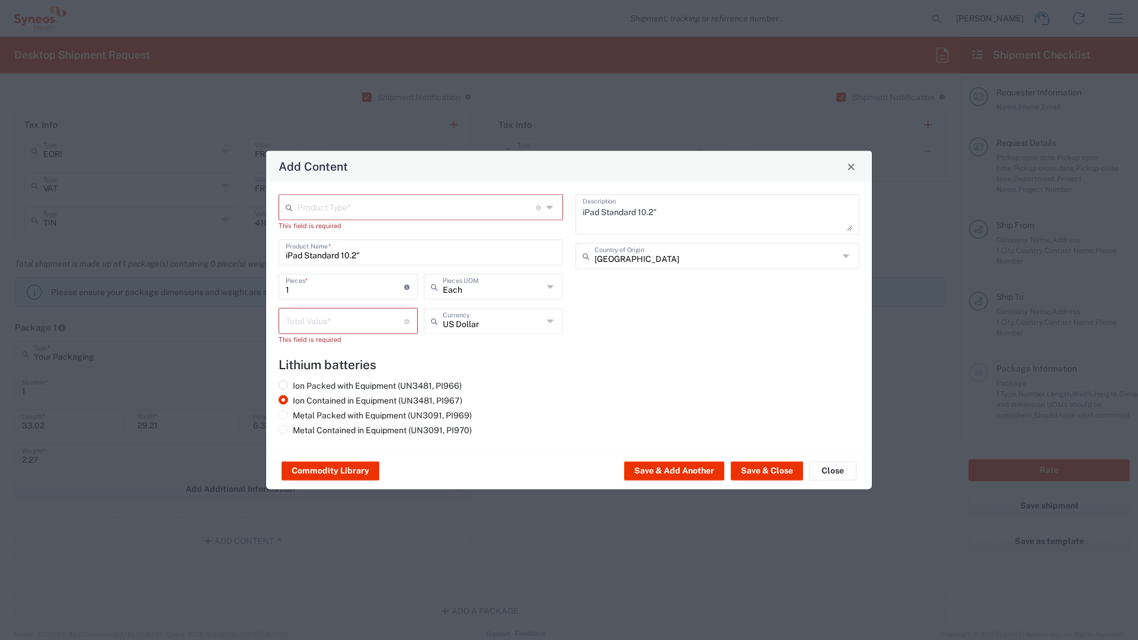
click at [287, 383] on span at bounding box center [283, 385] width 9 height 9
click at [293, 383] on input "Ion Packed with Equipment (UN3481, PI966)" at bounding box center [297, 385] width 8 height 8
radio input "true"
click at [289, 398] on label "Ion Contained in Equipment (UN3481, PI967)" at bounding box center [371, 400] width 184 height 11
click at [293, 398] on input "Ion Contained in Equipment (UN3481, PI967)" at bounding box center [297, 399] width 8 height 8
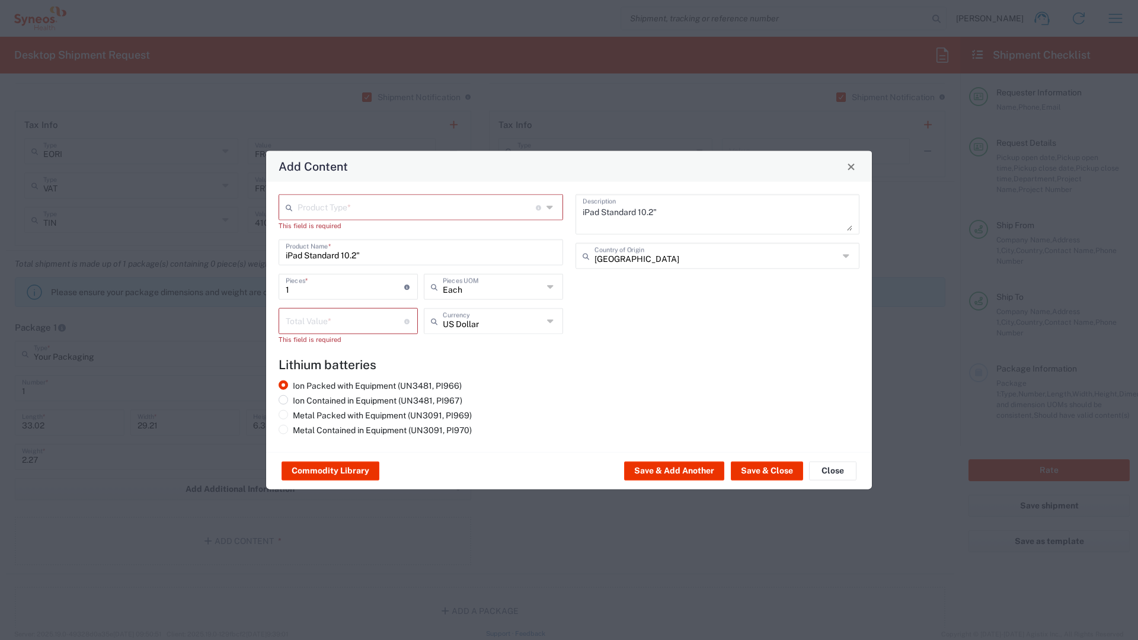
radio input "true"
radio input "false"
click at [753, 469] on button "Save & Close" at bounding box center [767, 471] width 72 height 19
click at [345, 320] on input "number" at bounding box center [345, 320] width 119 height 21
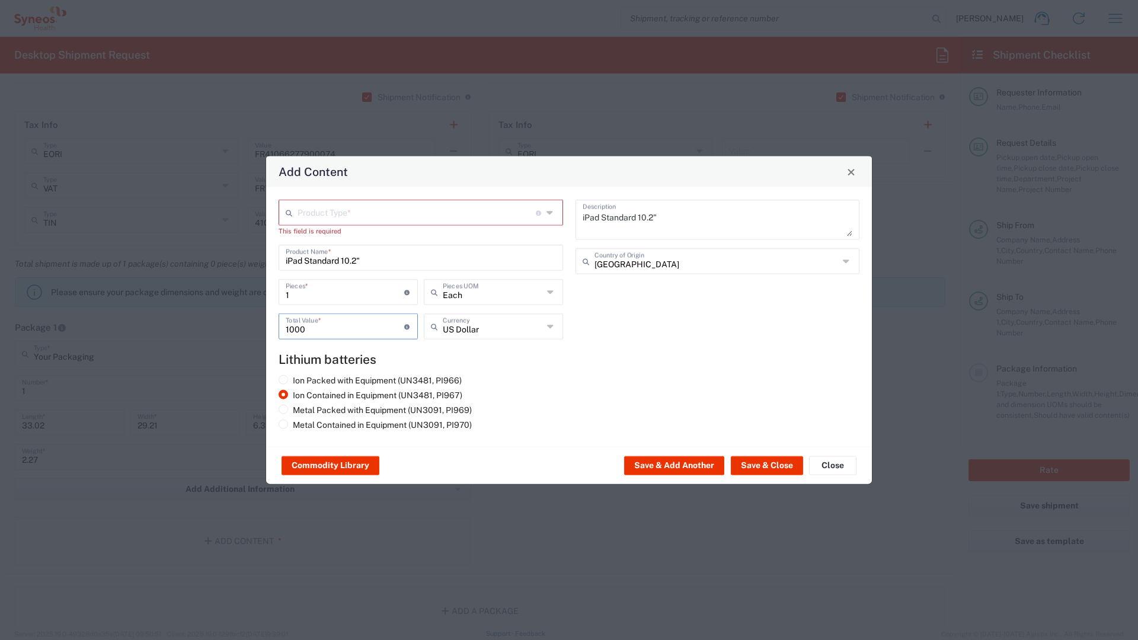
type input "1000"
click at [373, 215] on input "text" at bounding box center [417, 212] width 238 height 21
click at [354, 254] on span "General Commodity" at bounding box center [421, 257] width 282 height 18
type input "General Commodity"
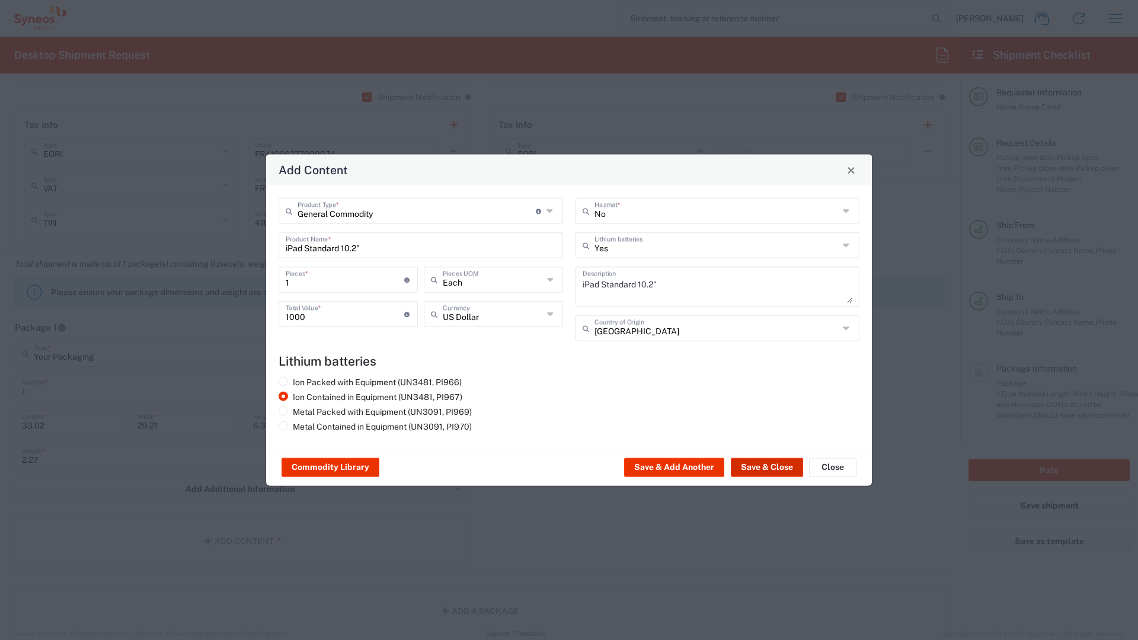
click at [764, 469] on button "Save & Close" at bounding box center [767, 467] width 72 height 19
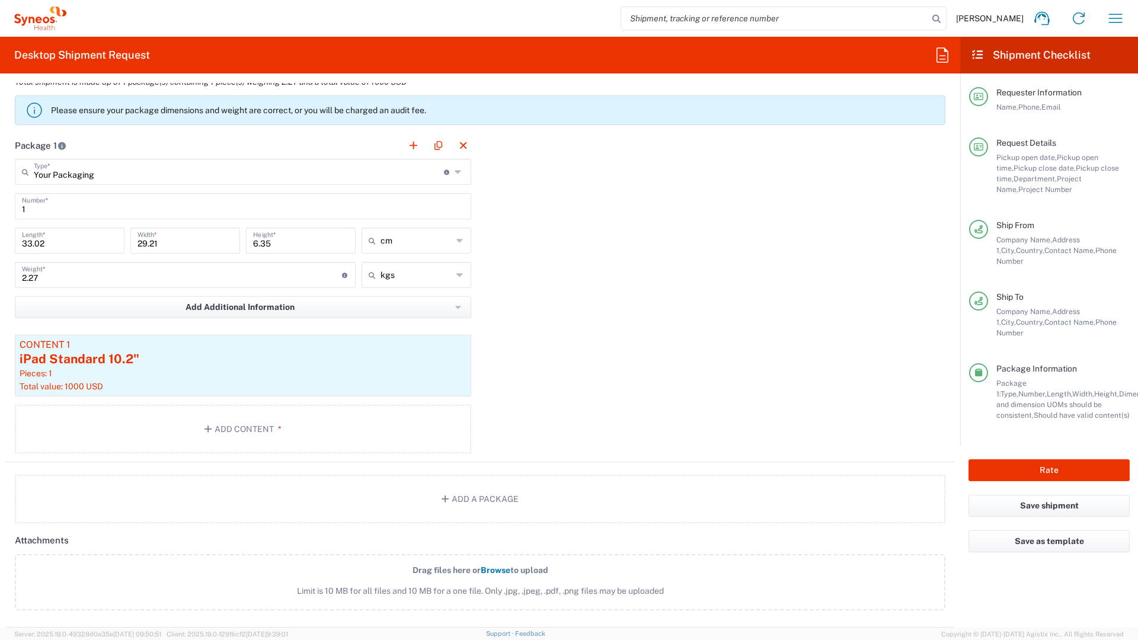
scroll to position [1124, 0]
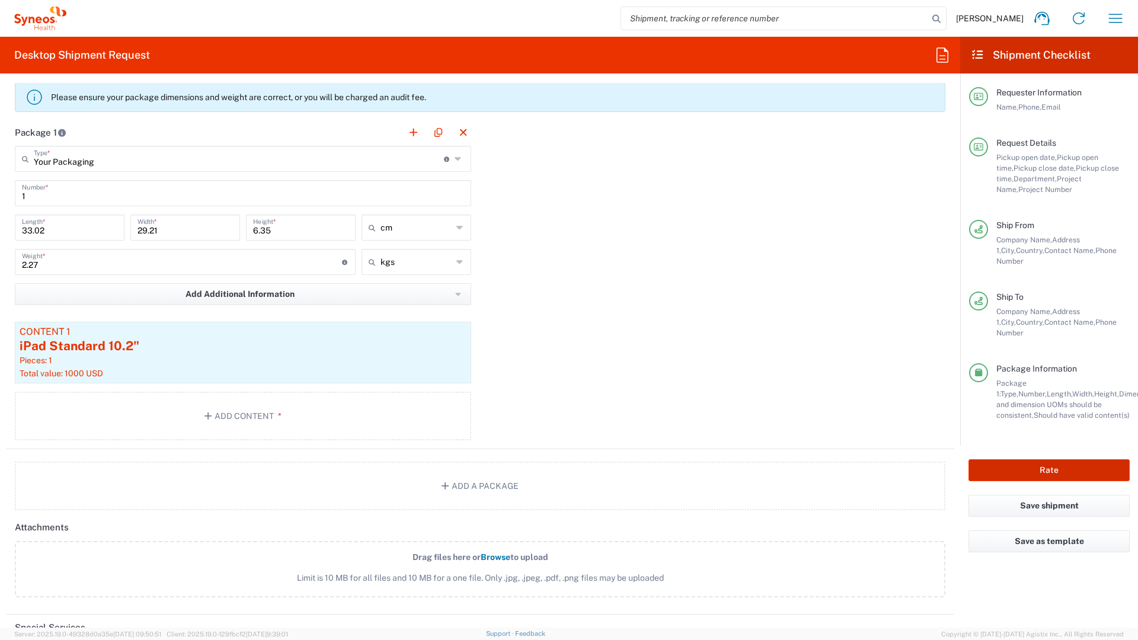
click at [1067, 459] on button "Rate" at bounding box center [1049, 470] width 161 height 22
type input "8350"
type input "7052792"
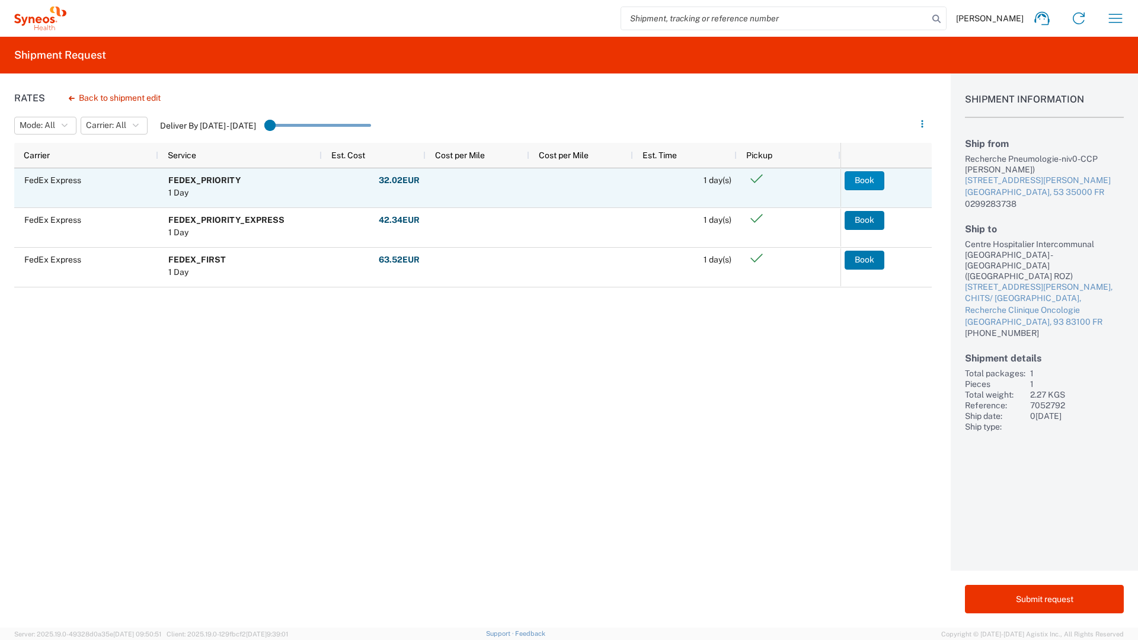
click at [854, 176] on button "Book" at bounding box center [865, 180] width 40 height 19
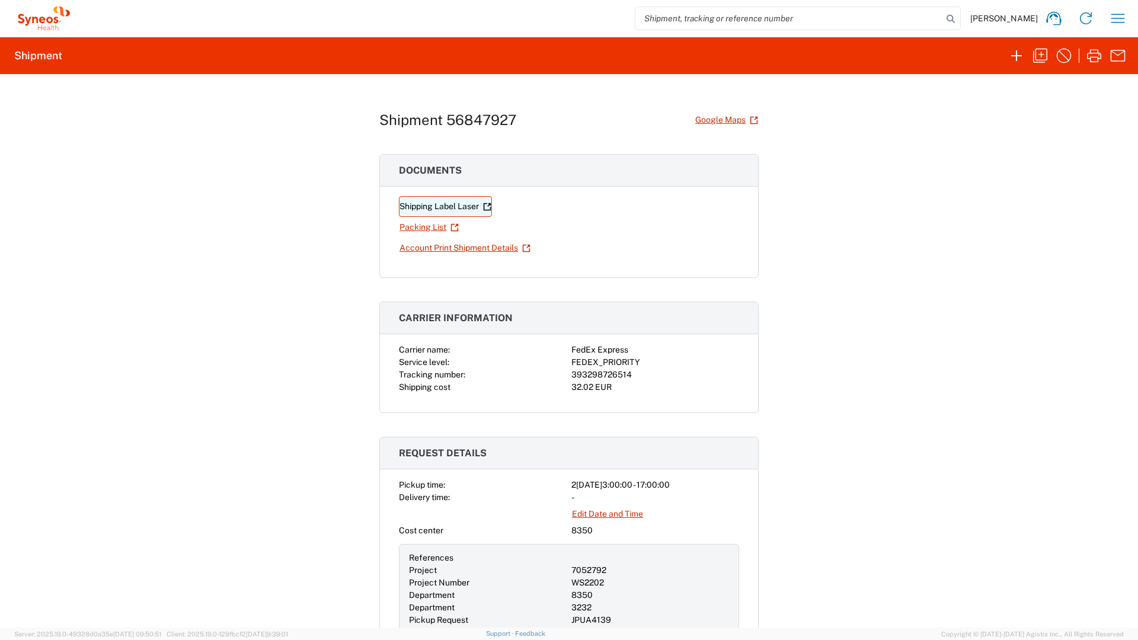
click at [434, 205] on link "Shipping Label Laser" at bounding box center [445, 206] width 93 height 21
